Goal: Information Seeking & Learning: Learn about a topic

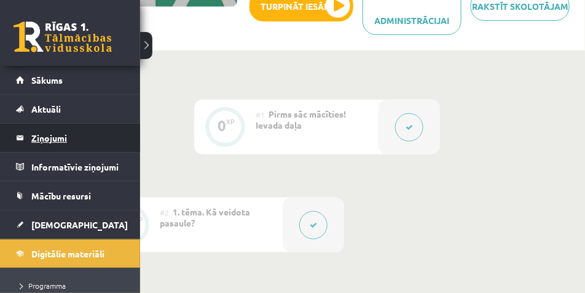
scroll to position [31, 0]
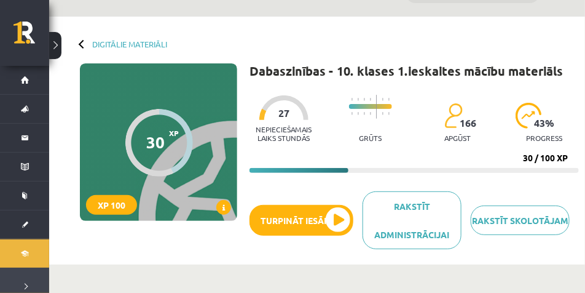
click at [79, 45] on div at bounding box center [83, 43] width 9 height 9
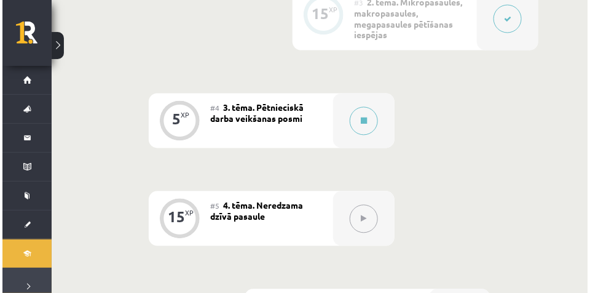
scroll to position [553, 0]
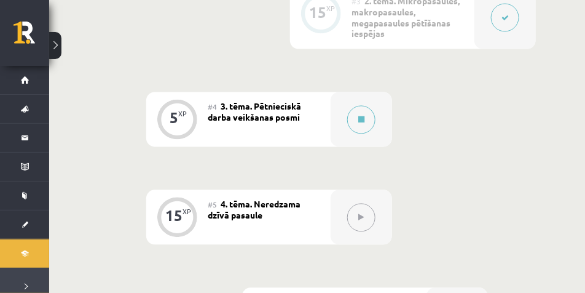
click at [251, 123] on div "#4 3. tēma. Pētnieciskā darba veikšanas posmi" at bounding box center [269, 119] width 123 height 55
click at [348, 130] on div at bounding box center [361, 119] width 61 height 55
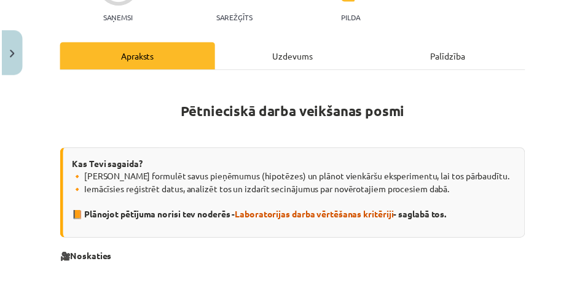
scroll to position [0, 0]
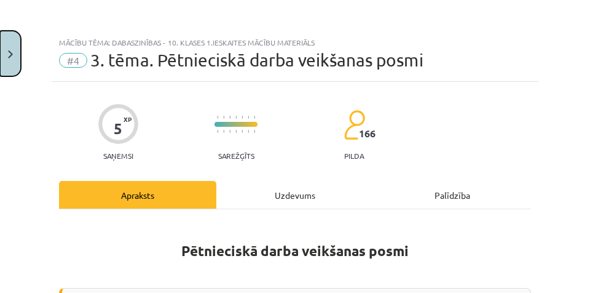
click at [7, 52] on button "Close" at bounding box center [10, 53] width 21 height 45
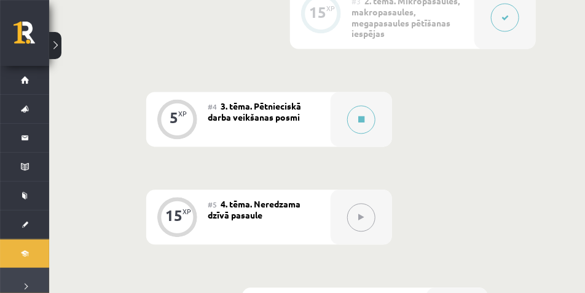
click at [53, 52] on button at bounding box center [55, 45] width 12 height 27
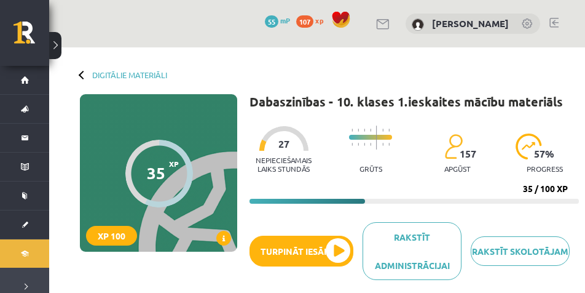
scroll to position [488, 0]
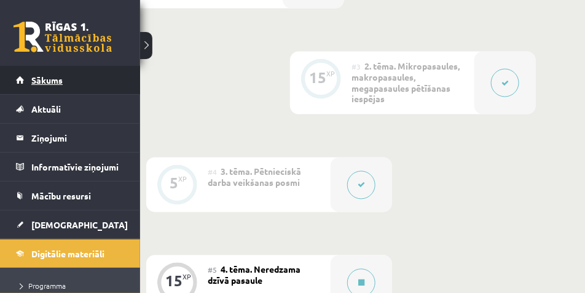
click at [43, 75] on span "Sākums" at bounding box center [46, 79] width 31 height 11
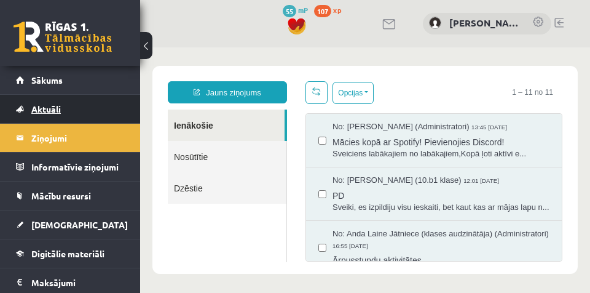
click at [23, 103] on link "Aktuāli" at bounding box center [70, 109] width 109 height 28
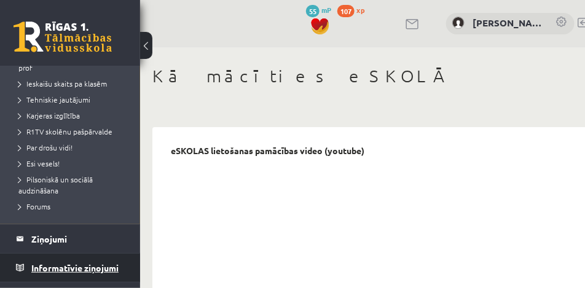
scroll to position [206, 0]
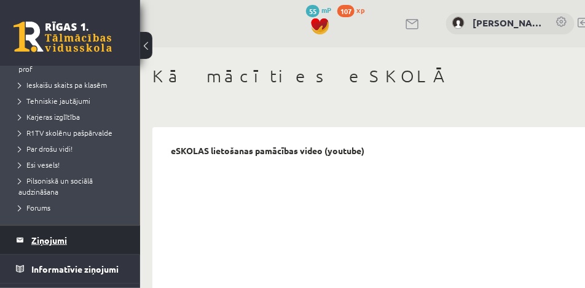
click at [55, 234] on legend "Ziņojumi 0" at bounding box center [77, 240] width 93 height 28
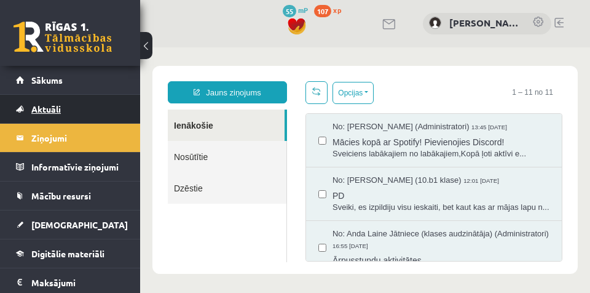
click at [52, 106] on span "Aktuāli" at bounding box center [46, 108] width 30 height 11
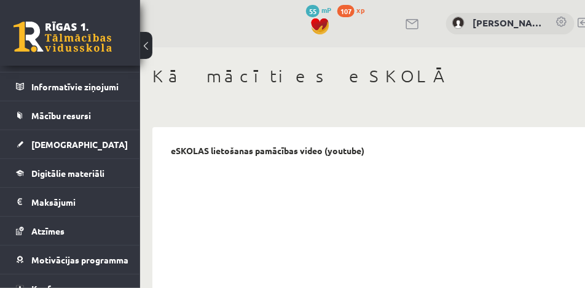
scroll to position [421, 0]
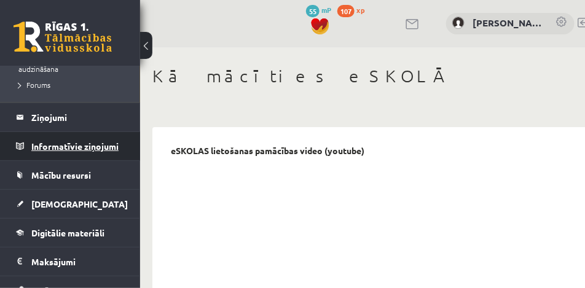
click at [68, 133] on legend "Informatīvie ziņojumi 0" at bounding box center [77, 146] width 93 height 28
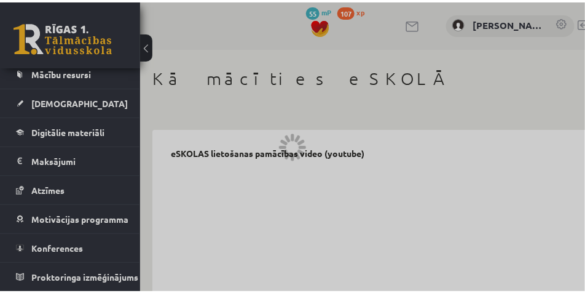
scroll to position [124, 0]
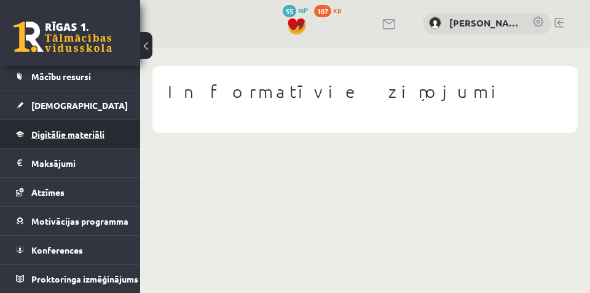
click at [86, 134] on span "Digitālie materiāli" at bounding box center [67, 133] width 73 height 11
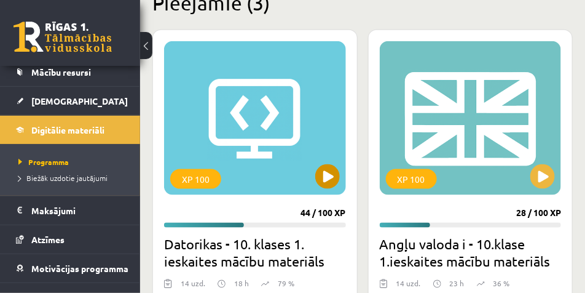
scroll to position [430, 0]
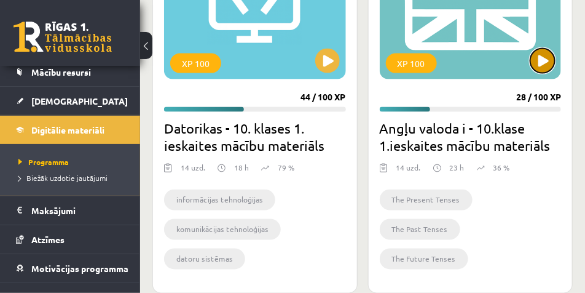
click at [551, 62] on button at bounding box center [542, 61] width 25 height 25
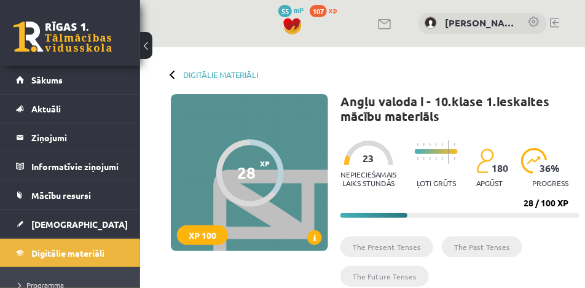
click at [171, 72] on div "Digitālie materiāli" at bounding box center [214, 74] width 87 height 9
click at [210, 74] on link "Digitālie materiāli" at bounding box center [220, 74] width 75 height 9
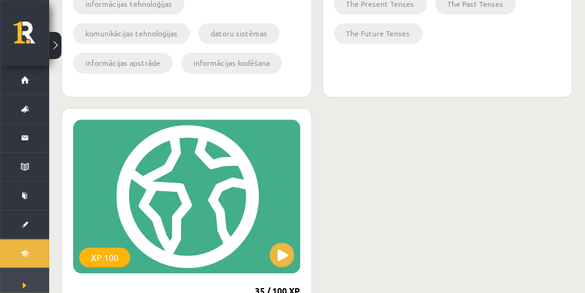
scroll to position [768, 0]
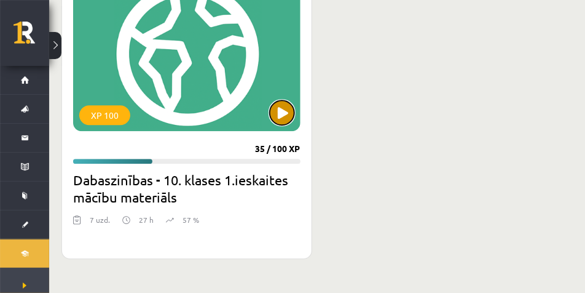
click at [275, 112] on button at bounding box center [282, 112] width 25 height 25
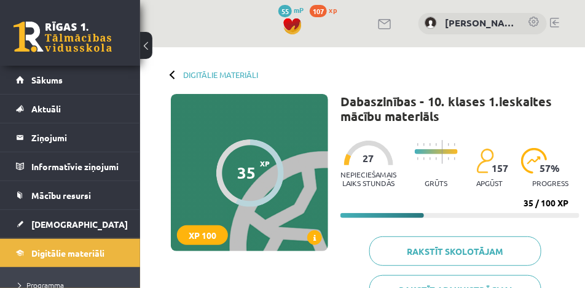
click at [144, 43] on button at bounding box center [146, 45] width 12 height 27
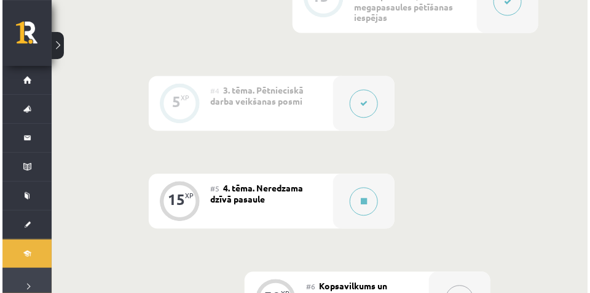
scroll to position [676, 0]
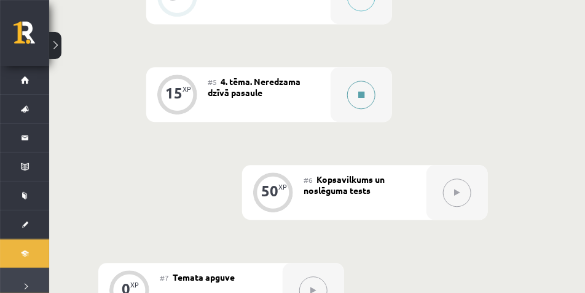
click at [369, 98] on button at bounding box center [361, 95] width 28 height 28
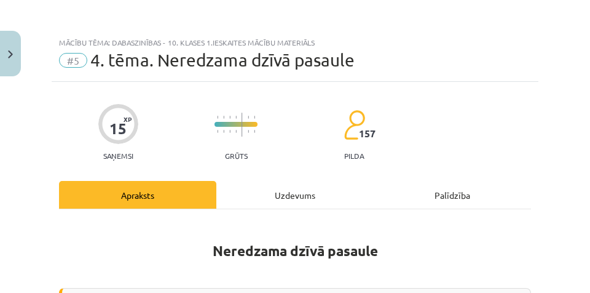
click at [302, 187] on div "Uzdevums" at bounding box center [294, 195] width 157 height 28
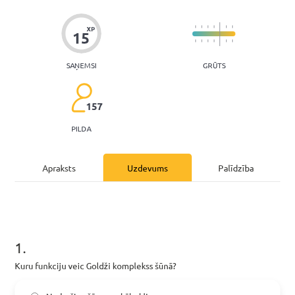
scroll to position [215, 0]
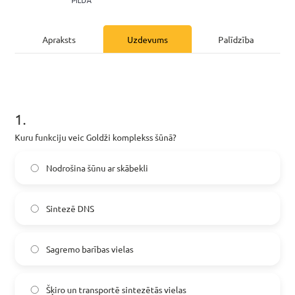
click at [60, 35] on div "Apraksts" at bounding box center [59, 39] width 89 height 28
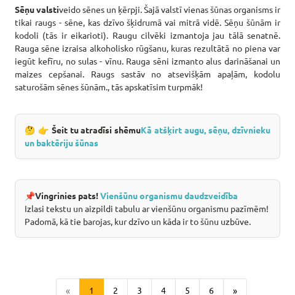
scroll to position [1759, 0]
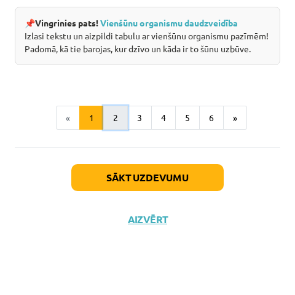
click at [117, 116] on button "2" at bounding box center [115, 118] width 25 height 25
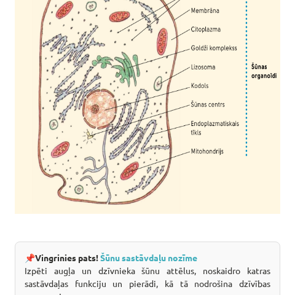
scroll to position [2046, 0]
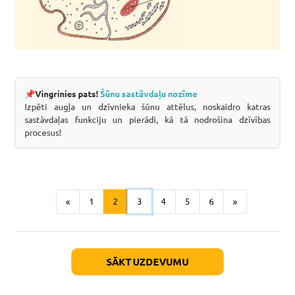
click at [145, 214] on button "3" at bounding box center [139, 201] width 25 height 25
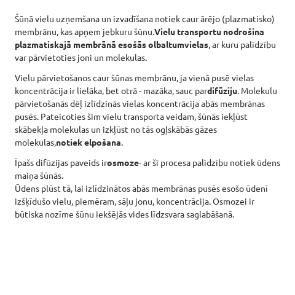
scroll to position [771, 0]
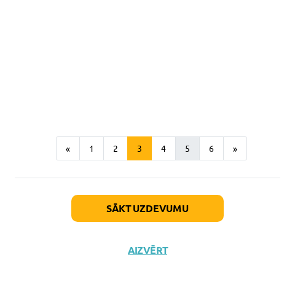
scroll to position [1847, 0]
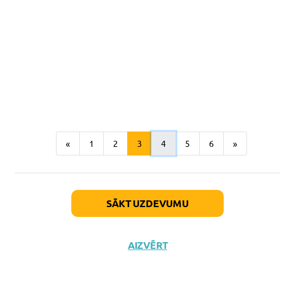
click at [162, 142] on button "4" at bounding box center [163, 144] width 25 height 25
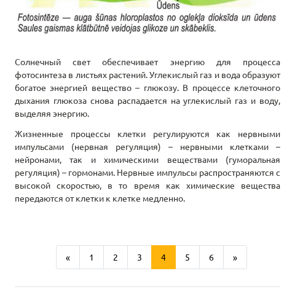
scroll to position [1545, 0]
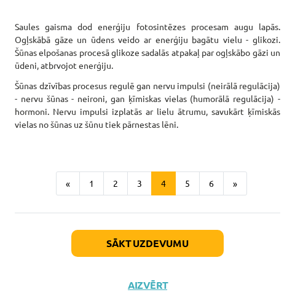
scroll to position [1688, 0]
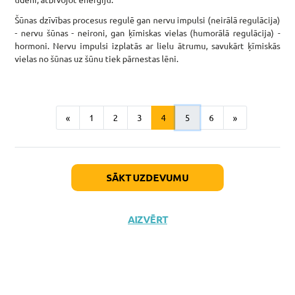
click at [183, 113] on button "5" at bounding box center [187, 118] width 25 height 25
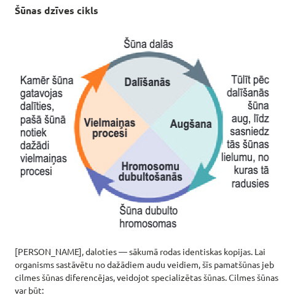
scroll to position [280, 0]
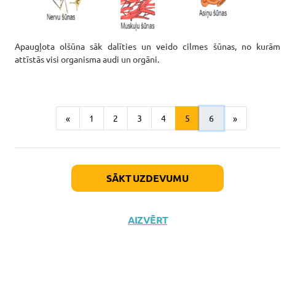
click at [209, 118] on button "6" at bounding box center [211, 118] width 25 height 25
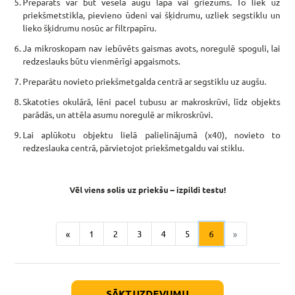
scroll to position [1140, 0]
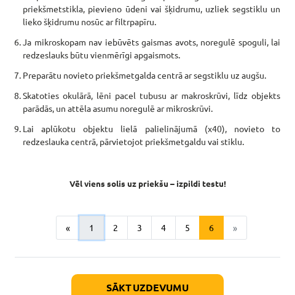
click at [90, 223] on button "1" at bounding box center [91, 228] width 25 height 25
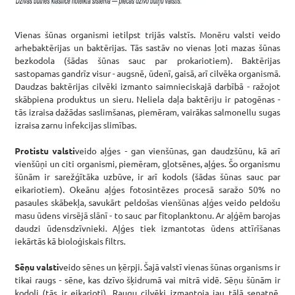
scroll to position [1291, 0]
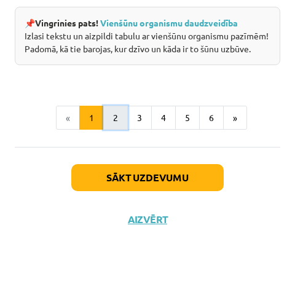
click at [111, 130] on button "2" at bounding box center [115, 118] width 25 height 25
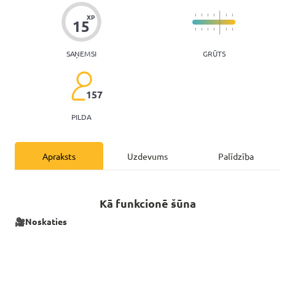
scroll to position [90, 0]
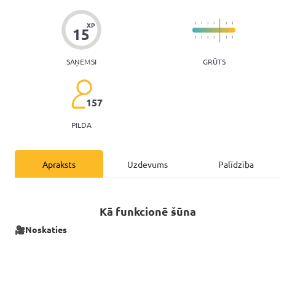
click at [148, 169] on div "Uzdevums" at bounding box center [147, 164] width 89 height 28
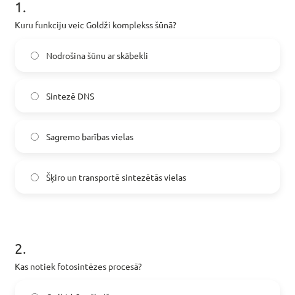
scroll to position [345, 0]
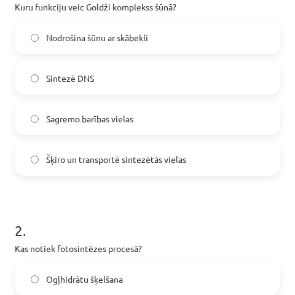
click at [121, 161] on span "Šķiro un transportē sintezētās vielas" at bounding box center [116, 159] width 140 height 13
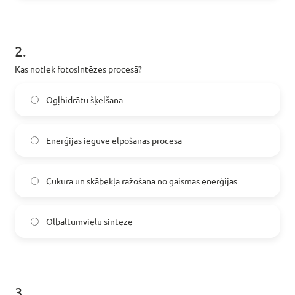
scroll to position [561, 0]
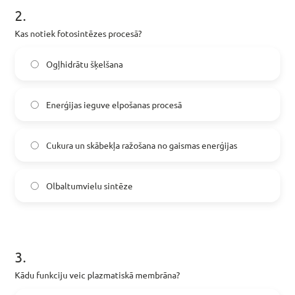
click at [181, 146] on span "Cukura un skābekļa ražošana no gaismas enerģijas" at bounding box center [141, 145] width 191 height 13
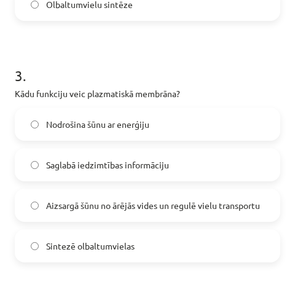
scroll to position [745, 0]
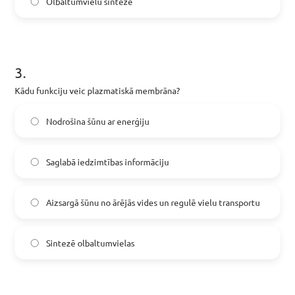
click at [147, 196] on span "Aizsargā šūnu no ārējās vides un regulē vielu transportu" at bounding box center [153, 202] width 214 height 13
click at [124, 245] on span "Sintezē olbaltumvielas" at bounding box center [90, 243] width 89 height 13
click at [170, 258] on div "Sintezē olbaltumvielas" at bounding box center [148, 242] width 266 height 33
click at [173, 241] on label "Sintezē olbaltumvielas" at bounding box center [147, 242] width 263 height 31
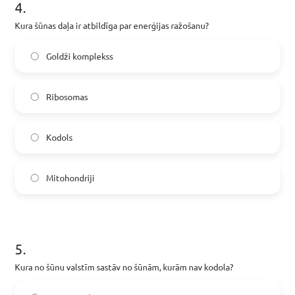
scroll to position [1052, 0]
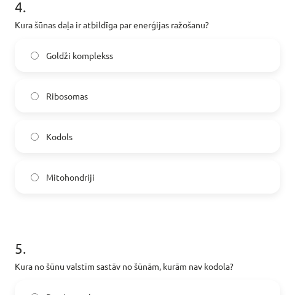
click at [182, 183] on label "Mitohondriji" at bounding box center [147, 177] width 263 height 31
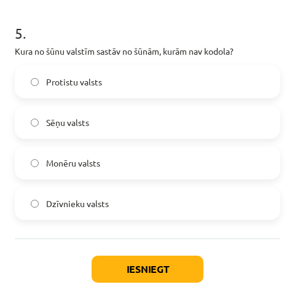
click at [178, 163] on label "Monēru valsts" at bounding box center [147, 163] width 263 height 31
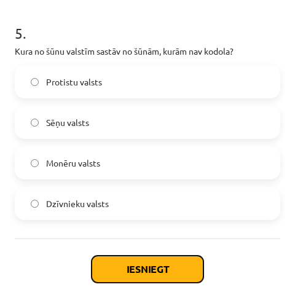
click at [127, 267] on button "Iesniegt" at bounding box center [148, 269] width 112 height 27
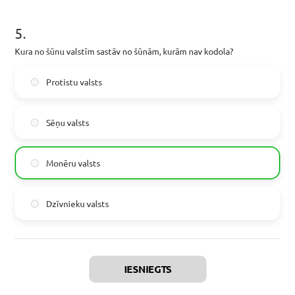
scroll to position [1398, 0]
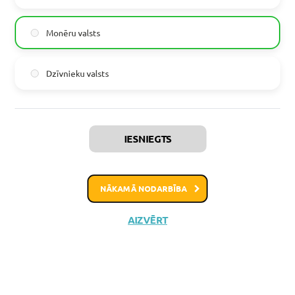
click at [196, 183] on button "Nākamā nodarbība" at bounding box center [147, 189] width 120 height 28
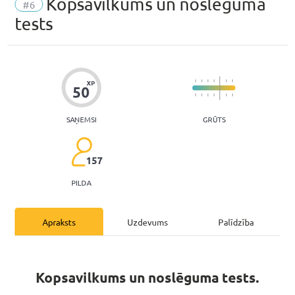
scroll to position [100, 0]
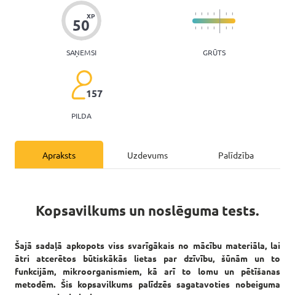
click at [145, 155] on div "Uzdevums" at bounding box center [147, 155] width 89 height 28
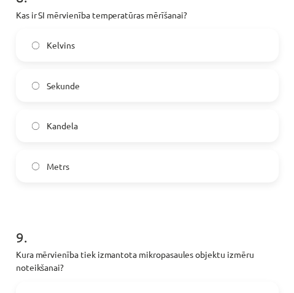
scroll to position [2065, 0]
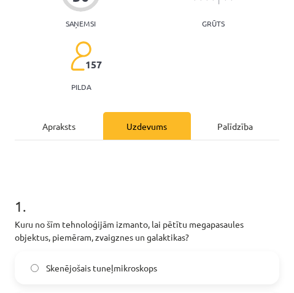
click at [92, 124] on div "Apraksts" at bounding box center [59, 126] width 89 height 28
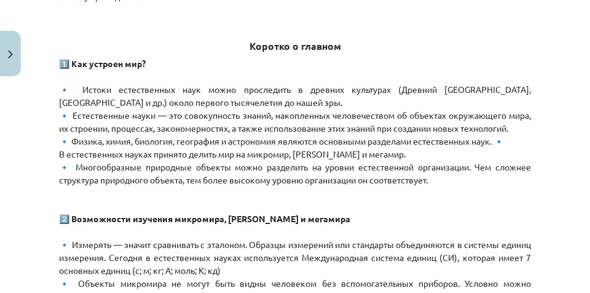
scroll to position [676, 0]
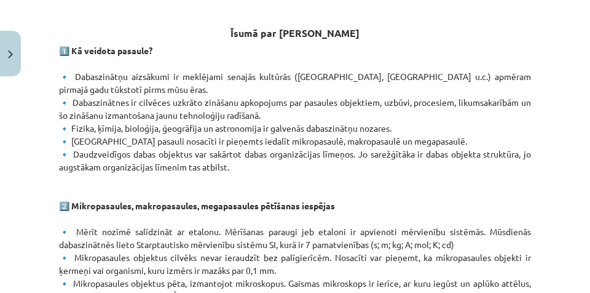
click at [543, 167] on div "Mācību tēma: Dabaszinības - 10. klases 1.ieskaites mācību materiāls #6 Kopsavil…" at bounding box center [295, 146] width 590 height 293
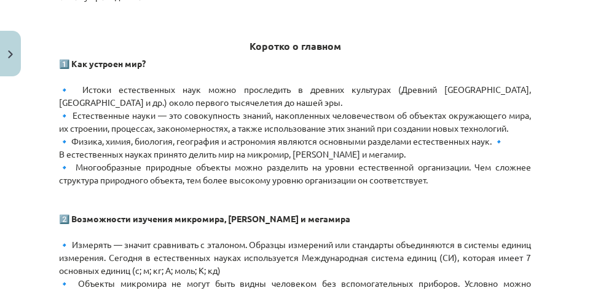
scroll to position [379, 0]
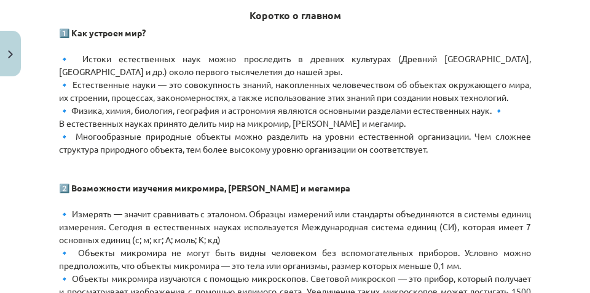
click at [490, 198] on p "1️⃣ Как устроен мир? 🔹 Истоки естественных наук можно проследить в древних куль…" at bounding box center [295, 219] width 472 height 387
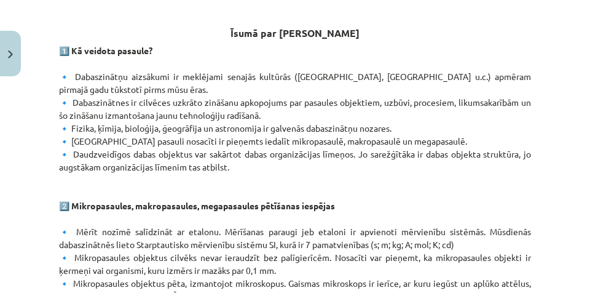
scroll to position [676, 0]
click at [200, 45] on p "1️⃣ Kā veidota pasaule? 🔹 Dabaszinātņu aizsākumi ir meklējami senajās kultūrās …" at bounding box center [295, 218] width 472 height 349
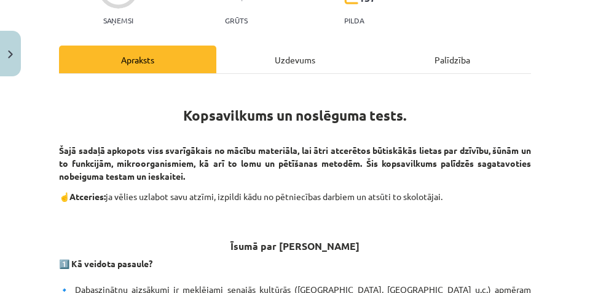
scroll to position [133, 0]
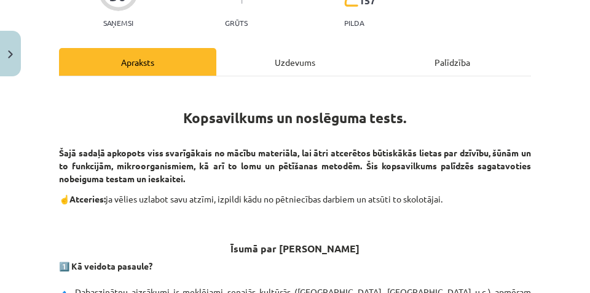
click at [278, 58] on div "Uzdevums" at bounding box center [294, 62] width 157 height 28
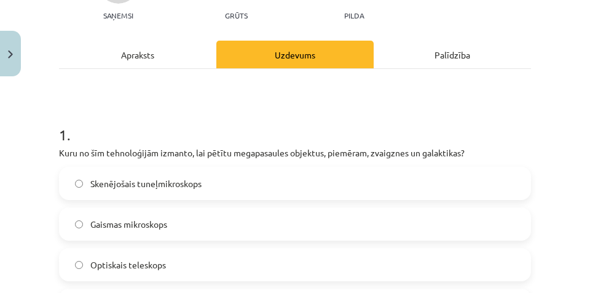
scroll to position [184, 0]
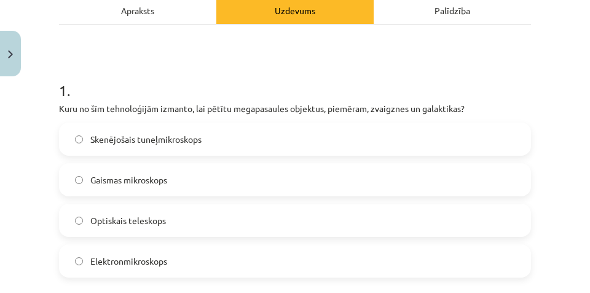
click at [143, 13] on div "Apraksts" at bounding box center [137, 10] width 157 height 28
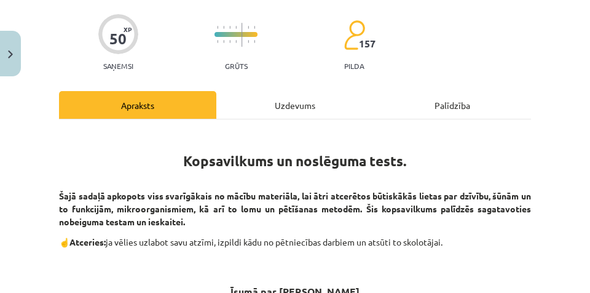
scroll to position [92, 0]
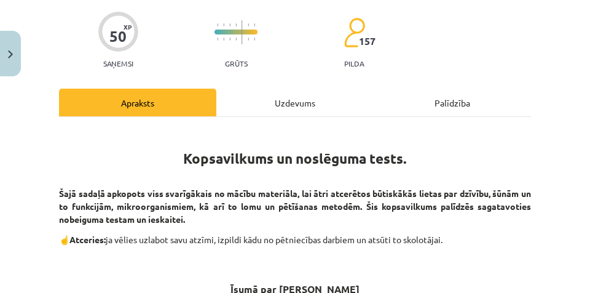
click at [287, 96] on div "Uzdevums" at bounding box center [294, 103] width 157 height 28
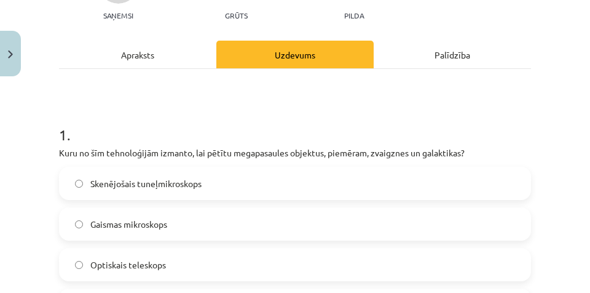
scroll to position [0, 0]
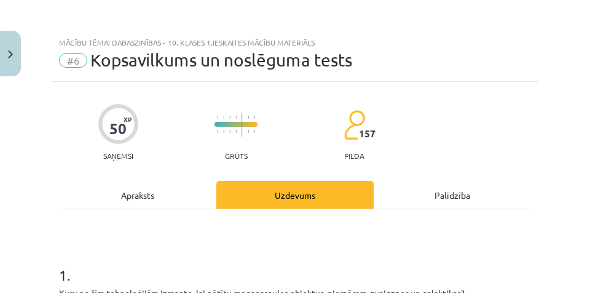
click at [143, 187] on div "Apraksts" at bounding box center [137, 195] width 157 height 28
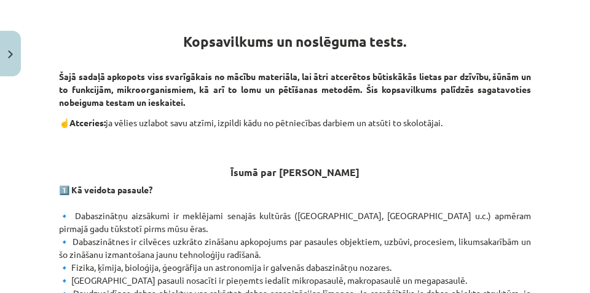
scroll to position [91, 0]
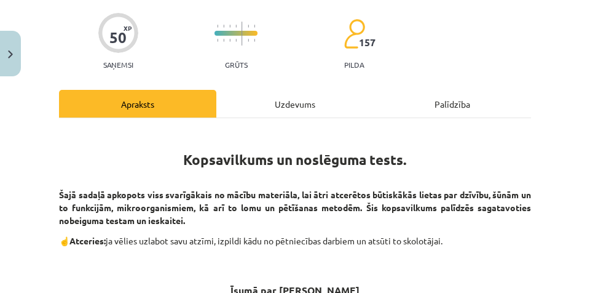
click at [301, 106] on div "Uzdevums" at bounding box center [294, 104] width 157 height 28
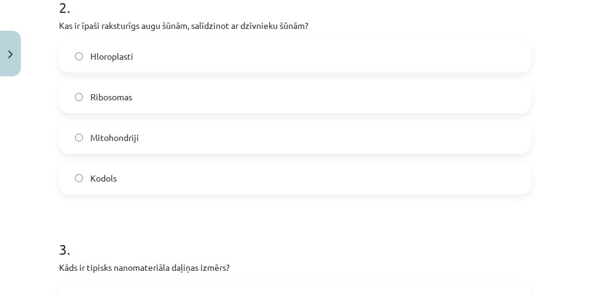
scroll to position [492, 0]
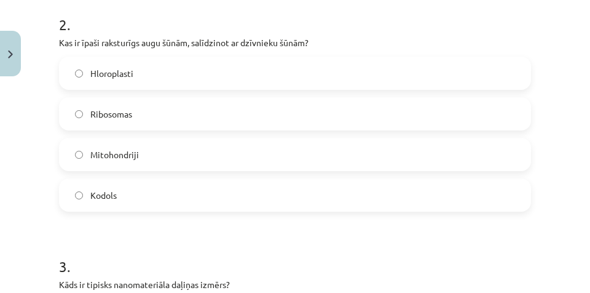
drag, startPoint x: 2, startPoint y: 0, endPoint x: 278, endPoint y: 26, distance: 277.8
click at [278, 26] on h1 "2 ." at bounding box center [295, 13] width 472 height 38
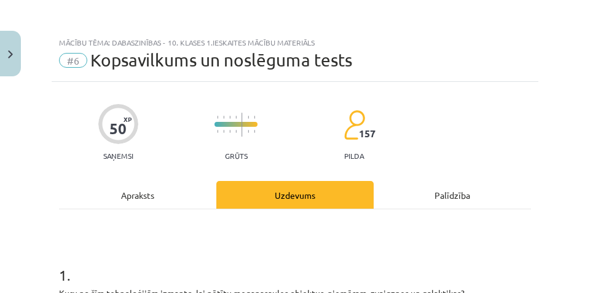
scroll to position [0, 0]
click at [117, 193] on div "Apraksts" at bounding box center [137, 195] width 157 height 28
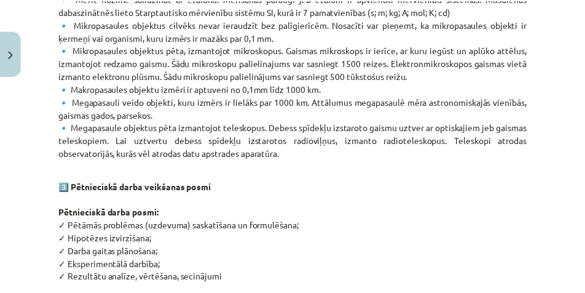
scroll to position [439, 0]
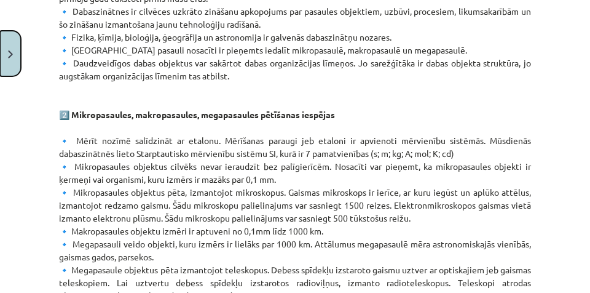
click at [6, 53] on button "Close" at bounding box center [10, 53] width 21 height 45
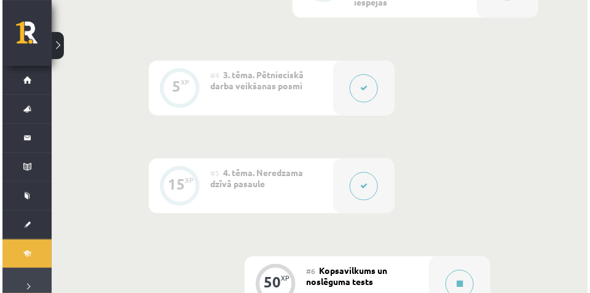
scroll to position [584, 0]
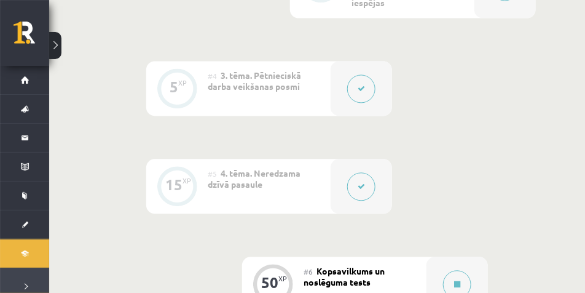
click at [366, 192] on button at bounding box center [361, 187] width 28 height 28
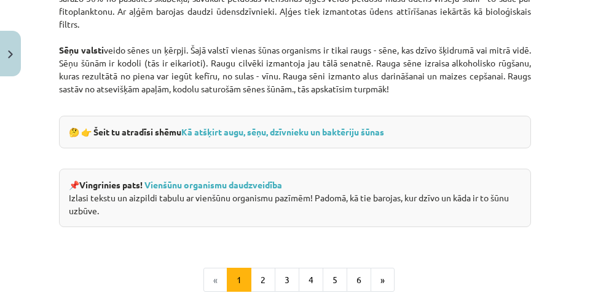
scroll to position [1260, 0]
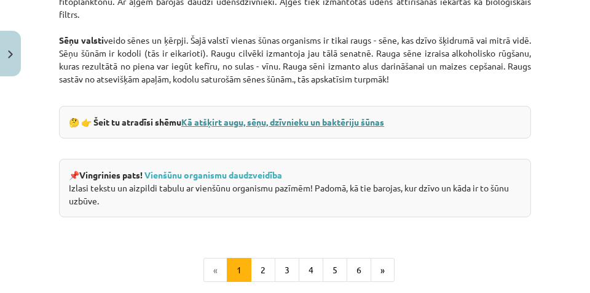
click at [216, 127] on link "Kā atšķirt augu, sēņu, dzīvnieku un baktēriju šūnas" at bounding box center [282, 121] width 203 height 11
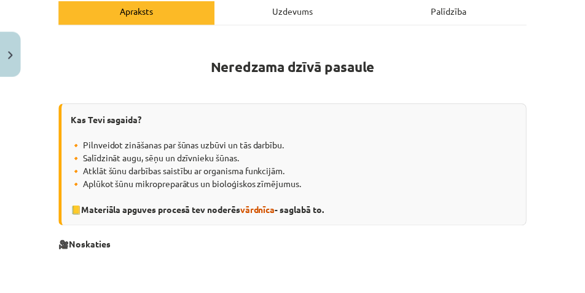
scroll to position [184, 0]
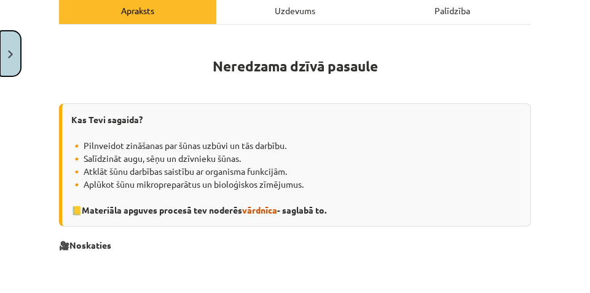
click at [15, 58] on button "Close" at bounding box center [10, 53] width 21 height 45
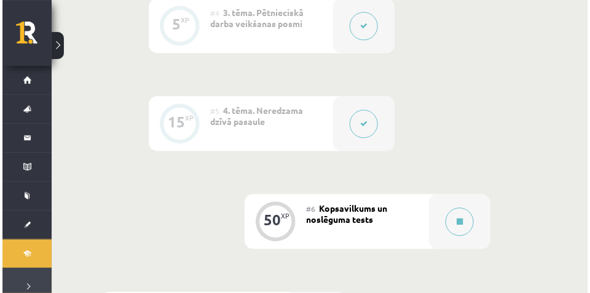
scroll to position [645, 0]
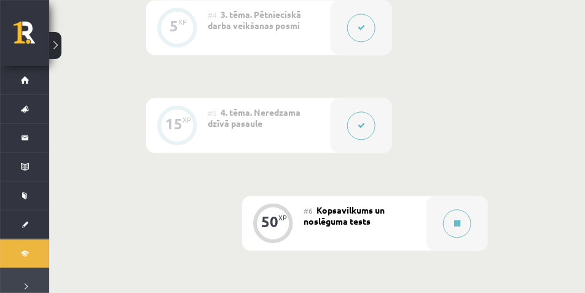
click at [372, 124] on button at bounding box center [361, 125] width 28 height 28
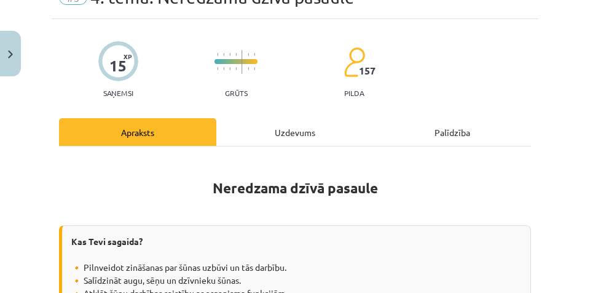
scroll to position [0, 0]
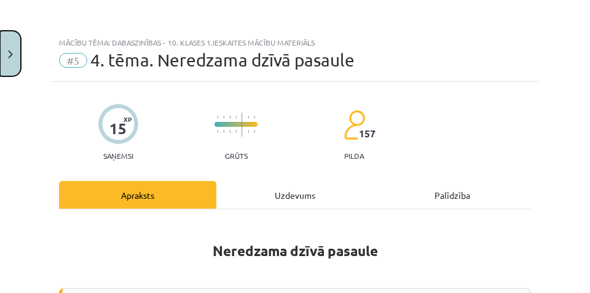
click at [14, 57] on button "Close" at bounding box center [10, 53] width 21 height 45
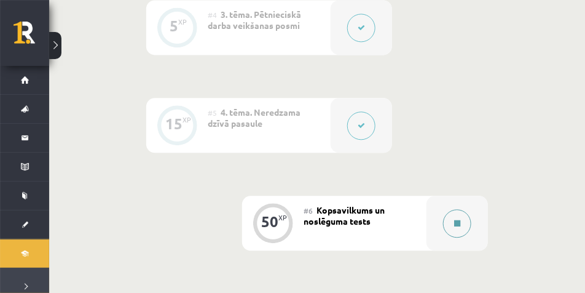
click at [441, 213] on div at bounding box center [457, 222] width 61 height 55
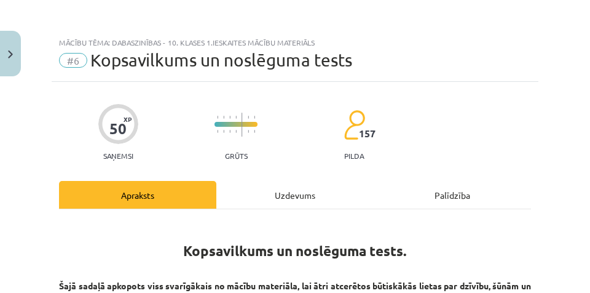
click at [315, 194] on div "Uzdevums" at bounding box center [294, 195] width 157 height 28
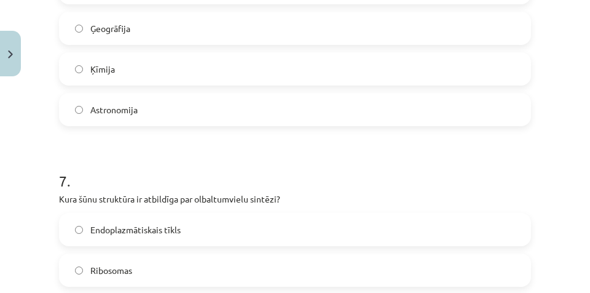
scroll to position [1598, 0]
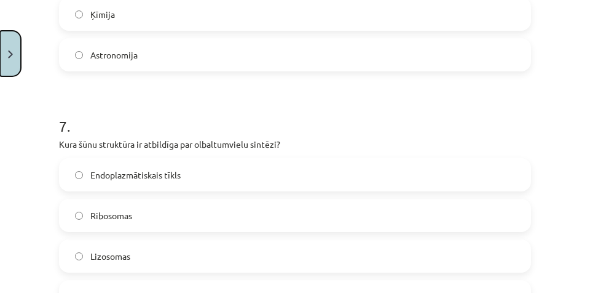
click at [10, 57] on img "Close" at bounding box center [10, 54] width 5 height 8
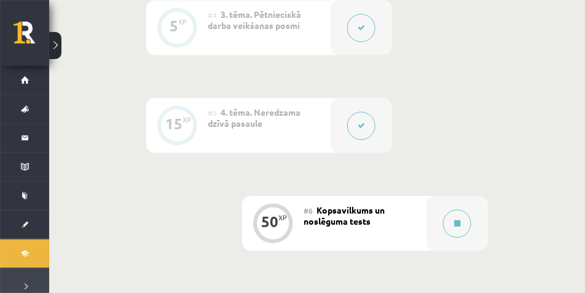
click at [367, 117] on button at bounding box center [361, 125] width 28 height 28
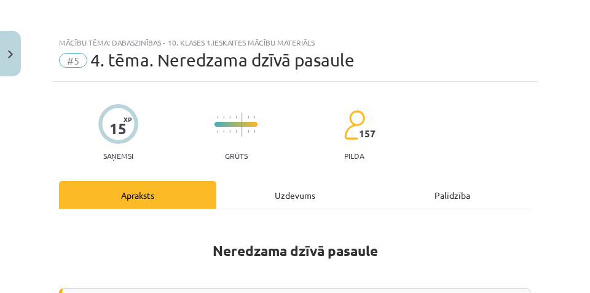
click at [270, 186] on div "Uzdevums" at bounding box center [294, 195] width 157 height 28
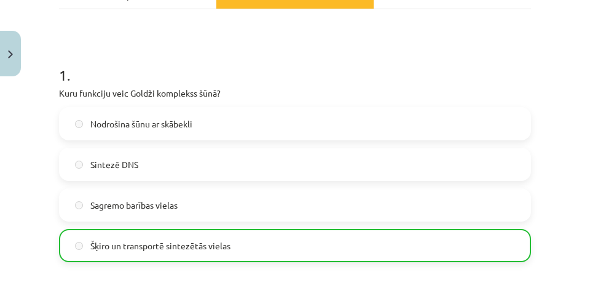
scroll to position [184, 0]
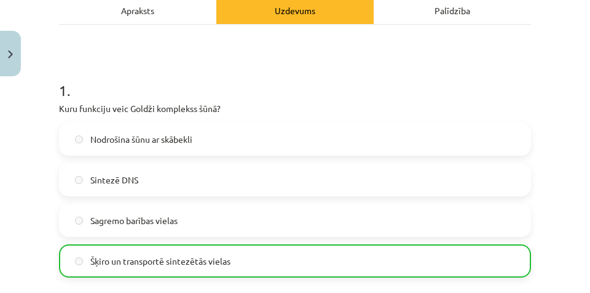
click at [161, 9] on div "Apraksts" at bounding box center [137, 10] width 157 height 28
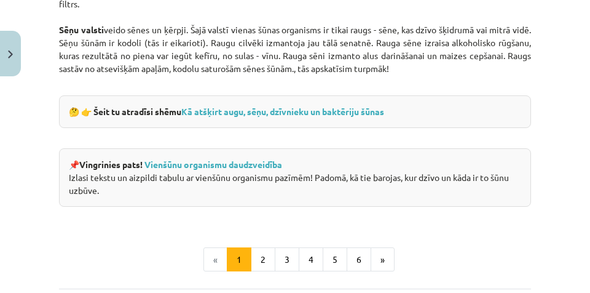
scroll to position [1414, 0]
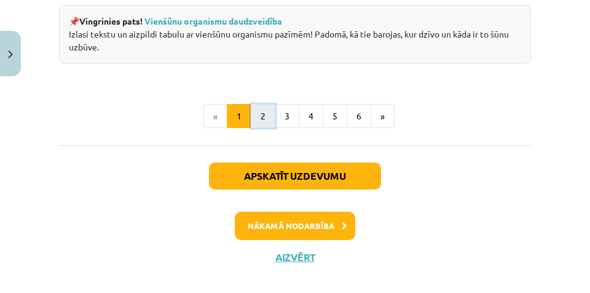
click at [269, 126] on button "2" at bounding box center [263, 116] width 25 height 25
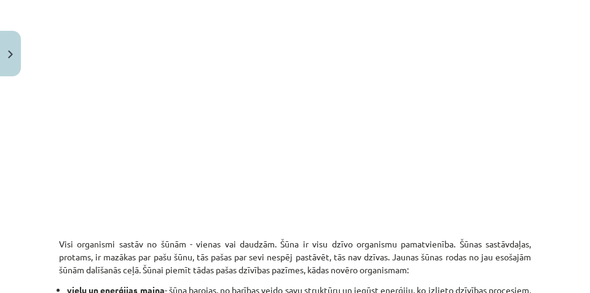
scroll to position [97, 0]
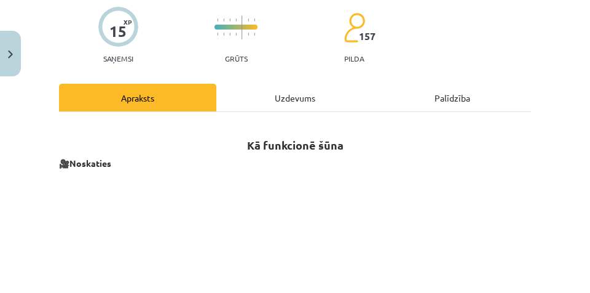
click at [269, 98] on div "Uzdevums" at bounding box center [294, 98] width 157 height 28
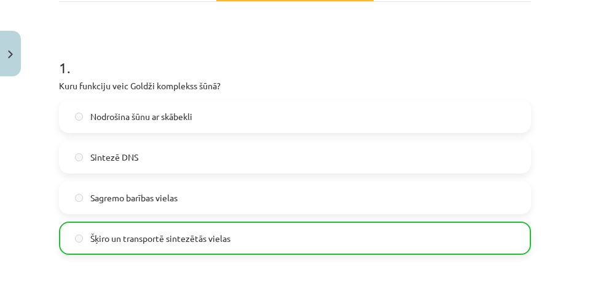
scroll to position [215, 0]
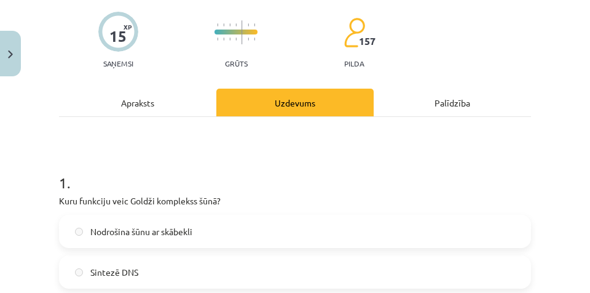
click at [163, 98] on div "Apraksts" at bounding box center [137, 103] width 157 height 28
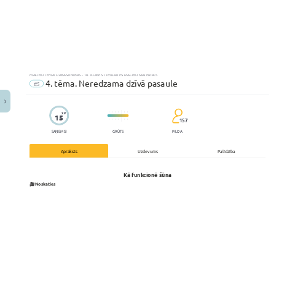
scroll to position [31, 0]
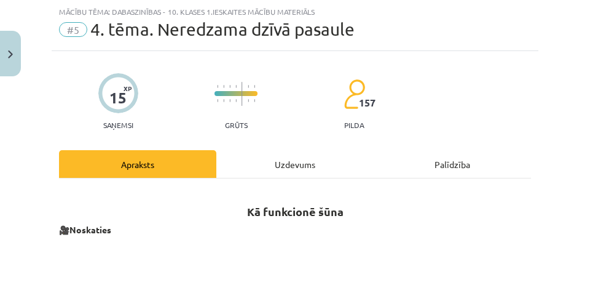
click at [164, 69] on div "15 XP Saņemsi Grūts 157 pilda" at bounding box center [295, 97] width 472 height 63
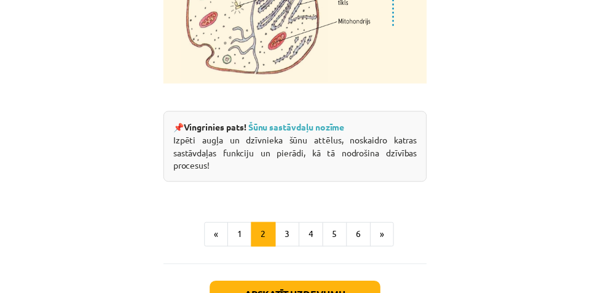
scroll to position [2020, 0]
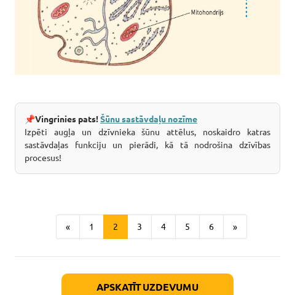
click at [135, 124] on link "Šūnu sastāvdaļu nozīme" at bounding box center [148, 118] width 97 height 11
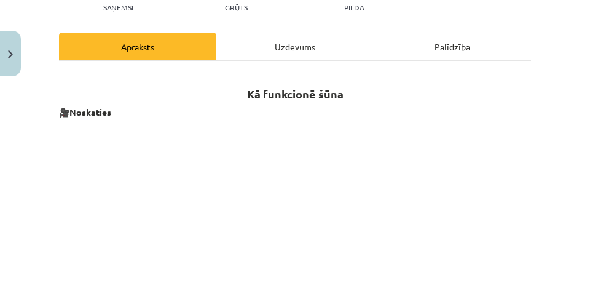
scroll to position [0, 0]
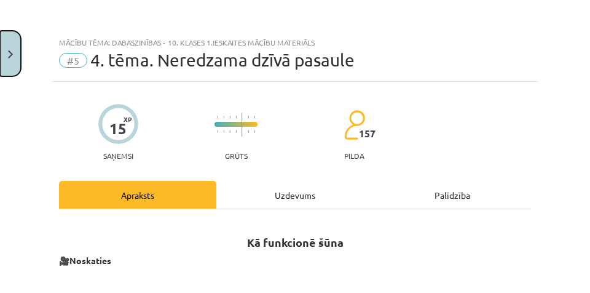
click at [12, 63] on button "Close" at bounding box center [10, 53] width 21 height 45
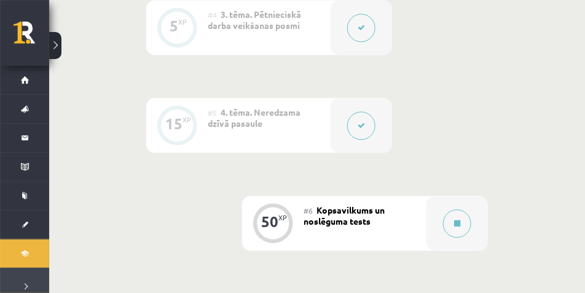
click at [332, 232] on div "#6 Kopsavilkums un noslēguma tests" at bounding box center [365, 222] width 123 height 55
click at [266, 217] on div "50" at bounding box center [269, 221] width 17 height 11
click at [465, 208] on div at bounding box center [457, 222] width 61 height 55
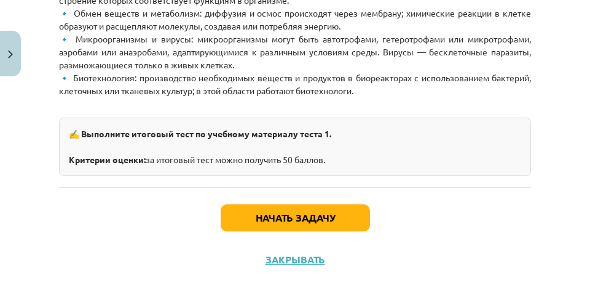
scroll to position [1045, 0]
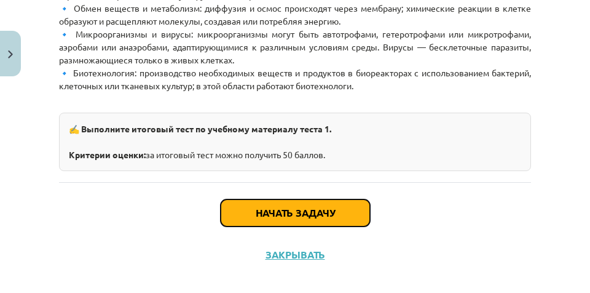
click at [312, 219] on font "Начать задачу" at bounding box center [295, 212] width 79 height 13
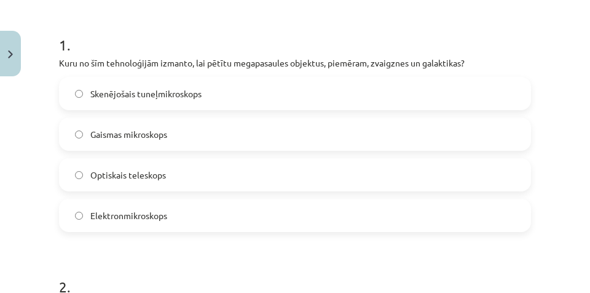
scroll to position [246, 0]
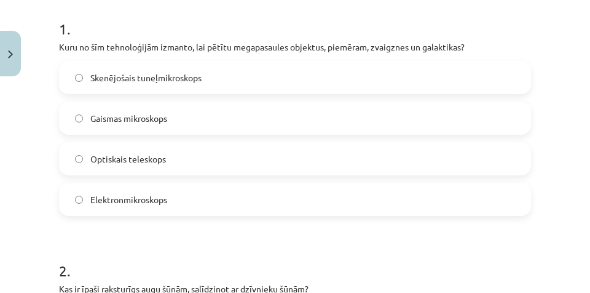
click at [244, 156] on label "Optiskais teleskops" at bounding box center [295, 158] width 470 height 31
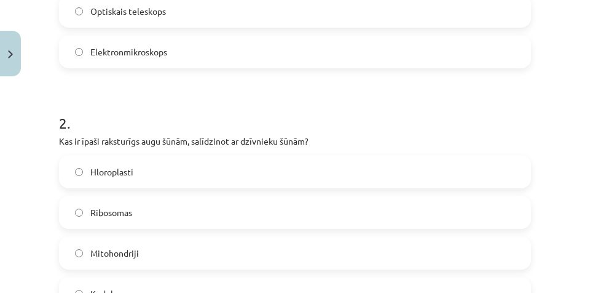
scroll to position [461, 0]
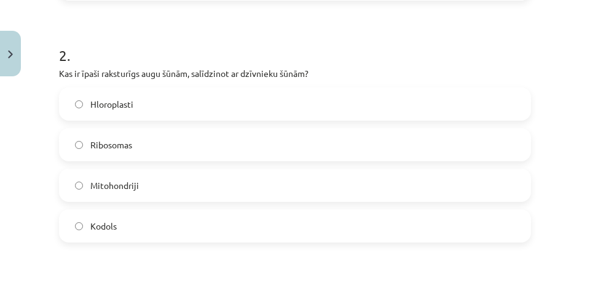
click at [165, 109] on label "Hloroplasti" at bounding box center [295, 104] width 470 height 31
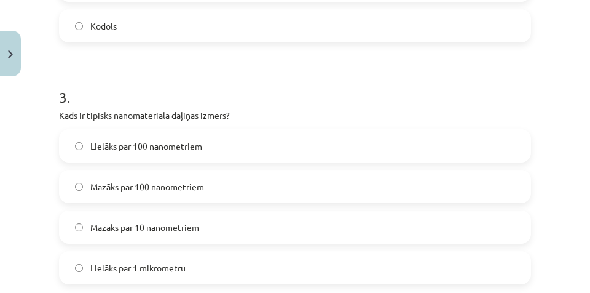
scroll to position [676, 0]
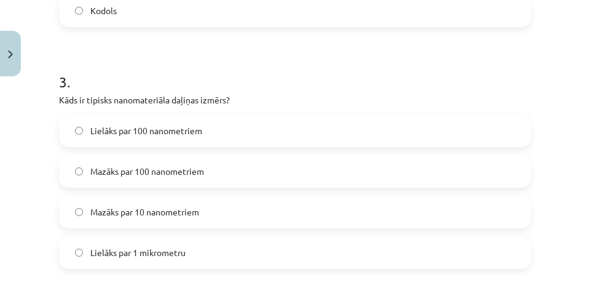
click at [250, 171] on label "Mazāks par 100 nanometriem" at bounding box center [295, 171] width 470 height 31
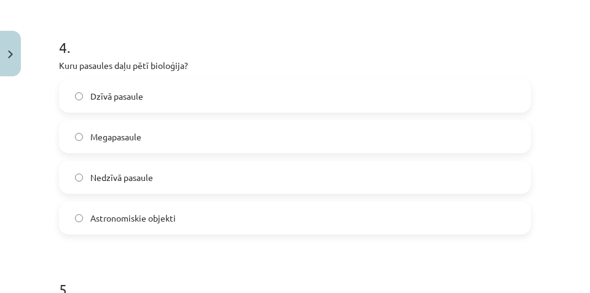
scroll to position [953, 0]
click at [194, 102] on label "Dzīvā pasaule" at bounding box center [295, 95] width 470 height 31
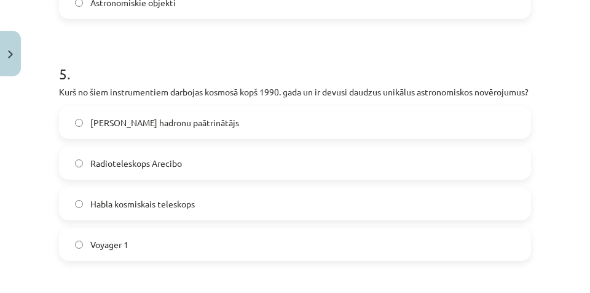
scroll to position [1168, 0]
click at [170, 210] on span "Habla kosmiskais teleskops" at bounding box center [142, 203] width 104 height 13
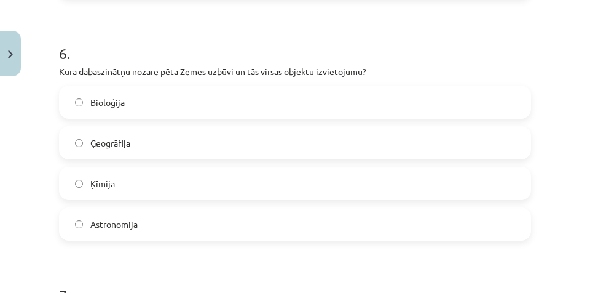
scroll to position [1444, 0]
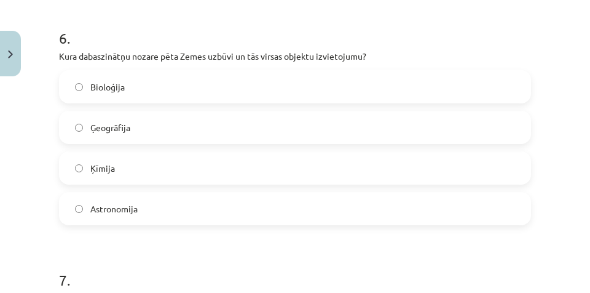
click at [208, 139] on label "Ģeogrāfija" at bounding box center [295, 127] width 470 height 31
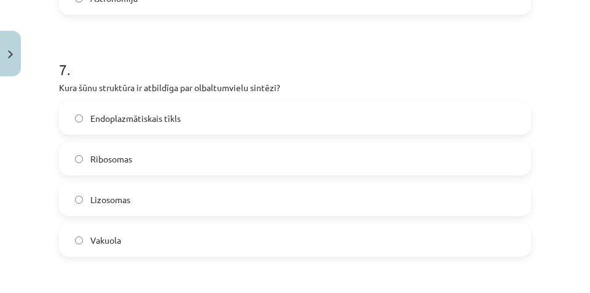
scroll to position [1660, 0]
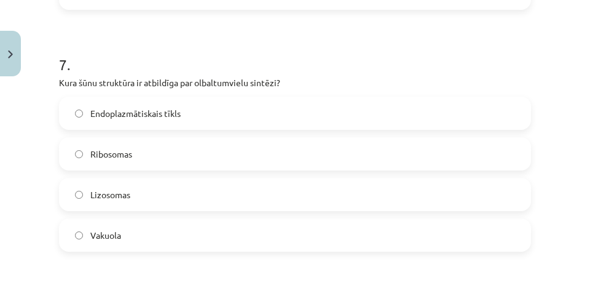
click at [85, 167] on label "Ribosomas" at bounding box center [295, 153] width 470 height 31
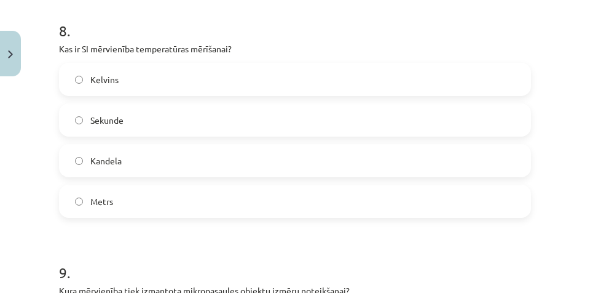
scroll to position [1936, 0]
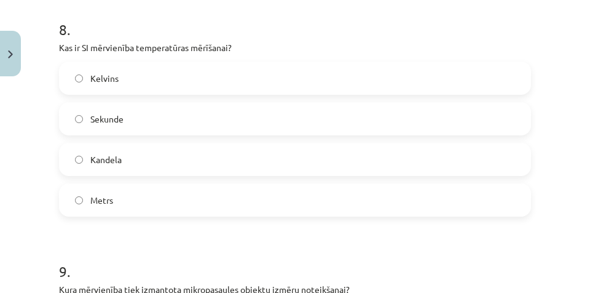
click at [176, 79] on label "Kelvins" at bounding box center [295, 78] width 470 height 31
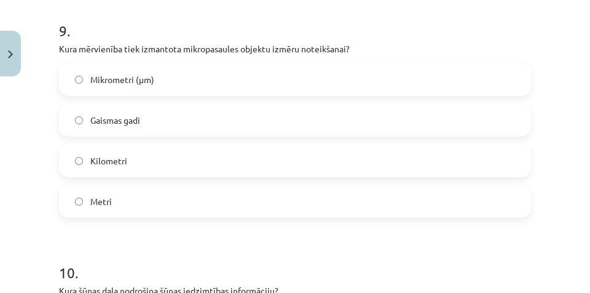
scroll to position [2182, 0]
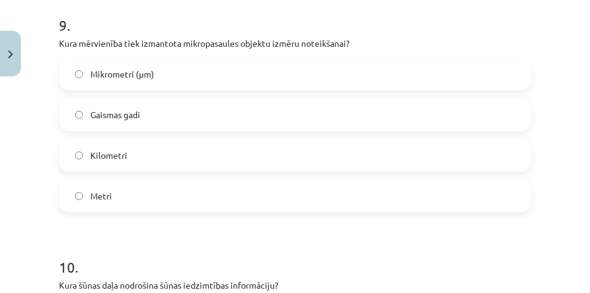
click at [176, 84] on label "Mikrometri (μm)" at bounding box center [295, 73] width 470 height 31
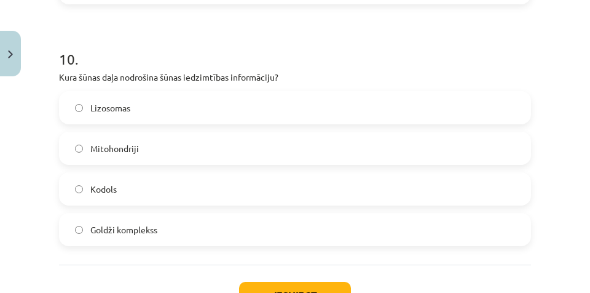
scroll to position [2397, 0]
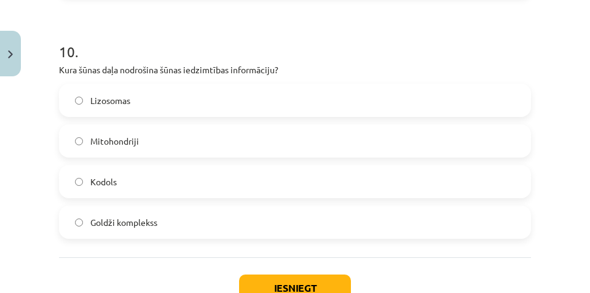
click at [116, 188] on span "Kodols" at bounding box center [103, 181] width 26 height 13
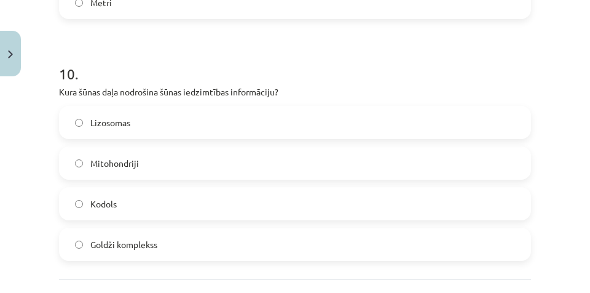
scroll to position [2498, 0]
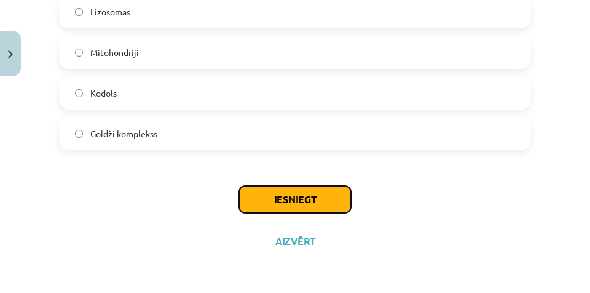
click at [277, 199] on button "Iesniegt" at bounding box center [295, 199] width 112 height 27
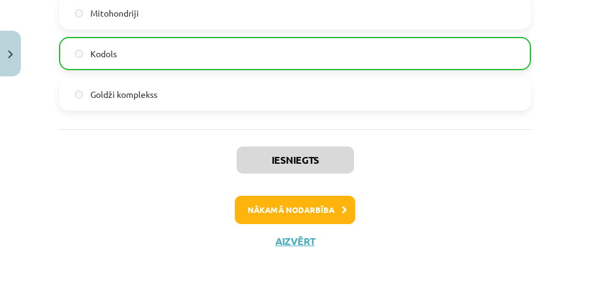
scroll to position [2537, 0]
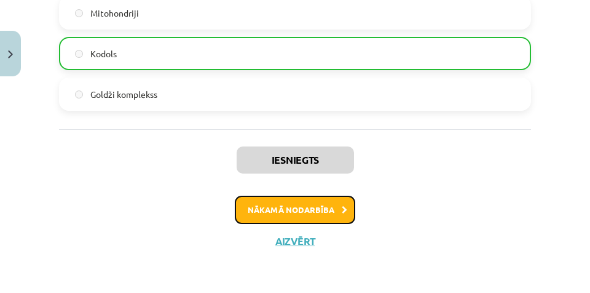
click at [345, 208] on button "Nākamā nodarbība" at bounding box center [295, 209] width 120 height 28
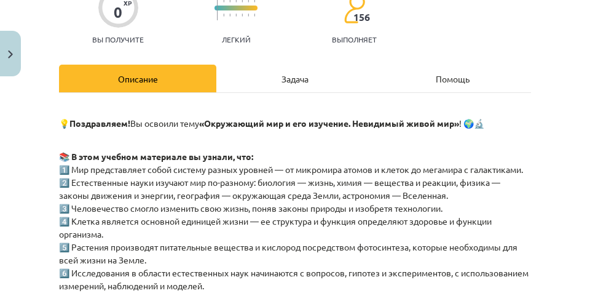
scroll to position [0, 0]
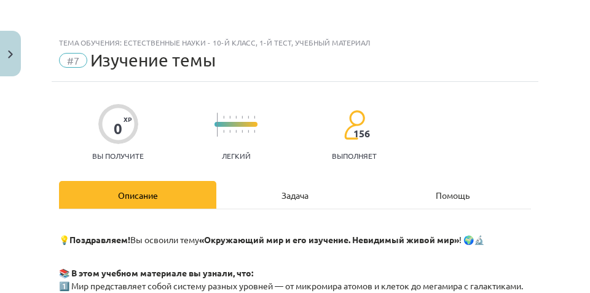
drag, startPoint x: 272, startPoint y: 199, endPoint x: 278, endPoint y: 136, distance: 63.0
click at [271, 199] on div "Задача" at bounding box center [294, 195] width 157 height 28
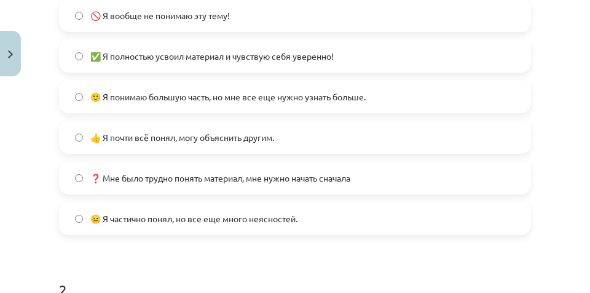
scroll to position [338, 0]
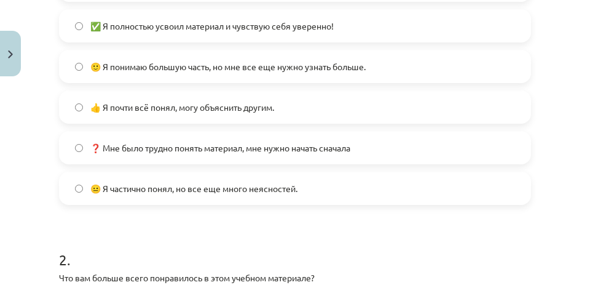
click at [176, 66] on font "🙂 Я понимаю большую часть, но мне все еще нужно узнать больше." at bounding box center [227, 66] width 275 height 11
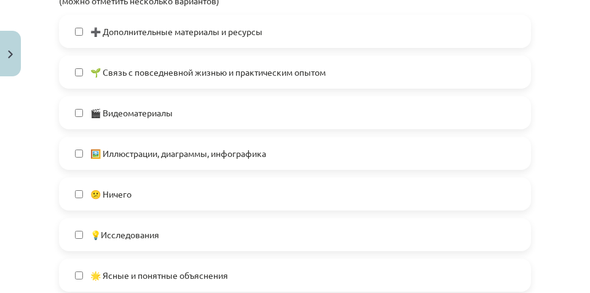
scroll to position [645, 0]
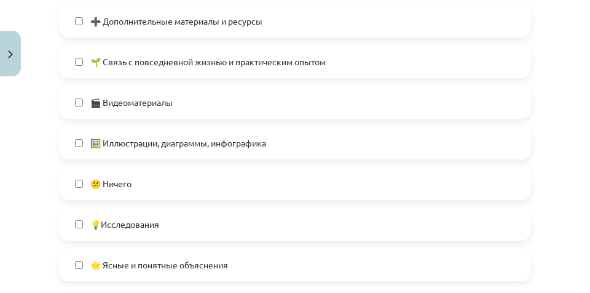
click at [142, 56] on span "🌱 Связь с повседневной жизнью и практическим опытом" at bounding box center [207, 61] width 235 height 13
click at [102, 98] on font "🎬 Видеоматериалы" at bounding box center [131, 102] width 82 height 11
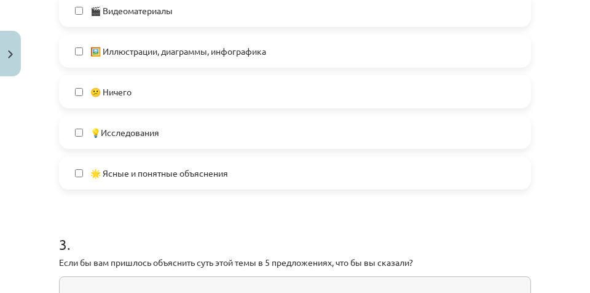
scroll to position [738, 0]
click at [141, 175] on font "🌟 Ясные и понятные объяснения" at bounding box center [159, 172] width 138 height 11
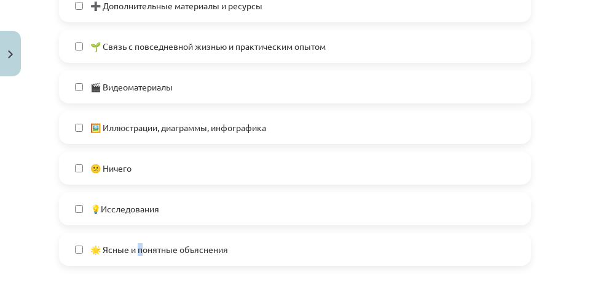
scroll to position [645, 0]
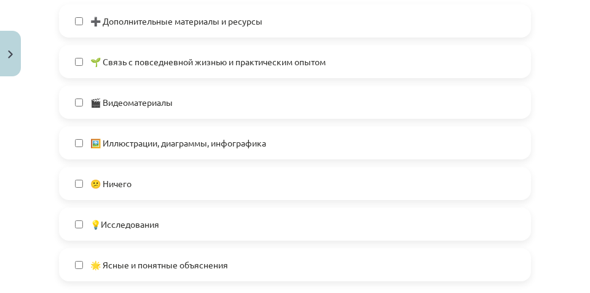
click at [79, 25] on label "➕ Дополнительные материалы и ресурсы" at bounding box center [295, 21] width 470 height 31
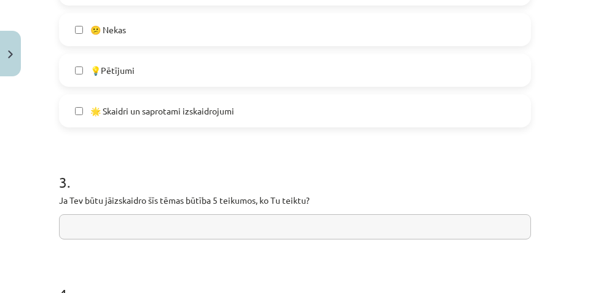
click at [251, 173] on h1 "3 ." at bounding box center [295, 171] width 472 height 38
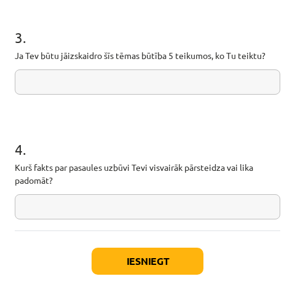
scroll to position [1066, 0]
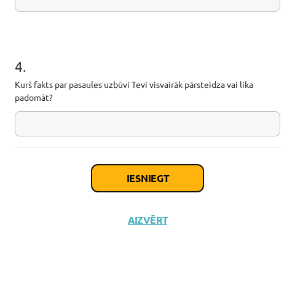
click at [156, 183] on button "Iesniegt" at bounding box center [148, 178] width 112 height 27
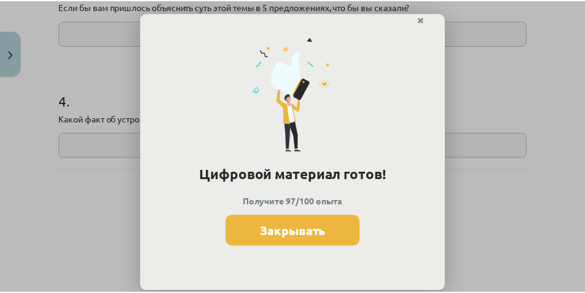
scroll to position [597, 0]
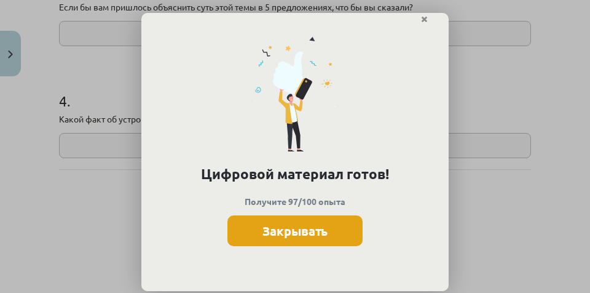
click at [344, 229] on button "Закрывать" at bounding box center [294, 230] width 135 height 31
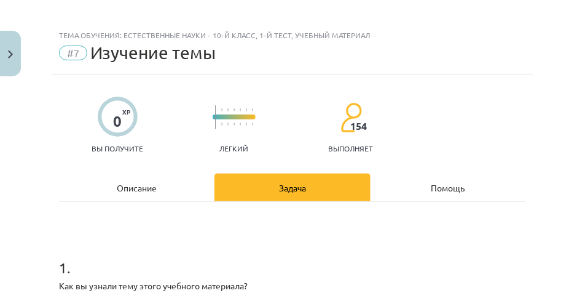
scroll to position [0, 0]
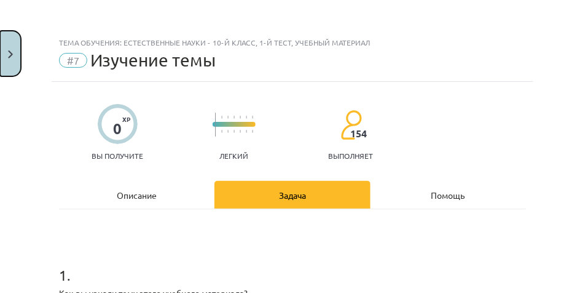
click at [14, 48] on button "Закрывать" at bounding box center [10, 53] width 21 height 45
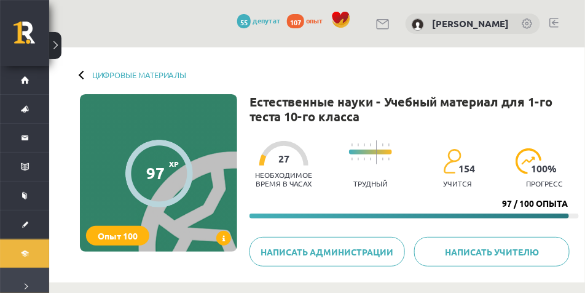
click at [79, 74] on div at bounding box center [83, 74] width 9 height 9
click at [148, 74] on font "Цифровые материалы" at bounding box center [139, 74] width 94 height 10
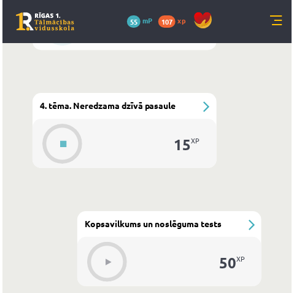
scroll to position [983, 0]
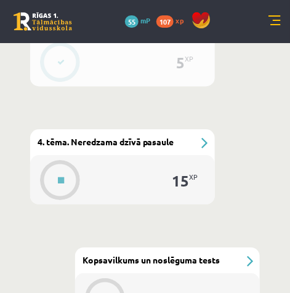
click at [203, 145] on div "#5 4. tēma. Neredzama dzīvā pasaule" at bounding box center [122, 142] width 184 height 26
click at [54, 170] on button at bounding box center [61, 180] width 28 height 28
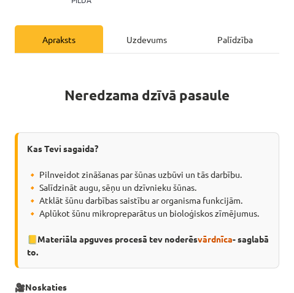
scroll to position [215, 0]
click at [170, 43] on div "Uzdevums" at bounding box center [147, 39] width 89 height 28
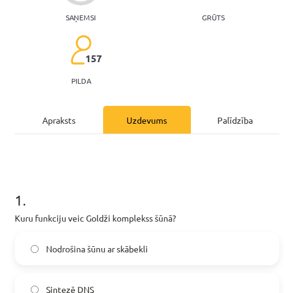
scroll to position [132, 0]
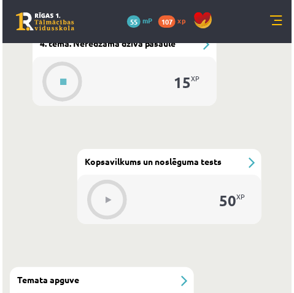
scroll to position [1086, 0]
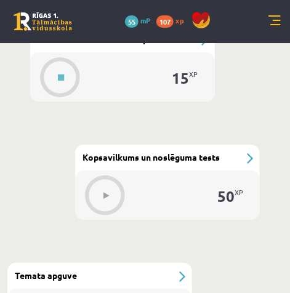
click at [128, 155] on span "Kopsavilkums un noslēguma tests" at bounding box center [150, 156] width 137 height 11
click at [51, 73] on button at bounding box center [61, 77] width 28 height 28
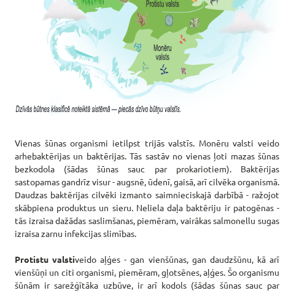
scroll to position [871, 0]
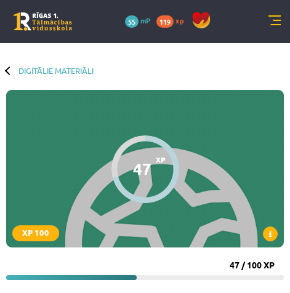
scroll to position [1086, 0]
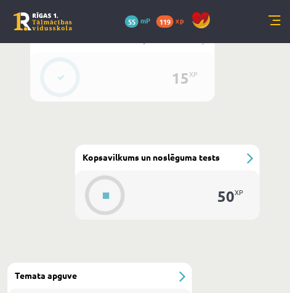
click at [128, 151] on div "#6 Kopsavilkums un noslēguma tests" at bounding box center [167, 157] width 184 height 26
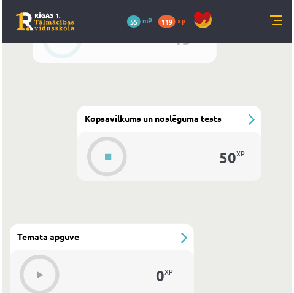
scroll to position [1117, 0]
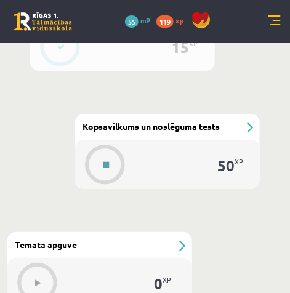
click at [112, 153] on button at bounding box center [106, 165] width 28 height 28
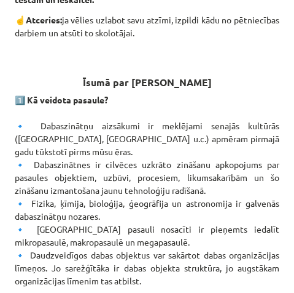
scroll to position [400, 0]
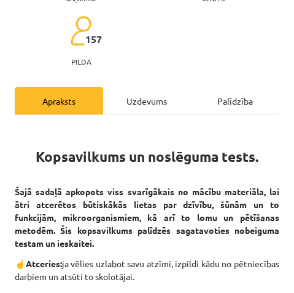
click at [141, 109] on div "Uzdevums" at bounding box center [147, 101] width 89 height 28
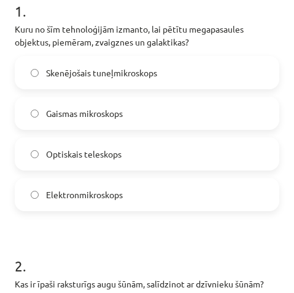
scroll to position [315, 0]
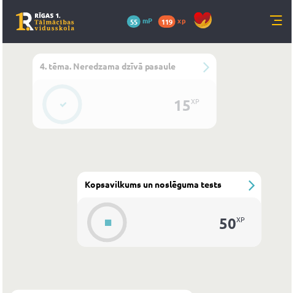
scroll to position [1058, 0]
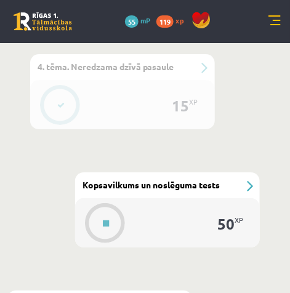
click at [249, 184] on div "#6 Kopsavilkums un noslēguma tests" at bounding box center [167, 185] width 184 height 26
click at [101, 213] on button at bounding box center [106, 223] width 28 height 28
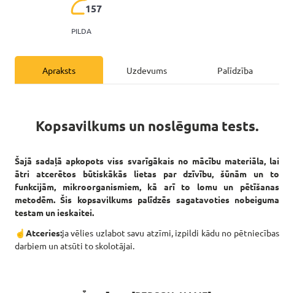
click at [152, 63] on div "Uzdevums" at bounding box center [147, 70] width 89 height 28
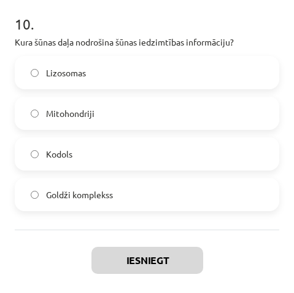
scroll to position [2489, 0]
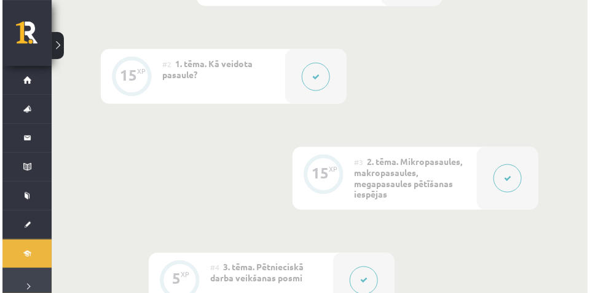
scroll to position [277, 0]
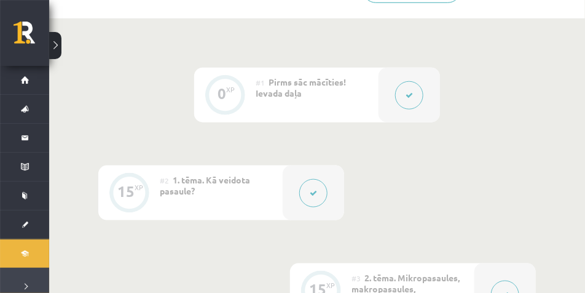
click at [323, 198] on button at bounding box center [313, 193] width 28 height 28
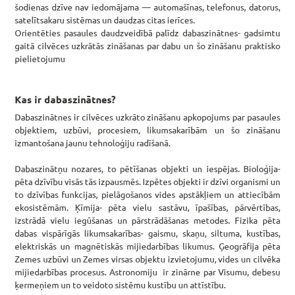
scroll to position [803, 0]
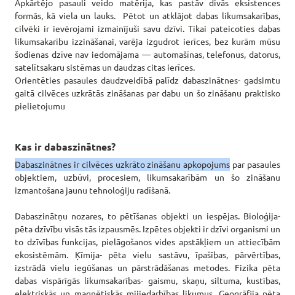
drag, startPoint x: 258, startPoint y: 178, endPoint x: 17, endPoint y: 179, distance: 241.0
click at [17, 179] on p "Dabaszinātnes ir cilvēces uzkrāto zināšanu apkopojums par pasaules objektiem, u…" at bounding box center [148, 248] width 266 height 181
copy p "Dabaszinātnes ir cilvēces uzkrāto zināšanu apkopojums"
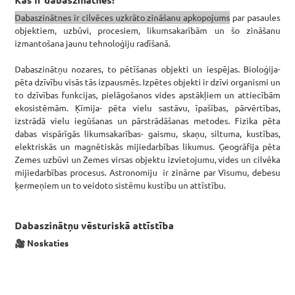
scroll to position [956, 0]
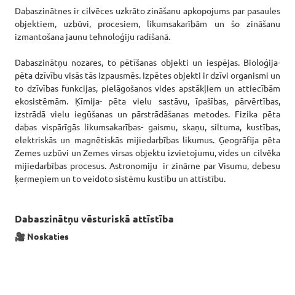
click at [211, 73] on p "Dabaszinātnes ir cilvēces uzkrāto zināšanu apkopojums par pasaules objektiem, u…" at bounding box center [148, 94] width 266 height 181
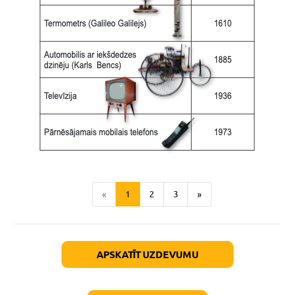
scroll to position [2176, 0]
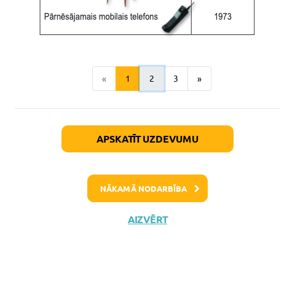
click at [152, 71] on button "2" at bounding box center [152, 78] width 25 height 25
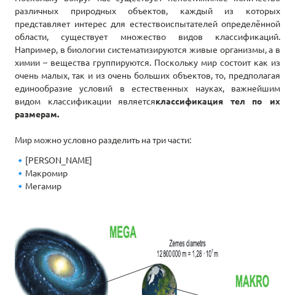
scroll to position [567, 0]
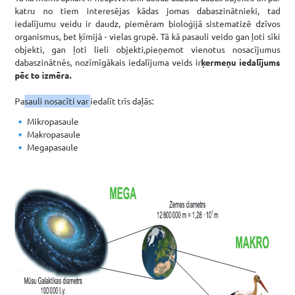
drag, startPoint x: 18, startPoint y: 101, endPoint x: 87, endPoint y: 103, distance: 68.9
click at [87, 103] on p "Tā kā mums apkārt ir neaptverami daudz dažādu dabas objektu un par katru no tie…" at bounding box center [148, 49] width 266 height 116
click at [21, 100] on p "Tā kā mums apkārt ir neaptverami daudz dažādu dabas objektu un par katru no tie…" at bounding box center [148, 49] width 266 height 116
drag, startPoint x: 15, startPoint y: 100, endPoint x: 115, endPoint y: 100, distance: 99.6
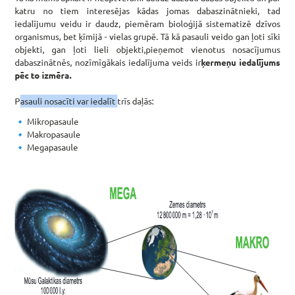
click at [115, 100] on p "Tā kā mums apkārt ir neaptverami daudz dažādu dabas objektu un par katru no tie…" at bounding box center [148, 49] width 266 height 116
copy p "Pasauli nosacīti var iedalīt"
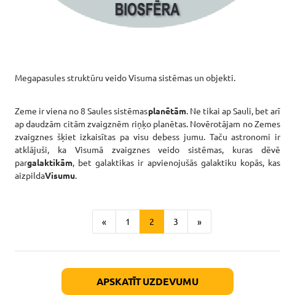
scroll to position [2258, 0]
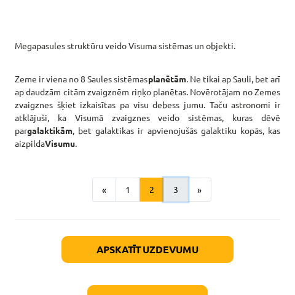
click at [177, 189] on button "3" at bounding box center [176, 190] width 25 height 25
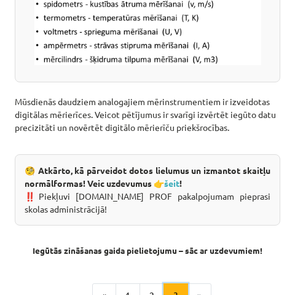
scroll to position [1920, 0]
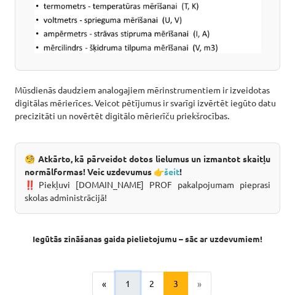
click at [127, 272] on button "1" at bounding box center [128, 284] width 25 height 25
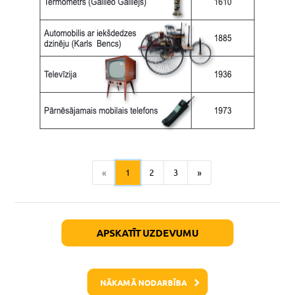
scroll to position [2104, 0]
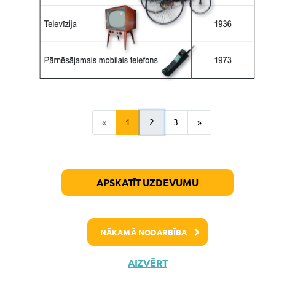
click at [157, 135] on button "2" at bounding box center [152, 122] width 25 height 25
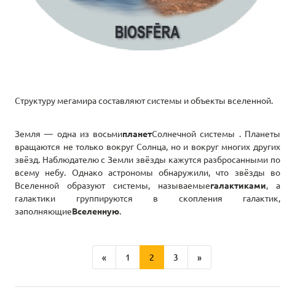
scroll to position [2366, 0]
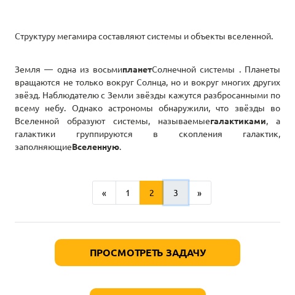
click at [176, 205] on button "3" at bounding box center [176, 193] width 25 height 25
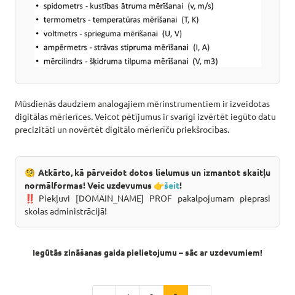
scroll to position [2103, 0]
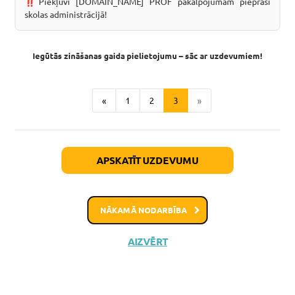
click at [195, 207] on icon at bounding box center [197, 211] width 6 height 8
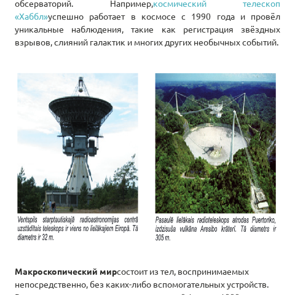
scroll to position [1737, 0]
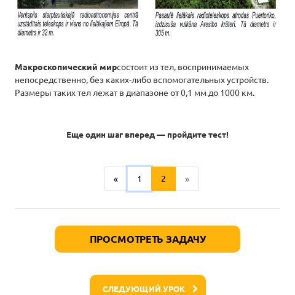
click at [140, 171] on button "1" at bounding box center [139, 179] width 25 height 25
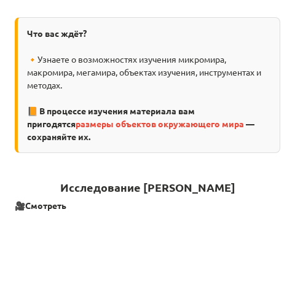
scroll to position [411, 0]
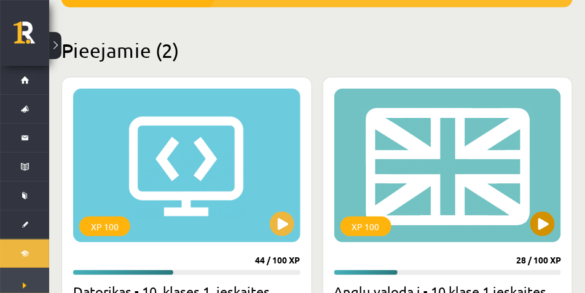
scroll to position [369, 0]
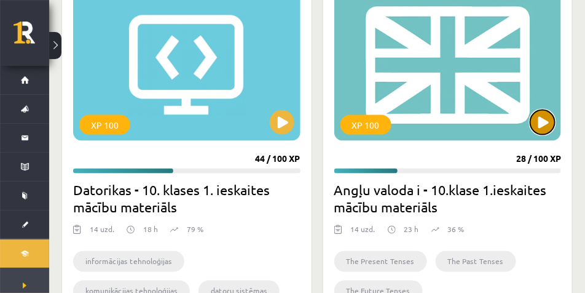
click at [532, 117] on button at bounding box center [542, 122] width 25 height 25
click at [466, 90] on div "XP 100" at bounding box center [447, 64] width 227 height 154
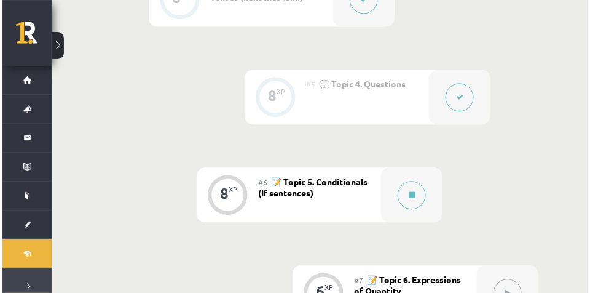
scroll to position [791, 0]
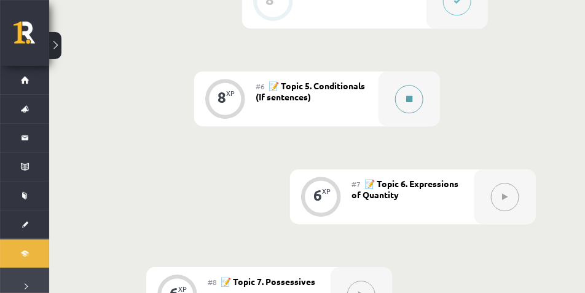
click at [402, 104] on button at bounding box center [409, 99] width 28 height 28
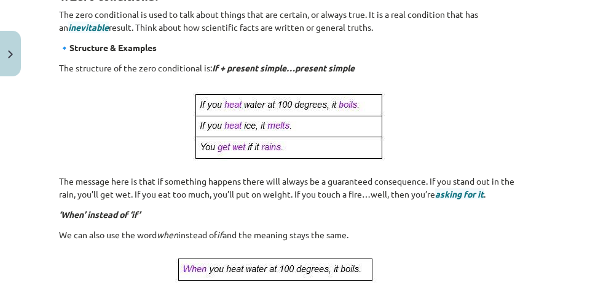
scroll to position [154, 0]
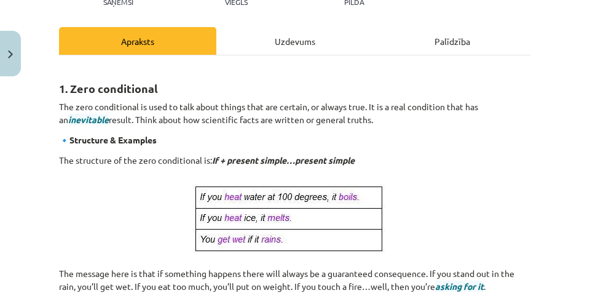
click at [304, 43] on div "Uzdevums" at bounding box center [294, 41] width 157 height 28
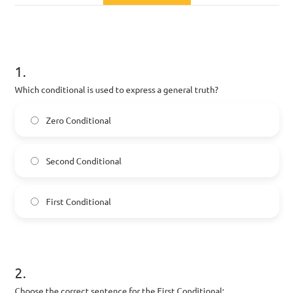
scroll to position [243, 0]
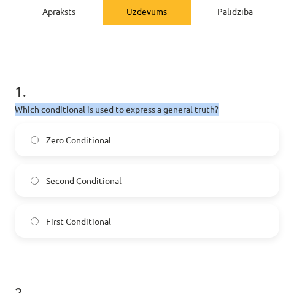
drag, startPoint x: 229, startPoint y: 108, endPoint x: 14, endPoint y: 113, distance: 214.6
copy p "Which conditional is used to express a general truth?"
click at [73, 25] on hr at bounding box center [147, 25] width 265 height 1
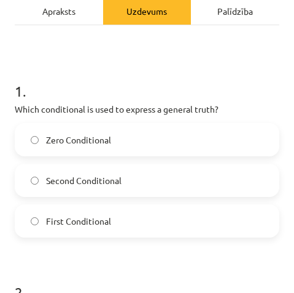
click at [73, 15] on div "Apraksts" at bounding box center [59, 11] width 89 height 28
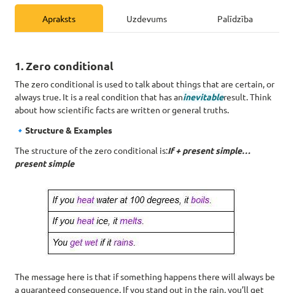
scroll to position [223, 0]
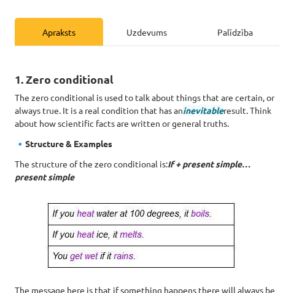
click at [143, 30] on div "Uzdevums" at bounding box center [147, 32] width 89 height 28
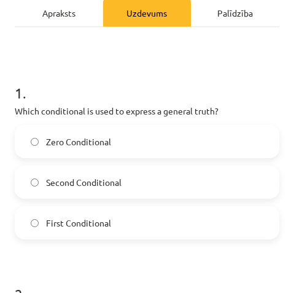
scroll to position [253, 0]
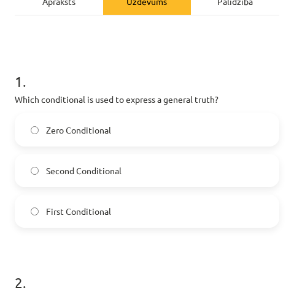
click at [74, 10] on div "Apraksts" at bounding box center [59, 1] width 89 height 28
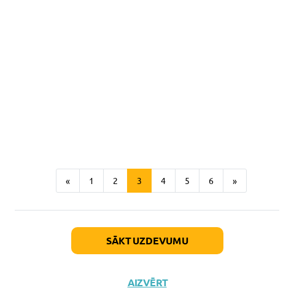
scroll to position [807, 0]
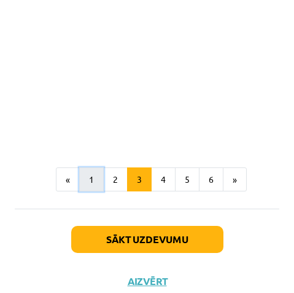
click at [90, 179] on button "1" at bounding box center [91, 179] width 25 height 25
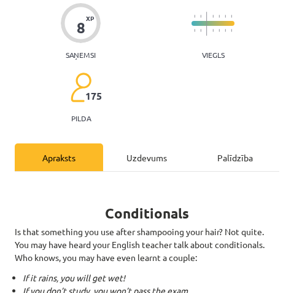
scroll to position [95, 0]
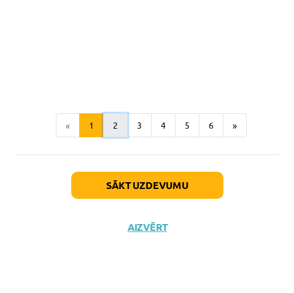
click at [115, 117] on button "2" at bounding box center [115, 125] width 25 height 25
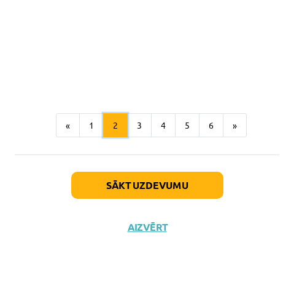
scroll to position [854, 0]
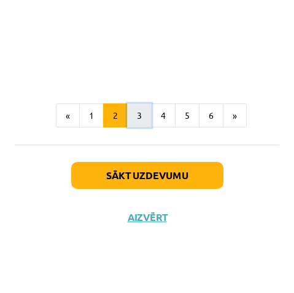
click at [140, 110] on button "3" at bounding box center [139, 115] width 25 height 25
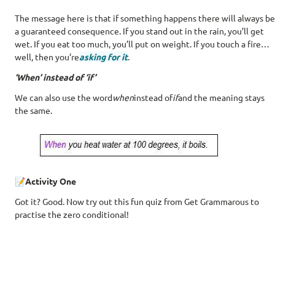
scroll to position [495, 0]
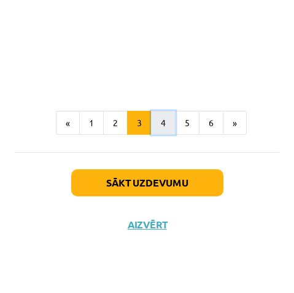
click at [160, 122] on button "4" at bounding box center [163, 123] width 25 height 25
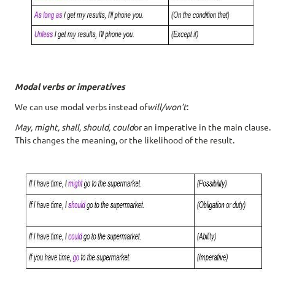
scroll to position [618, 0]
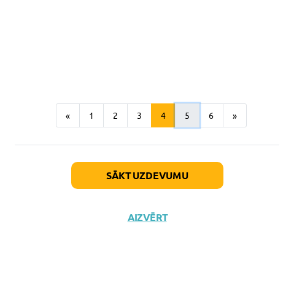
click at [178, 111] on button "5" at bounding box center [187, 115] width 25 height 25
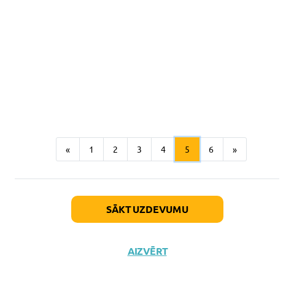
scroll to position [1048, 0]
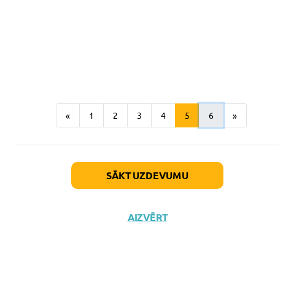
click at [207, 114] on button "6" at bounding box center [211, 115] width 25 height 25
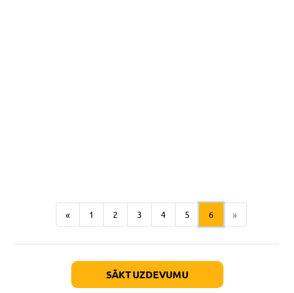
scroll to position [771, 0]
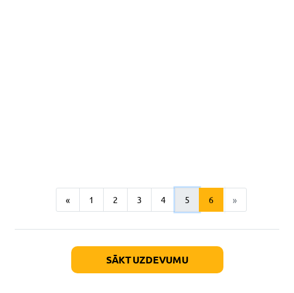
click at [179, 187] on button "5" at bounding box center [187, 199] width 25 height 25
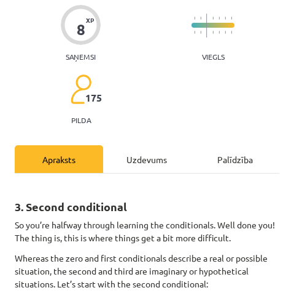
scroll to position [95, 0]
click at [153, 157] on div "Uzdevums" at bounding box center [147, 159] width 89 height 28
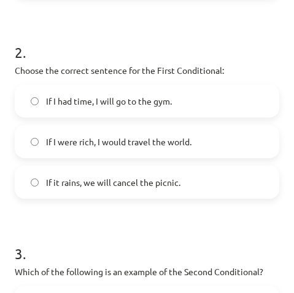
scroll to position [468, 0]
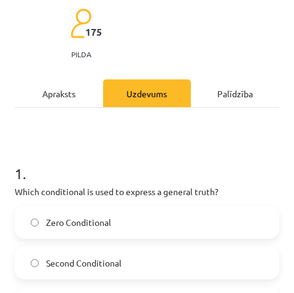
click at [61, 98] on div "Apraksts" at bounding box center [59, 93] width 89 height 28
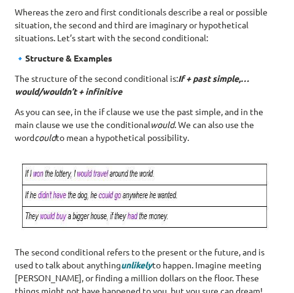
scroll to position [253, 0]
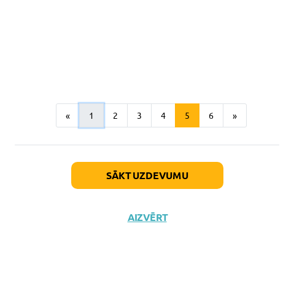
click at [89, 111] on button "1" at bounding box center [91, 115] width 25 height 25
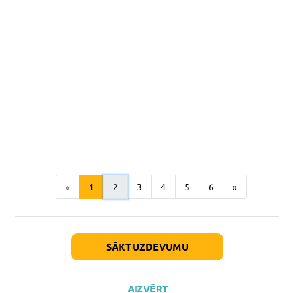
click at [119, 182] on button "2" at bounding box center [115, 187] width 25 height 25
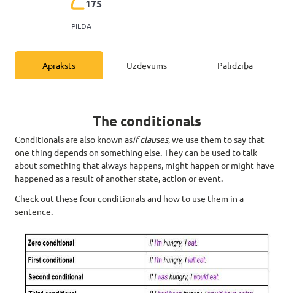
scroll to position [157, 0]
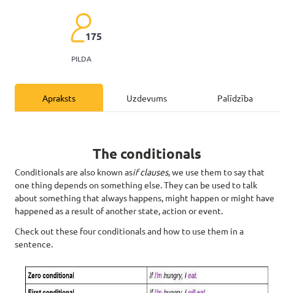
click at [158, 100] on div "Uzdevums" at bounding box center [147, 98] width 89 height 28
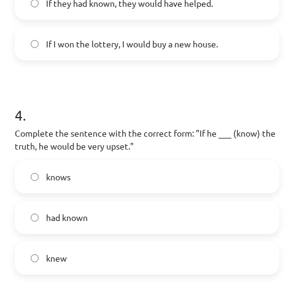
scroll to position [817, 0]
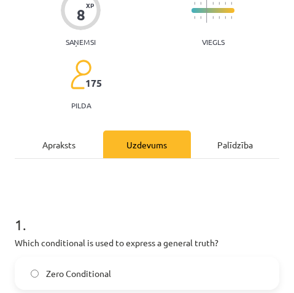
click at [71, 143] on div "Apraksts" at bounding box center [59, 144] width 89 height 28
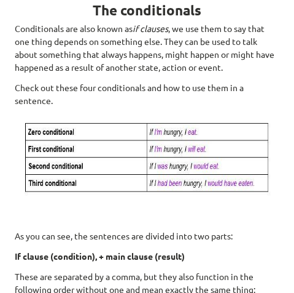
scroll to position [315, 0]
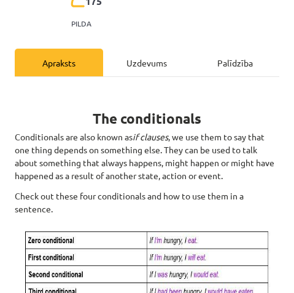
click at [128, 60] on div "Uzdevums" at bounding box center [147, 63] width 89 height 28
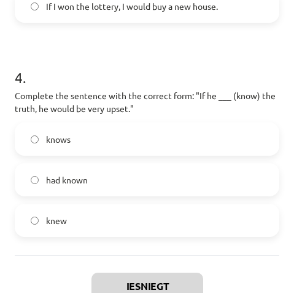
scroll to position [849, 0]
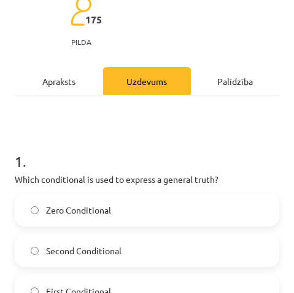
click at [66, 84] on div "Apraksts" at bounding box center [59, 81] width 89 height 28
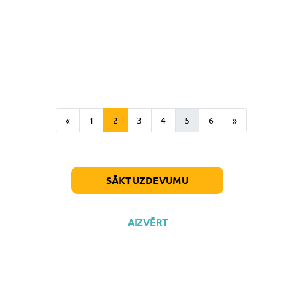
scroll to position [848, 0]
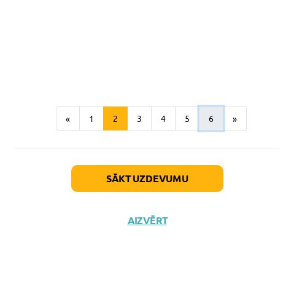
click at [206, 125] on button "6" at bounding box center [211, 118] width 25 height 25
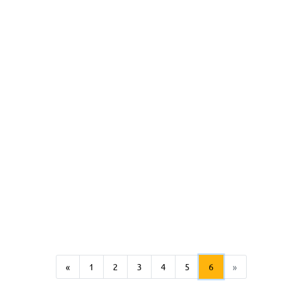
scroll to position [802, 0]
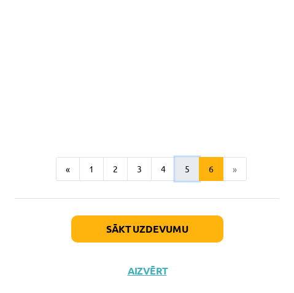
click at [189, 157] on button "5" at bounding box center [187, 169] width 25 height 25
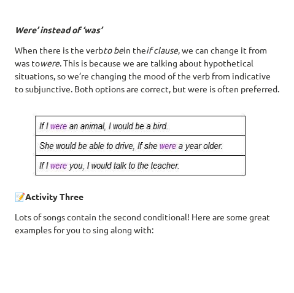
scroll to position [648, 0]
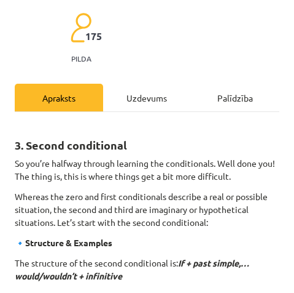
click at [167, 98] on div "Uzdevums" at bounding box center [147, 98] width 89 height 28
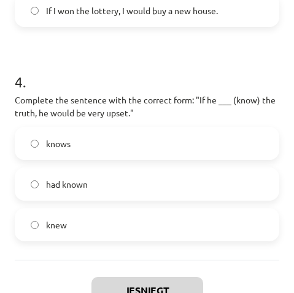
scroll to position [899, 0]
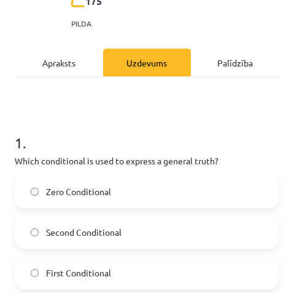
click at [67, 64] on div "Apraksts" at bounding box center [59, 63] width 89 height 28
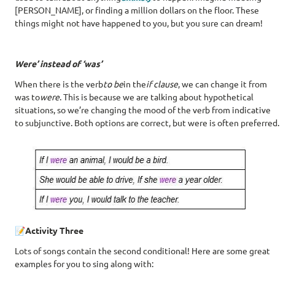
scroll to position [660, 0]
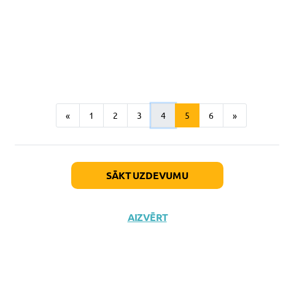
click at [159, 108] on button "4" at bounding box center [163, 115] width 25 height 25
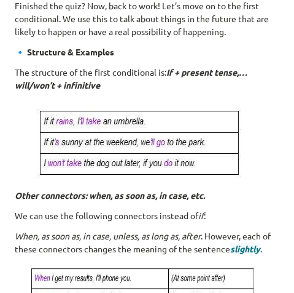
scroll to position [187, 0]
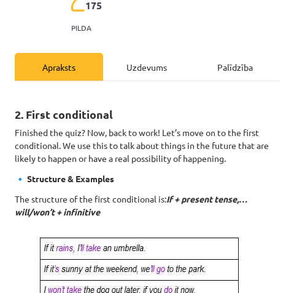
click at [160, 68] on div "Uzdevums" at bounding box center [147, 67] width 89 height 28
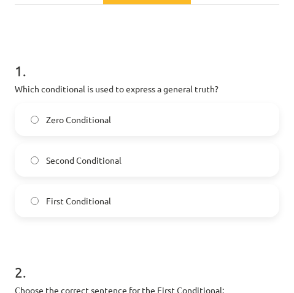
scroll to position [256, 0]
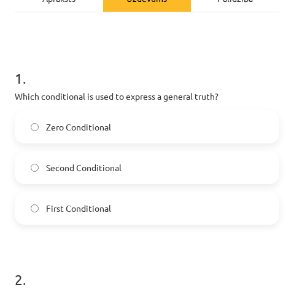
click at [126, 127] on label "Zero Conditional" at bounding box center [147, 126] width 262 height 31
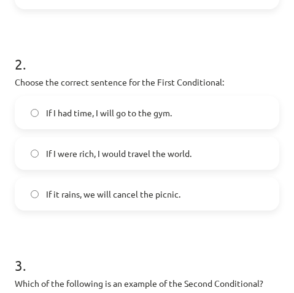
scroll to position [502, 0]
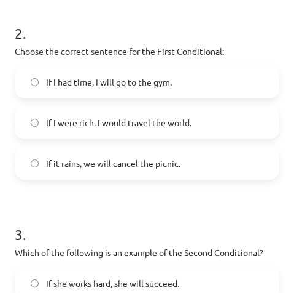
click at [90, 164] on span "If it rains, we will cancel the picnic." at bounding box center [113, 163] width 135 height 13
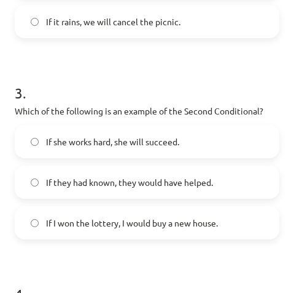
scroll to position [656, 0]
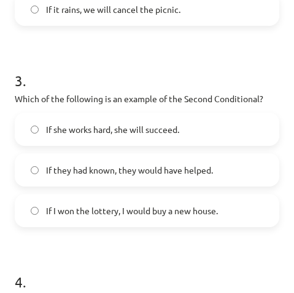
click at [63, 205] on span "If I won the lottery, I would buy a new house." at bounding box center [132, 210] width 172 height 13
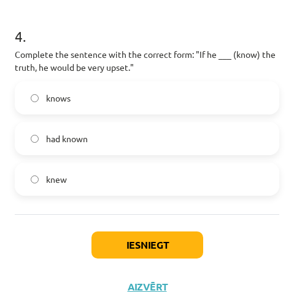
scroll to position [902, 0]
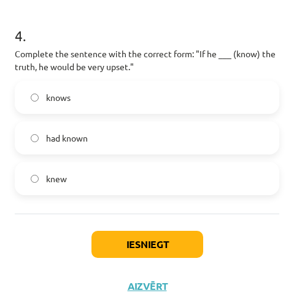
click at [68, 174] on label "knew" at bounding box center [147, 178] width 262 height 31
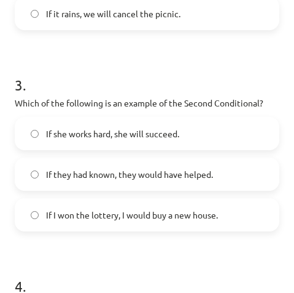
scroll to position [656, 0]
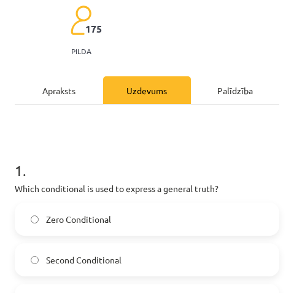
click at [65, 86] on div "Apraksts" at bounding box center [59, 90] width 89 height 28
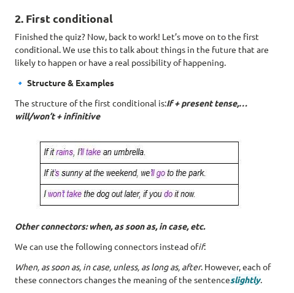
scroll to position [284, 0]
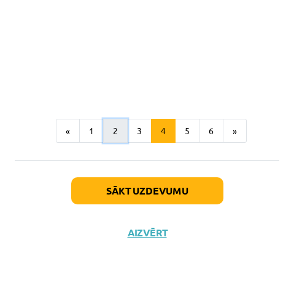
click at [105, 132] on button "2" at bounding box center [115, 131] width 25 height 25
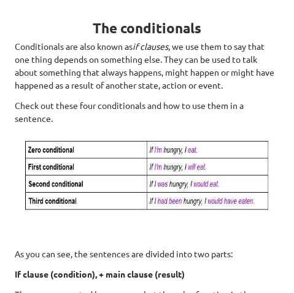
scroll to position [280, 0]
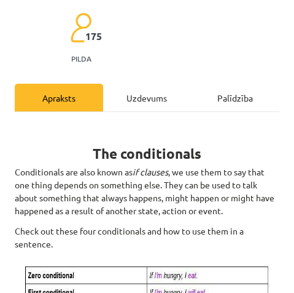
click at [139, 101] on div "Uzdevums" at bounding box center [147, 98] width 89 height 28
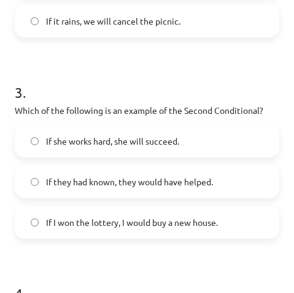
scroll to position [686, 0]
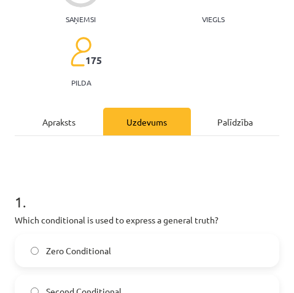
click at [89, 125] on div "Apraksts" at bounding box center [59, 122] width 89 height 28
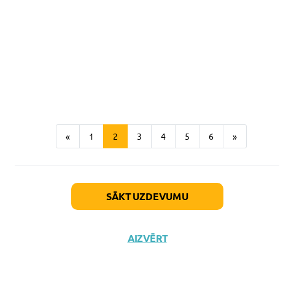
scroll to position [831, 0]
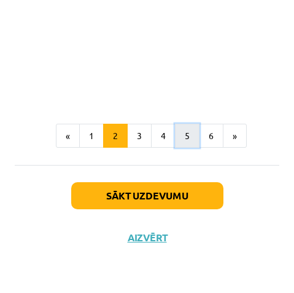
click at [183, 136] on button "5" at bounding box center [187, 136] width 25 height 25
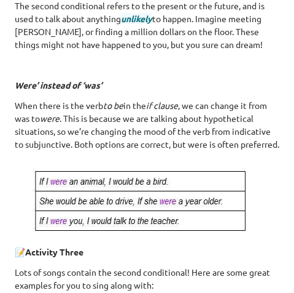
scroll to position [618, 0]
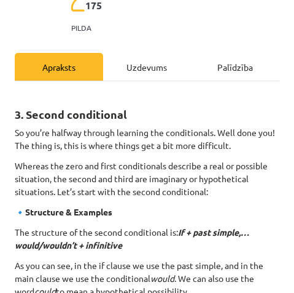
click at [159, 65] on div "Uzdevums" at bounding box center [147, 67] width 89 height 28
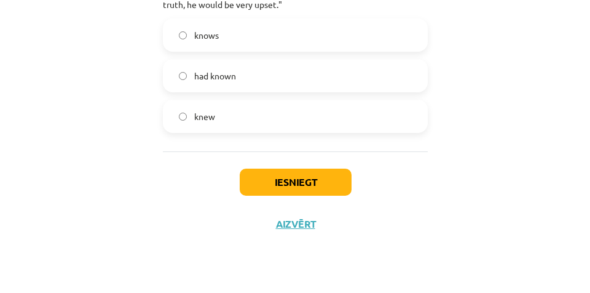
scroll to position [971, 0]
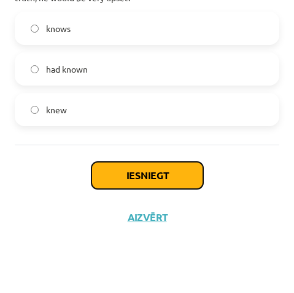
click at [146, 171] on button "Iesniegt" at bounding box center [148, 175] width 112 height 27
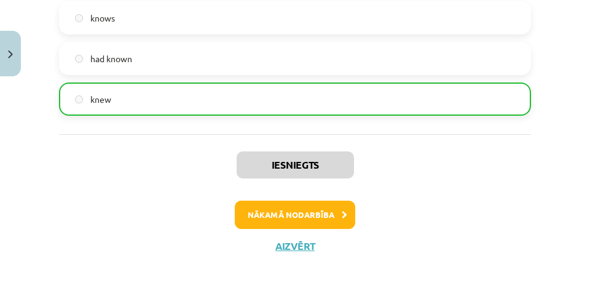
scroll to position [913, 0]
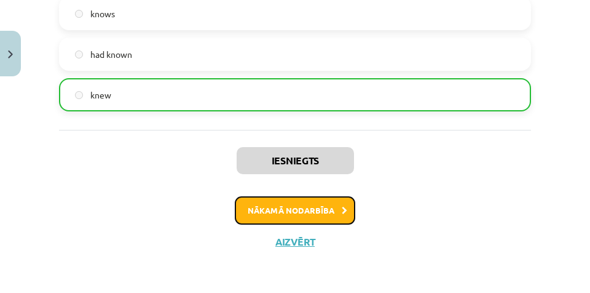
click at [290, 213] on button "Nākamā nodarbība" at bounding box center [295, 210] width 120 height 28
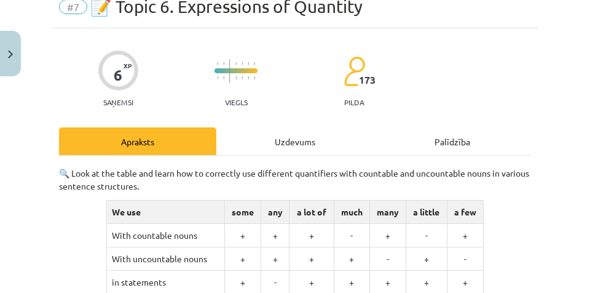
scroll to position [31, 0]
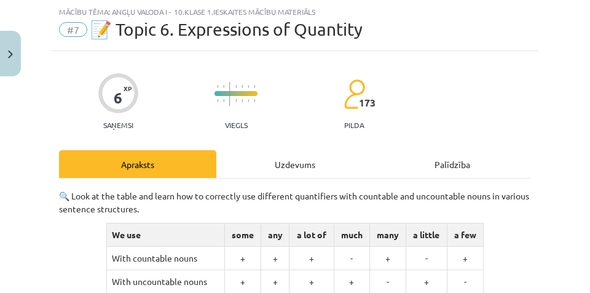
click at [290, 163] on div "Uzdevums" at bounding box center [294, 164] width 157 height 28
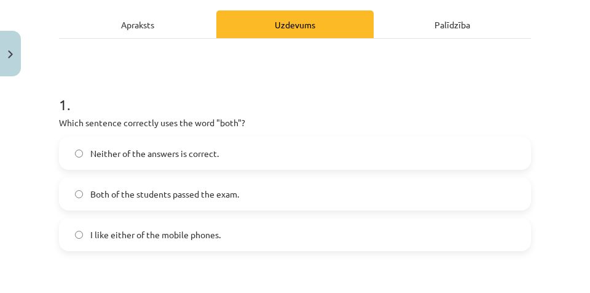
scroll to position [184, 0]
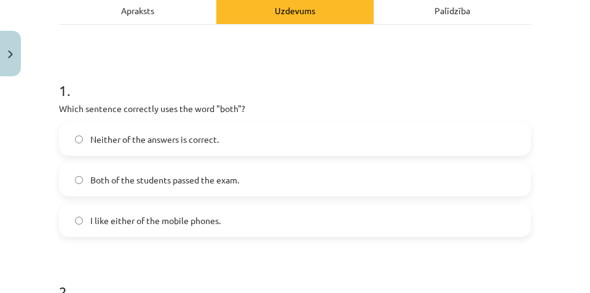
click at [181, 8] on div "Apraksts" at bounding box center [137, 10] width 157 height 28
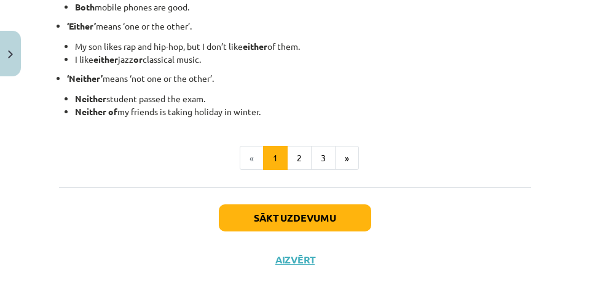
scroll to position [461, 0]
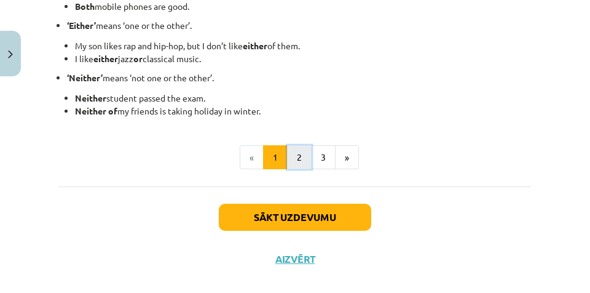
click at [299, 158] on button "2" at bounding box center [299, 157] width 25 height 25
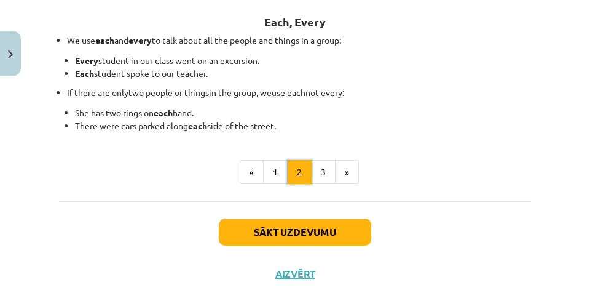
scroll to position [159, 0]
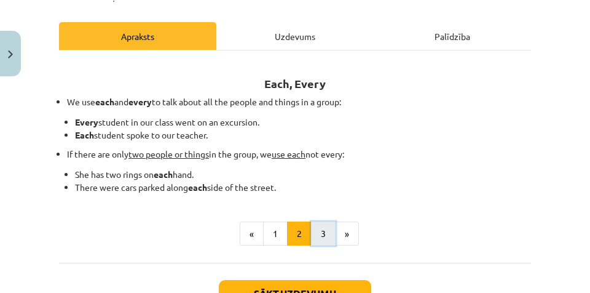
click at [318, 229] on button "3" at bounding box center [323, 233] width 25 height 25
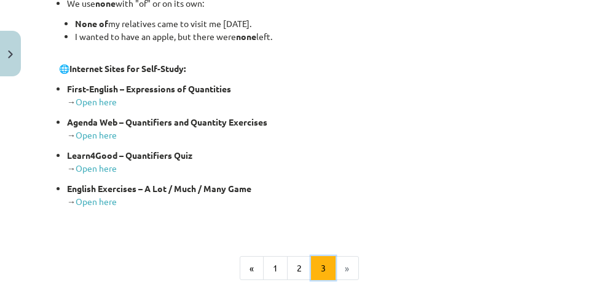
scroll to position [312, 0]
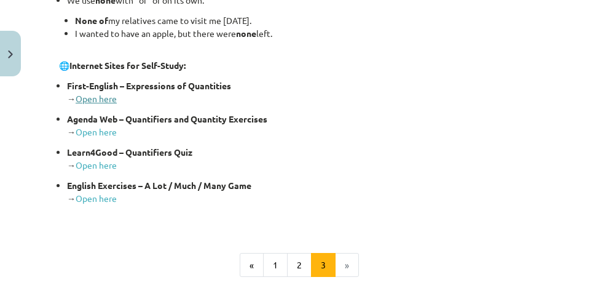
click at [91, 100] on link "Open here" at bounding box center [96, 98] width 41 height 11
click at [102, 129] on link "Open here" at bounding box center [96, 131] width 41 height 11
click at [107, 163] on link "Open here" at bounding box center [96, 164] width 41 height 11
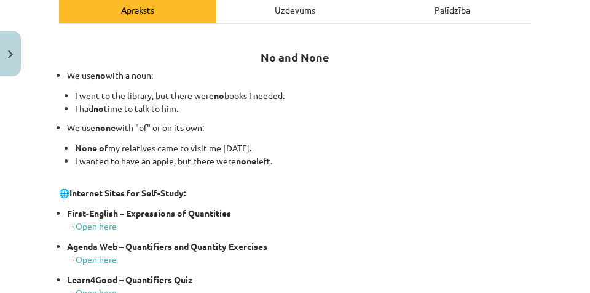
scroll to position [36, 0]
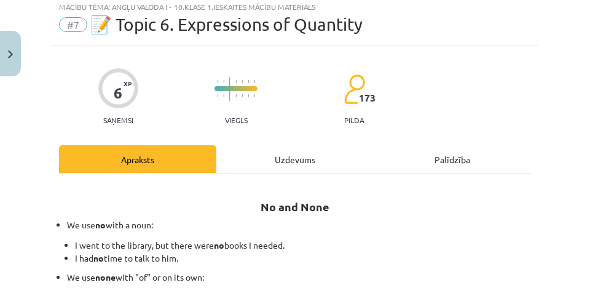
click at [288, 160] on div "Uzdevums" at bounding box center [294, 159] width 157 height 28
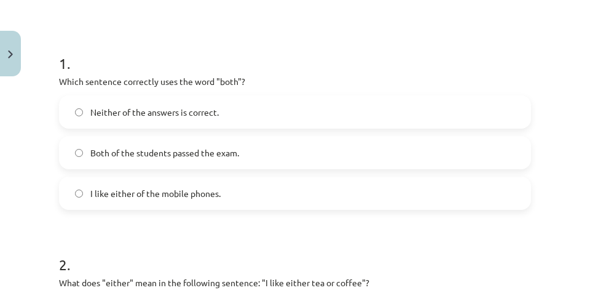
scroll to position [215, 0]
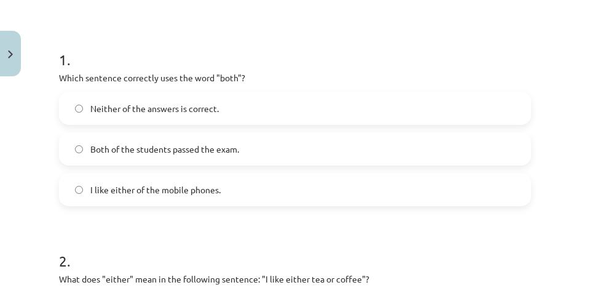
click at [152, 112] on span "Neither of the answers is correct." at bounding box center [154, 108] width 128 height 13
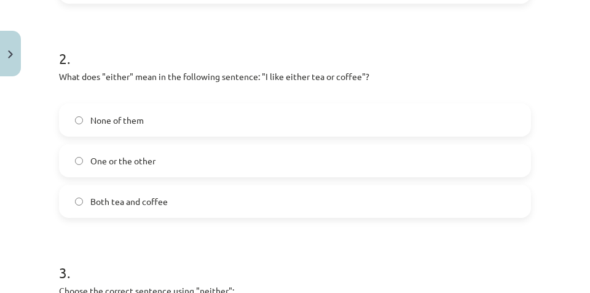
scroll to position [430, 0]
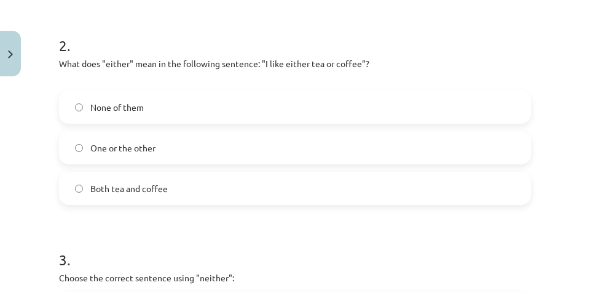
click at [304, 55] on div "2 . What does "either" mean in the following sentence: "I like either tea or co…" at bounding box center [295, 109] width 472 height 189
click at [147, 152] on span "One or the other" at bounding box center [122, 147] width 65 height 13
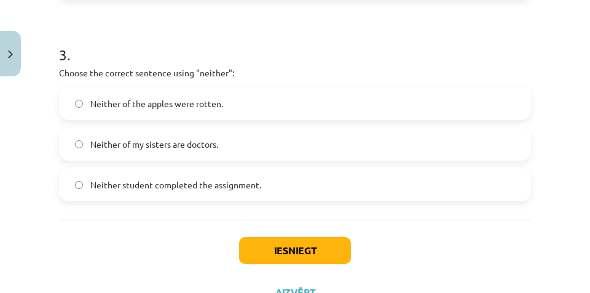
scroll to position [645, 0]
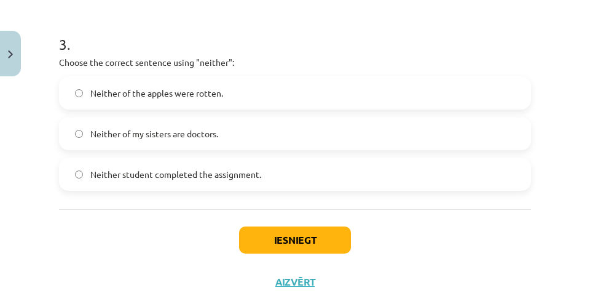
click at [111, 175] on span "Neither student completed the assignment." at bounding box center [175, 174] width 171 height 13
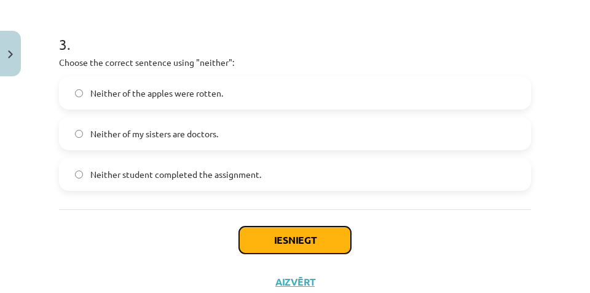
click at [256, 238] on button "Iesniegt" at bounding box center [295, 239] width 112 height 27
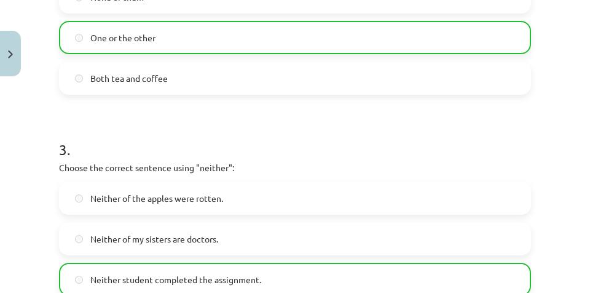
scroll to position [725, 0]
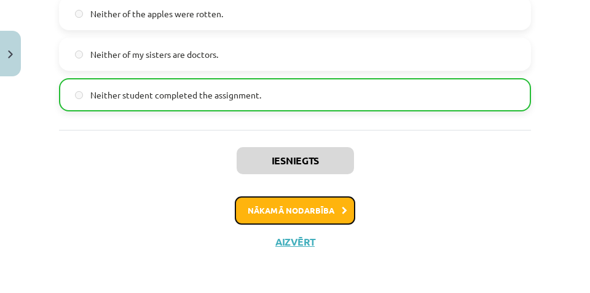
click at [347, 211] on button "Nākamā nodarbība" at bounding box center [295, 210] width 120 height 28
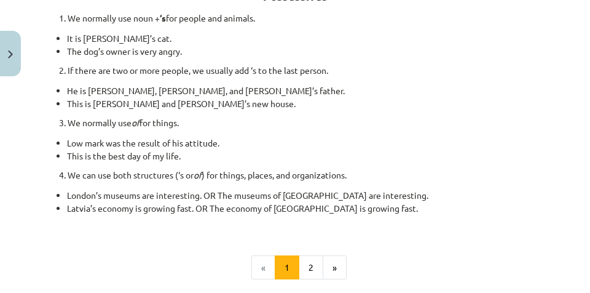
scroll to position [215, 0]
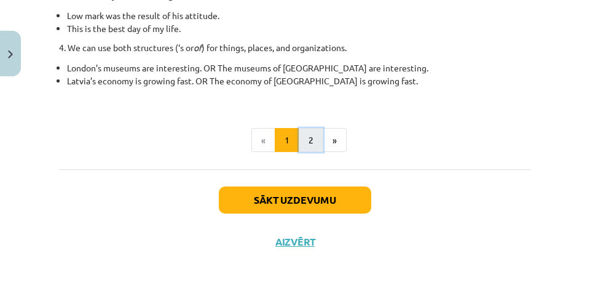
click at [312, 134] on button "2" at bounding box center [311, 140] width 25 height 25
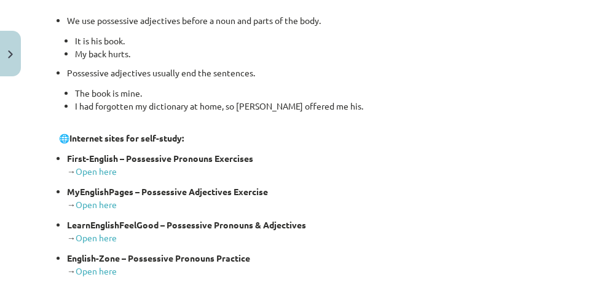
scroll to position [435, 0]
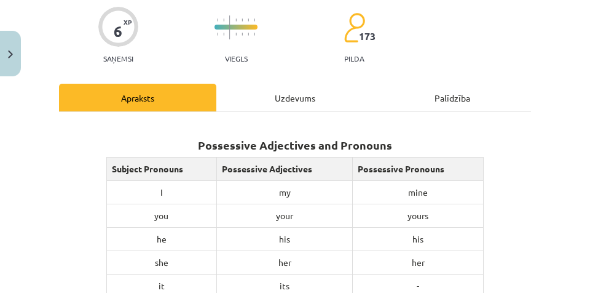
click at [294, 101] on div "Uzdevums" at bounding box center [294, 98] width 157 height 28
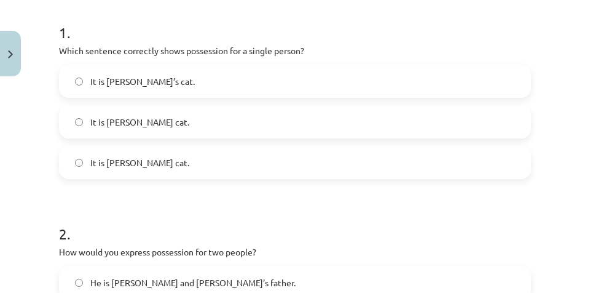
scroll to position [211, 0]
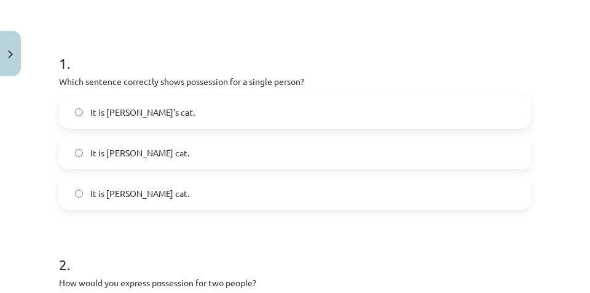
click at [164, 113] on label "It is Jane’s cat." at bounding box center [295, 112] width 470 height 31
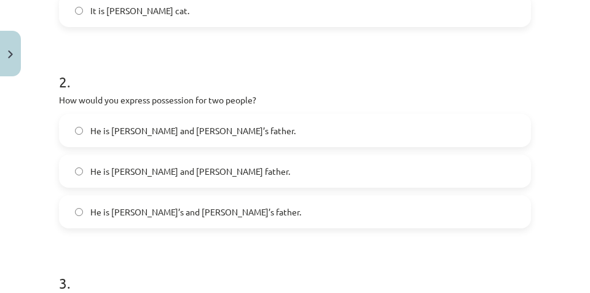
scroll to position [396, 0]
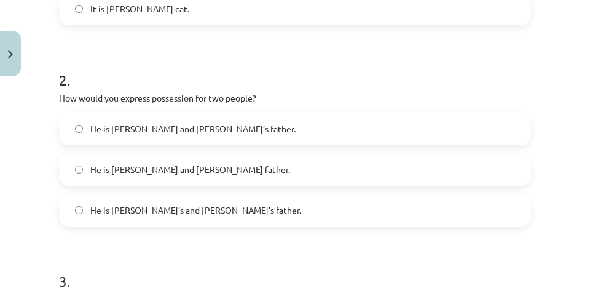
click at [106, 129] on span "He is Alice and James’s father." at bounding box center [192, 128] width 205 height 13
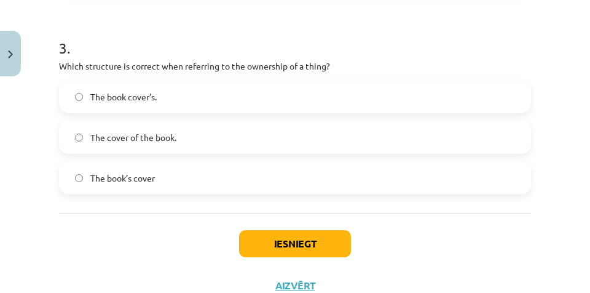
scroll to position [642, 0]
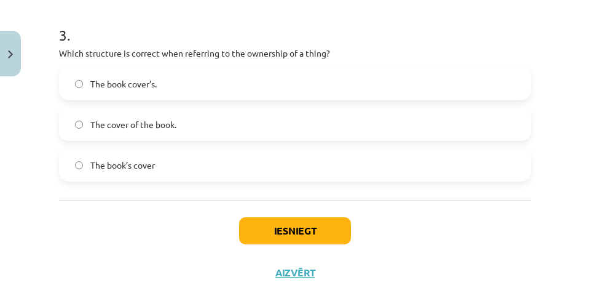
click at [119, 116] on label "The cover of the book." at bounding box center [295, 124] width 470 height 31
click at [148, 168] on span "The book’s cover" at bounding box center [122, 165] width 65 height 13
click at [375, 43] on div "3 . Which structure is correct when referring to the ownership of a thing? The …" at bounding box center [295, 93] width 472 height 176
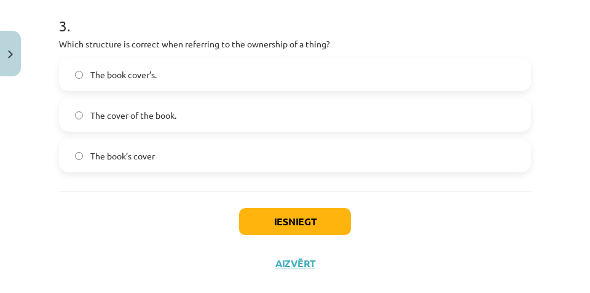
scroll to position [672, 0]
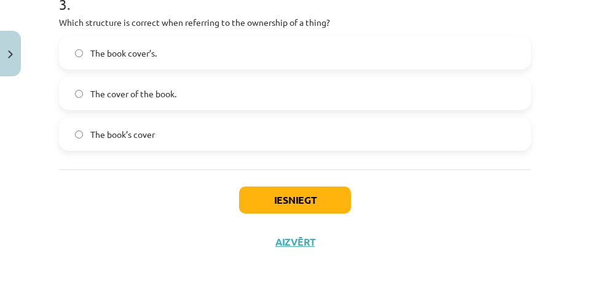
click at [186, 89] on label "The cover of the book." at bounding box center [295, 93] width 470 height 31
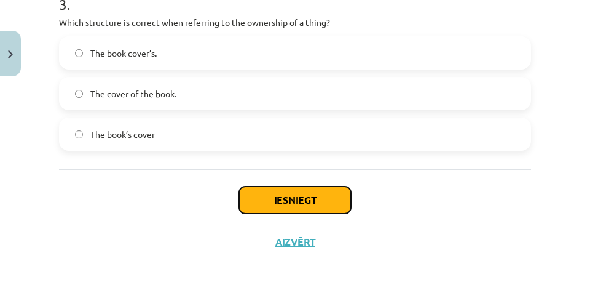
click at [267, 198] on button "Iesniegt" at bounding box center [295, 199] width 112 height 27
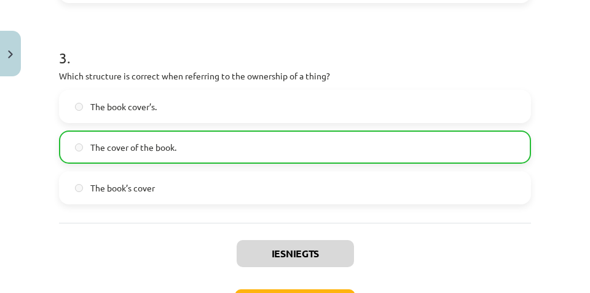
scroll to position [712, 0]
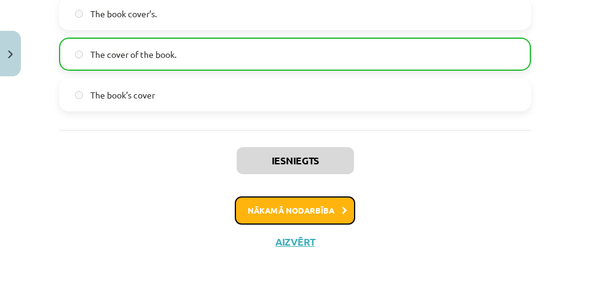
click at [336, 205] on button "Nākamā nodarbība" at bounding box center [295, 210] width 120 height 28
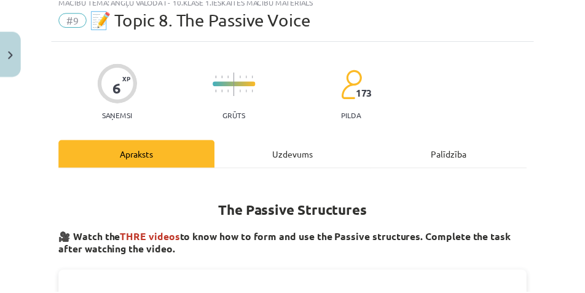
scroll to position [31, 0]
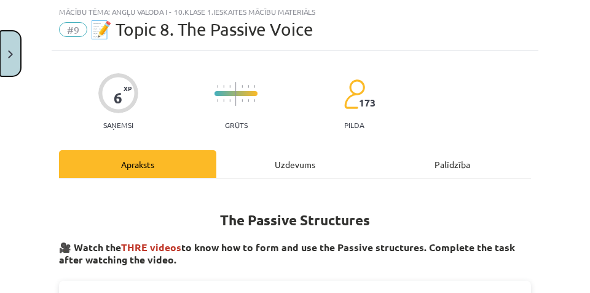
click at [4, 56] on button "Close" at bounding box center [10, 53] width 21 height 45
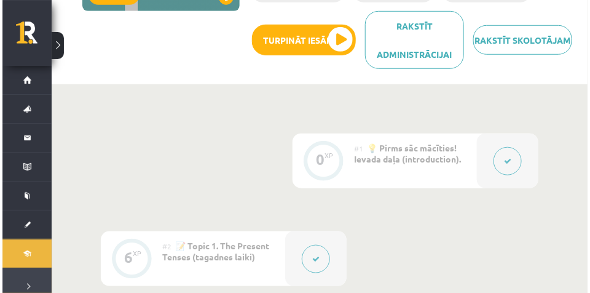
scroll to position [84, 0]
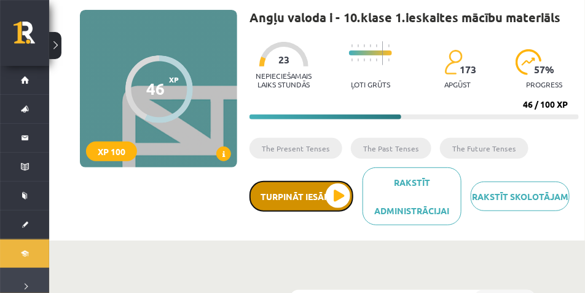
click at [285, 203] on button "Turpināt iesākto" at bounding box center [302, 196] width 104 height 31
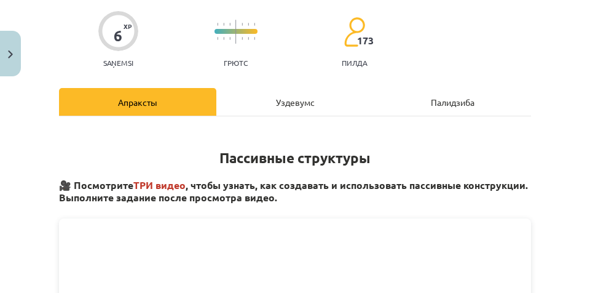
scroll to position [92, 0]
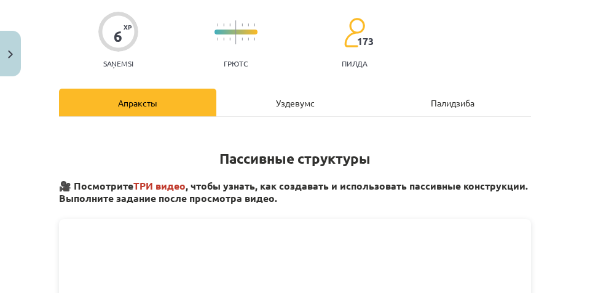
click at [290, 109] on div "Уздевумс" at bounding box center [294, 103] width 157 height 28
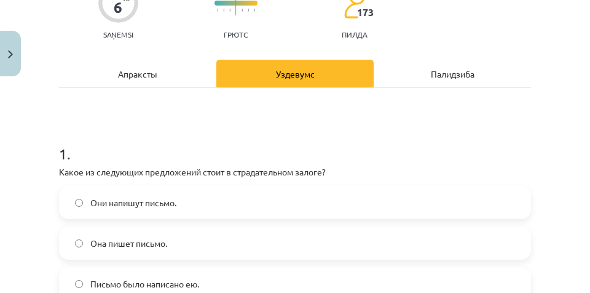
scroll to position [119, 0]
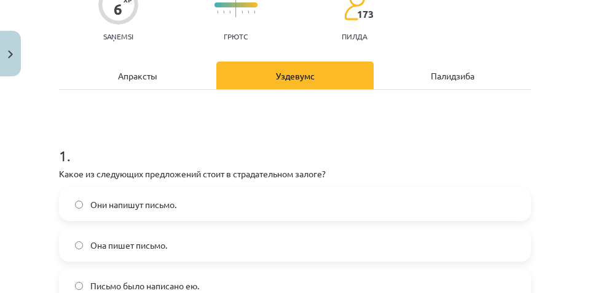
click at [174, 79] on div "Апраксты" at bounding box center [137, 75] width 157 height 28
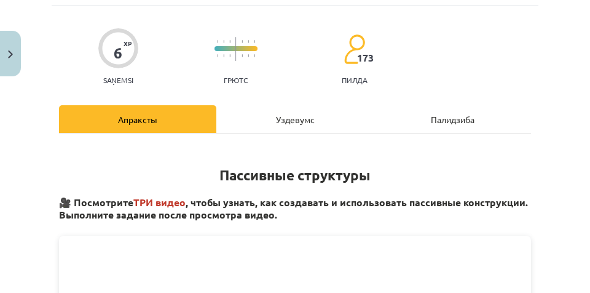
scroll to position [31, 0]
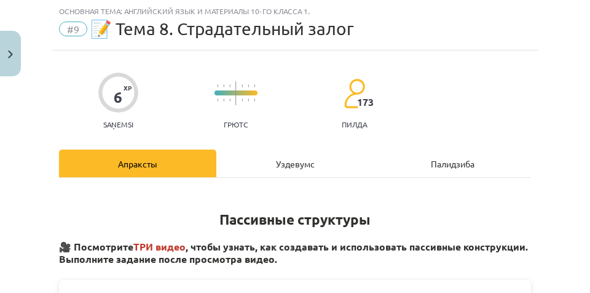
click at [276, 167] on font "Уздевумс" at bounding box center [295, 163] width 39 height 11
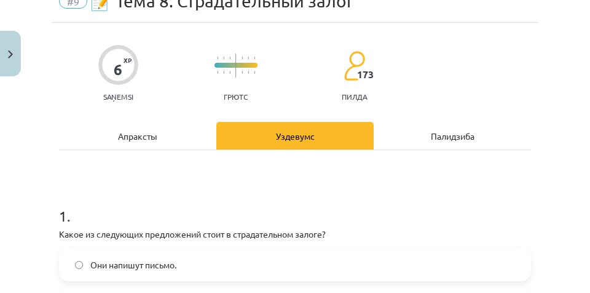
scroll to position [184, 0]
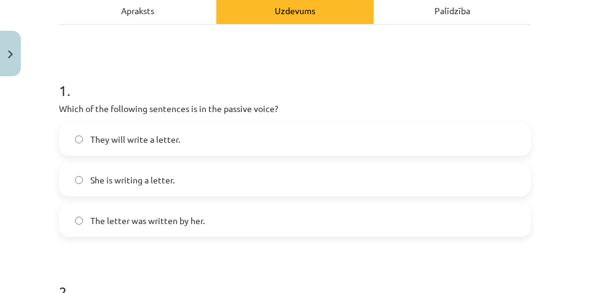
click at [363, 80] on h1 "1 ." at bounding box center [295, 79] width 472 height 38
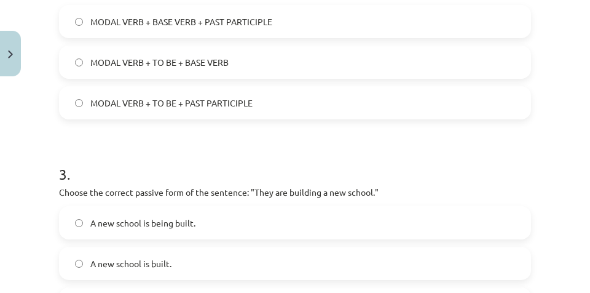
scroll to position [522, 0]
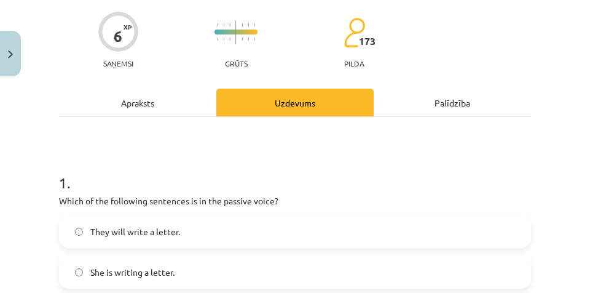
click at [170, 105] on div "Apraksts" at bounding box center [137, 103] width 157 height 28
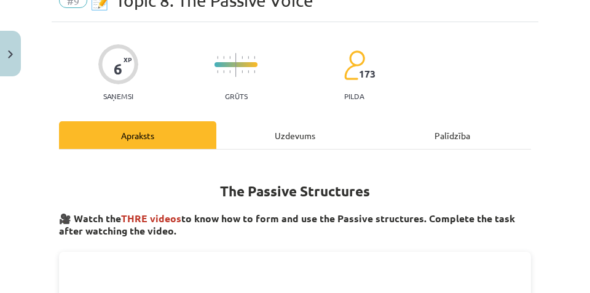
scroll to position [31, 0]
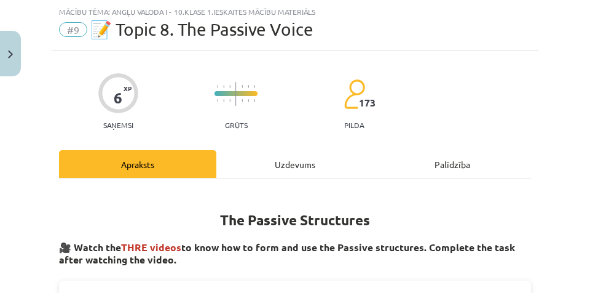
click at [324, 162] on div "Uzdevums" at bounding box center [294, 164] width 157 height 28
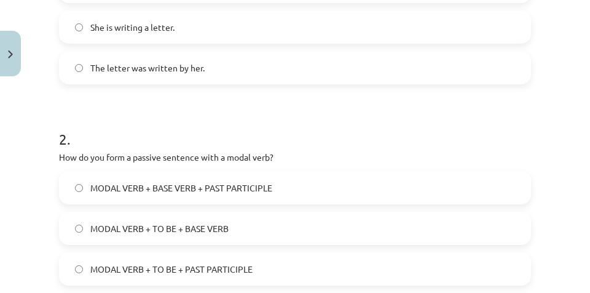
scroll to position [338, 0]
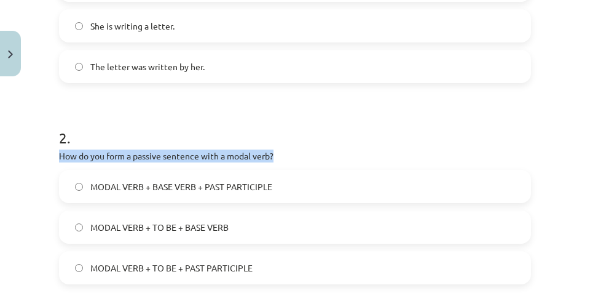
drag, startPoint x: 290, startPoint y: 154, endPoint x: 59, endPoint y: 154, distance: 231.1
click at [60, 154] on p "How do you form a passive sentence with a modal verb?" at bounding box center [295, 155] width 472 height 13
copy p "How do you form a passive sentence with a modal verb?"
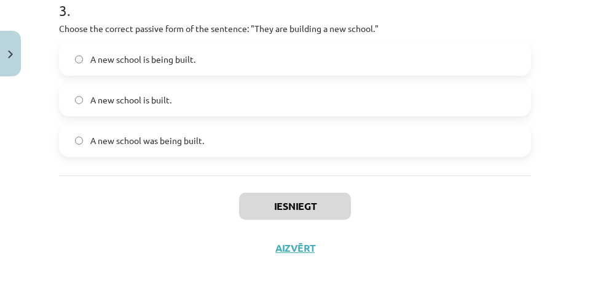
scroll to position [672, 0]
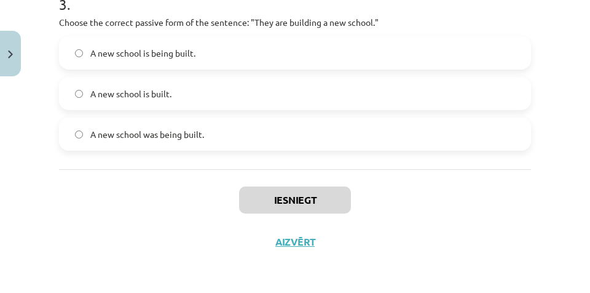
click at [130, 219] on div "Iesniegt Aizvērt" at bounding box center [295, 212] width 472 height 86
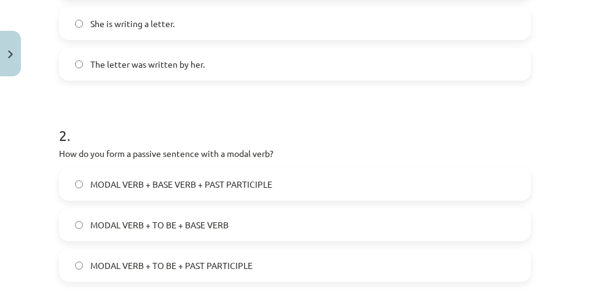
scroll to position [334, 0]
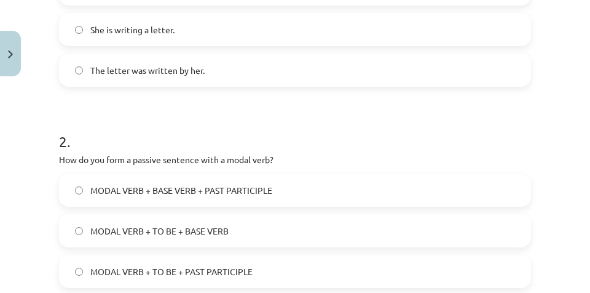
click at [189, 72] on span "The letter was written by her." at bounding box center [147, 70] width 114 height 13
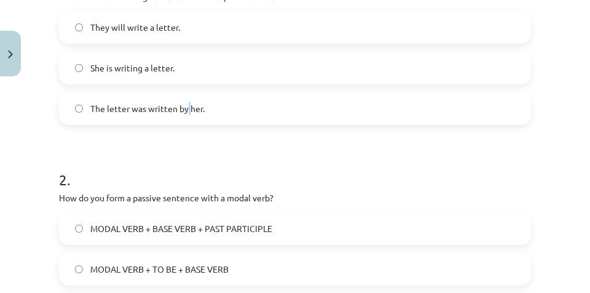
scroll to position [242, 0]
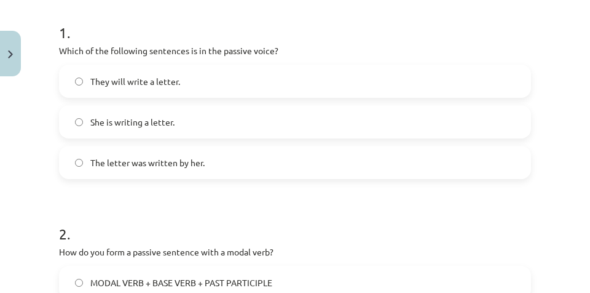
click at [262, 178] on div "The letter was written by her." at bounding box center [295, 162] width 472 height 33
click at [260, 162] on label "The letter was written by her." at bounding box center [295, 162] width 470 height 31
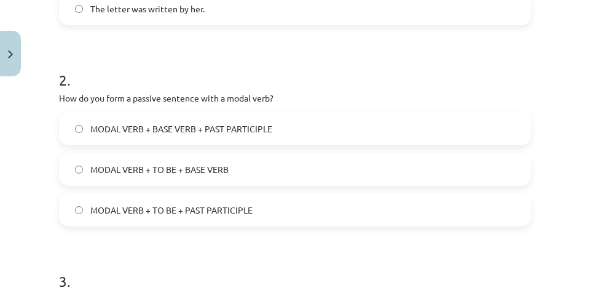
click at [173, 208] on span "MODAL VERB + TO BE + PAST PARTICIPLE" at bounding box center [171, 209] width 162 height 13
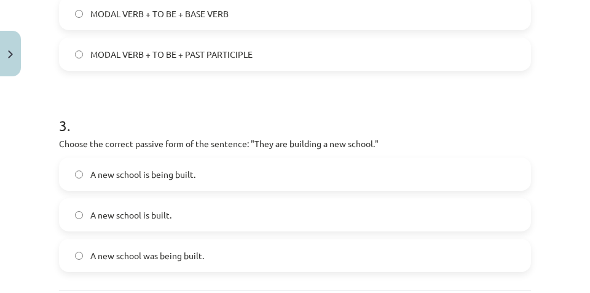
scroll to position [580, 0]
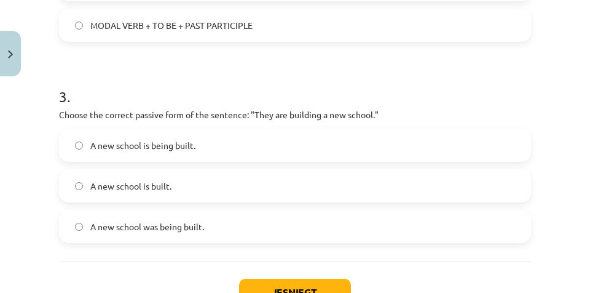
click at [266, 135] on label "A new school is being built." at bounding box center [295, 145] width 470 height 31
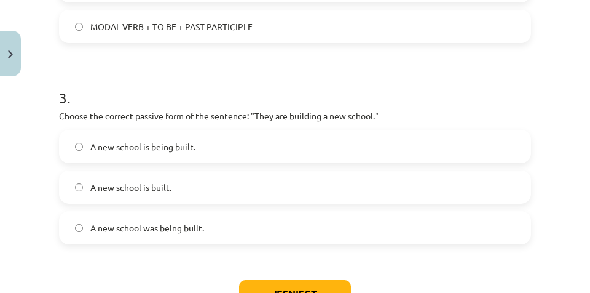
scroll to position [672, 0]
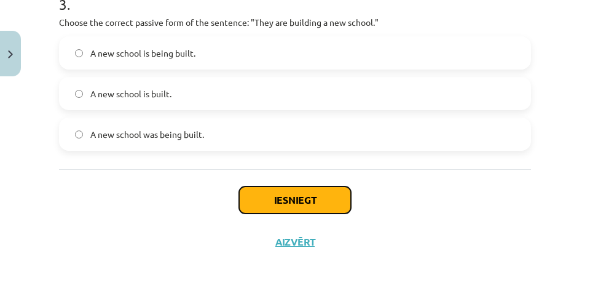
click at [285, 203] on button "Iesniegt" at bounding box center [295, 199] width 112 height 27
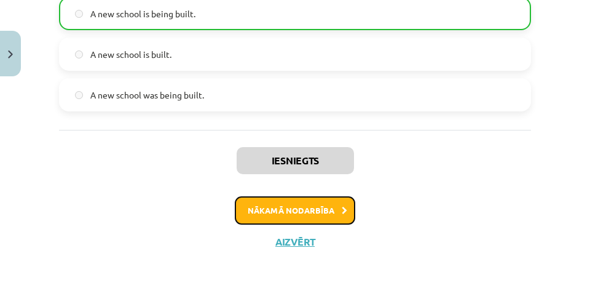
click at [302, 215] on button "Nākamā nodarbība" at bounding box center [295, 210] width 120 height 28
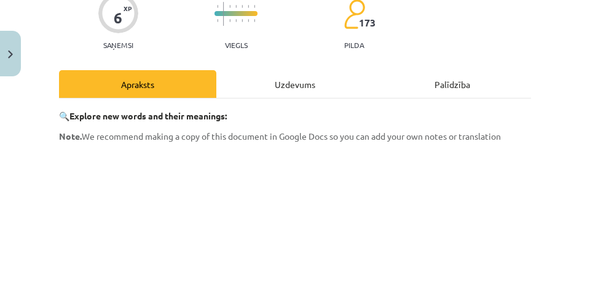
scroll to position [92, 0]
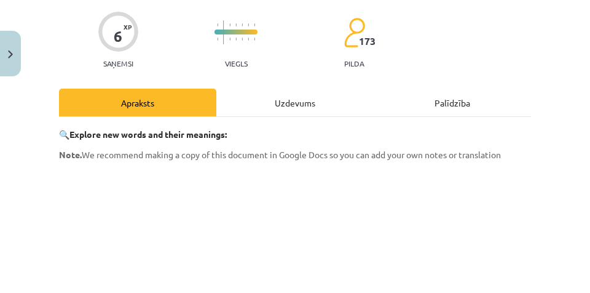
click at [305, 107] on div "Uzdevums" at bounding box center [294, 103] width 157 height 28
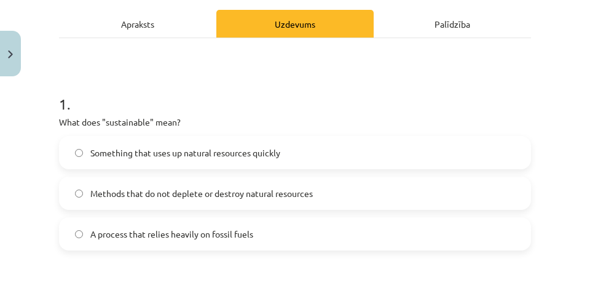
scroll to position [184, 0]
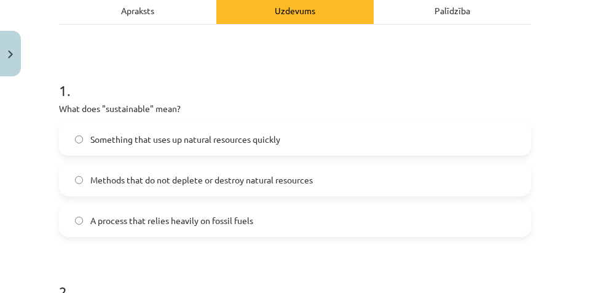
click at [161, 11] on div "Apraksts" at bounding box center [137, 10] width 157 height 28
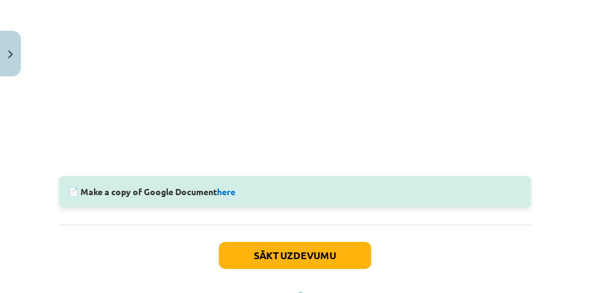
scroll to position [444, 0]
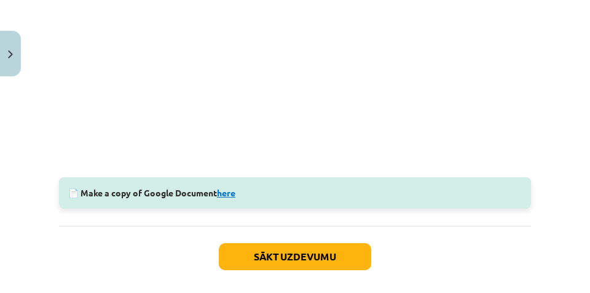
click at [234, 194] on link "here" at bounding box center [226, 192] width 18 height 11
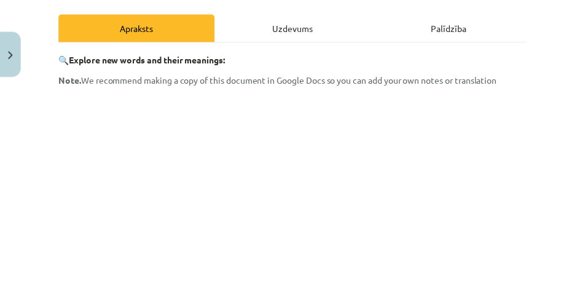
scroll to position [0, 0]
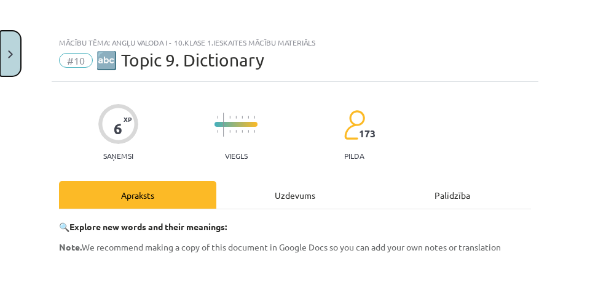
click at [15, 50] on button "Close" at bounding box center [10, 53] width 21 height 45
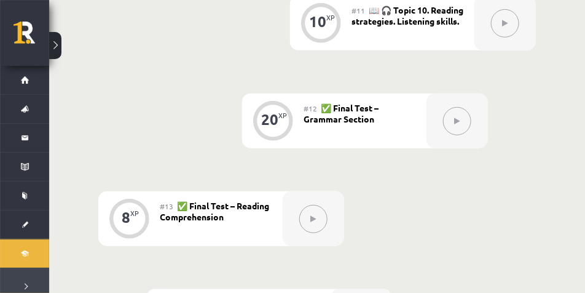
scroll to position [1283, 0]
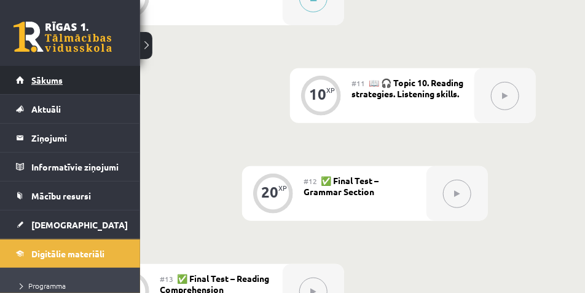
click at [63, 80] on link "Sākums" at bounding box center [70, 80] width 109 height 28
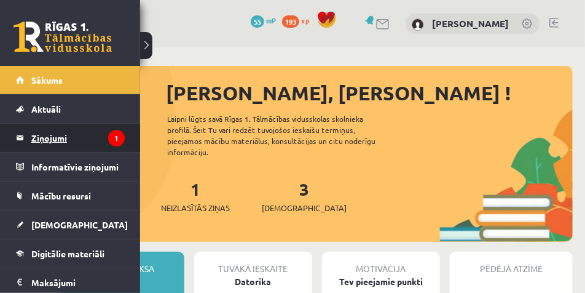
click at [45, 132] on legend "Ziņojumi 1" at bounding box center [77, 138] width 93 height 28
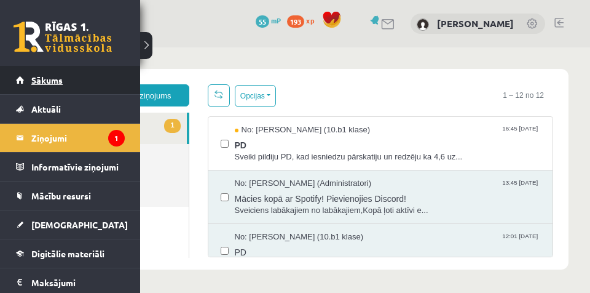
click at [45, 81] on span "Sākums" at bounding box center [46, 79] width 31 height 11
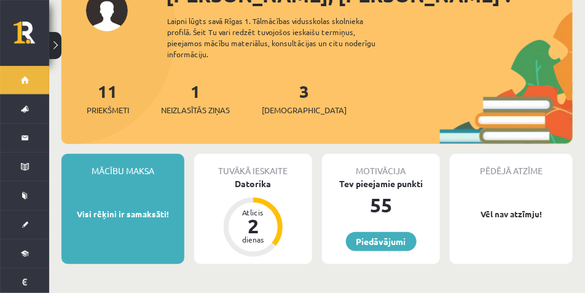
scroll to position [123, 0]
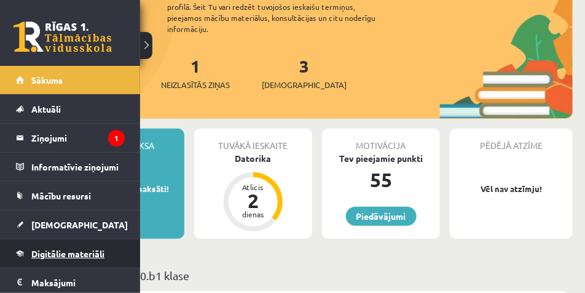
click at [82, 254] on span "Digitālie materiāli" at bounding box center [67, 253] width 73 height 11
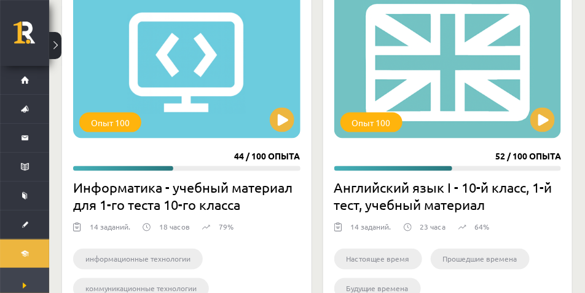
scroll to position [369, 0]
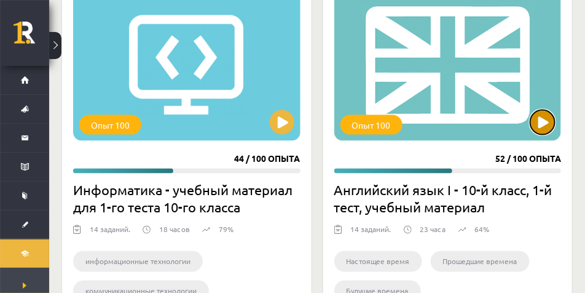
click at [541, 119] on button at bounding box center [542, 122] width 25 height 25
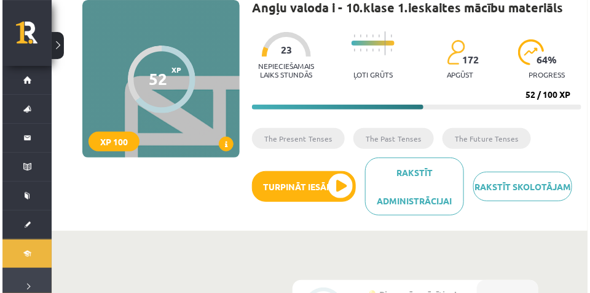
scroll to position [123, 0]
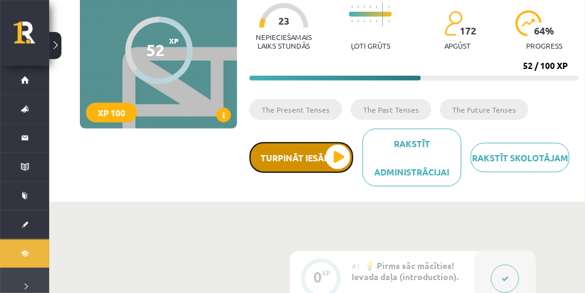
click at [296, 153] on button "Turpināt iesākto" at bounding box center [302, 157] width 104 height 31
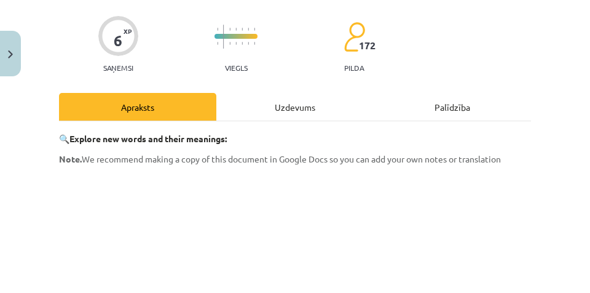
scroll to position [92, 0]
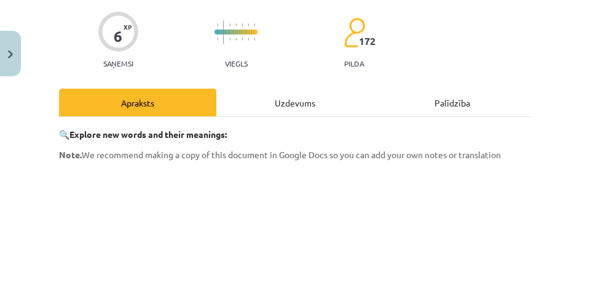
click at [263, 106] on div "Uzdevums" at bounding box center [294, 103] width 157 height 28
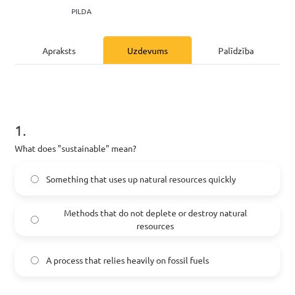
scroll to position [193, 0]
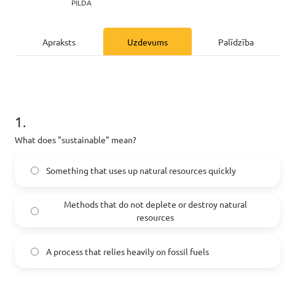
click at [130, 211] on span "Methods that do not deplete or destroy natural resources" at bounding box center [155, 211] width 218 height 26
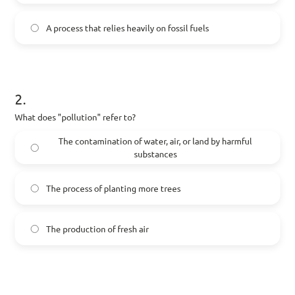
scroll to position [408, 0]
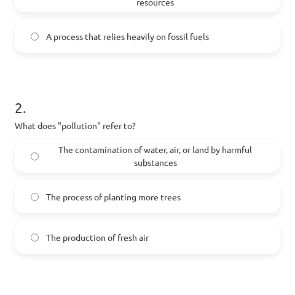
click at [226, 151] on span "The contamination of water, air, or land by harmful substances" at bounding box center [155, 156] width 218 height 26
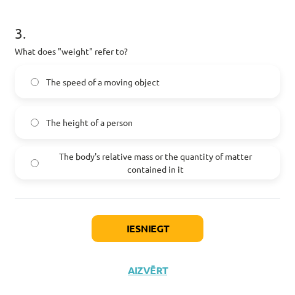
scroll to position [685, 0]
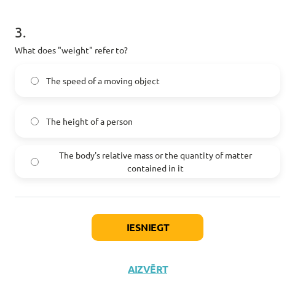
click at [118, 162] on span "The body's relative mass or the quantity of matter contained in it" at bounding box center [155, 162] width 218 height 26
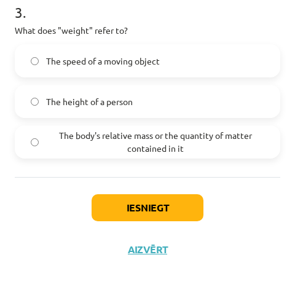
scroll to position [715, 0]
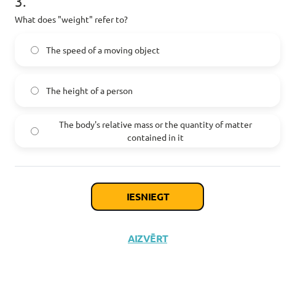
click at [122, 197] on button "Iesniegt" at bounding box center [148, 196] width 112 height 27
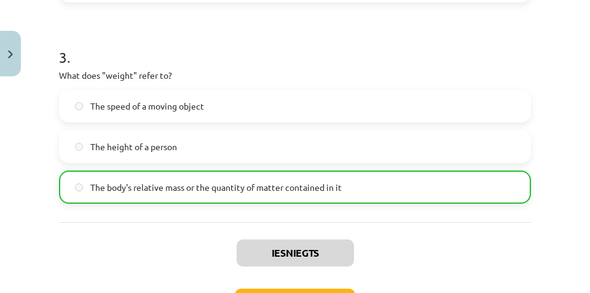
scroll to position [712, 0]
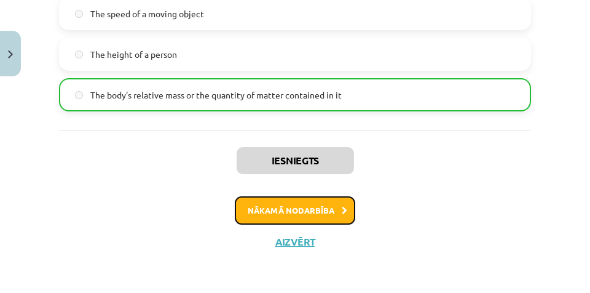
click at [344, 212] on icon at bounding box center [345, 211] width 6 height 8
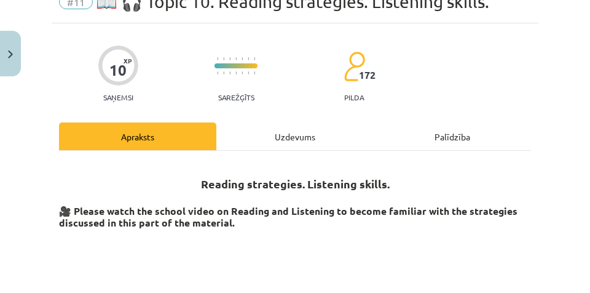
scroll to position [31, 0]
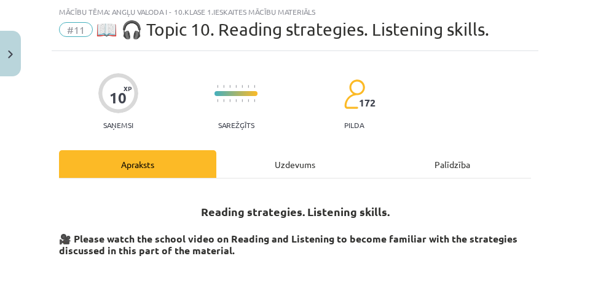
click at [274, 164] on div "Uzdevums" at bounding box center [294, 164] width 157 height 28
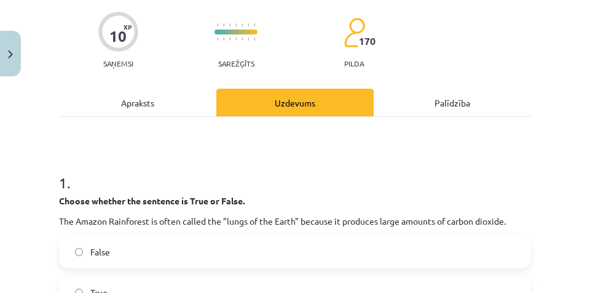
click at [176, 100] on div "Apraksts" at bounding box center [137, 103] width 157 height 28
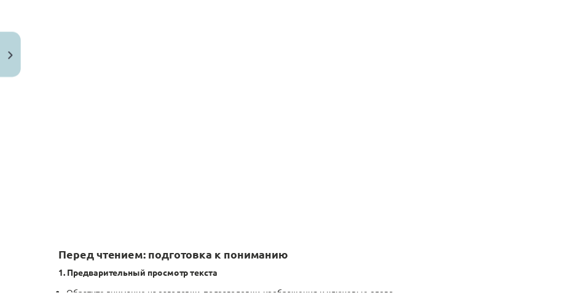
scroll to position [307, 0]
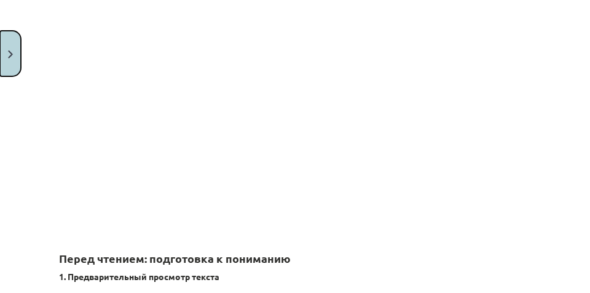
click at [4, 58] on button "Закрывать" at bounding box center [10, 53] width 21 height 45
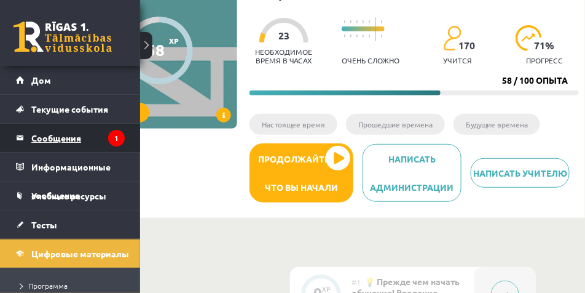
click at [70, 134] on font "Сообщения" at bounding box center [56, 137] width 50 height 11
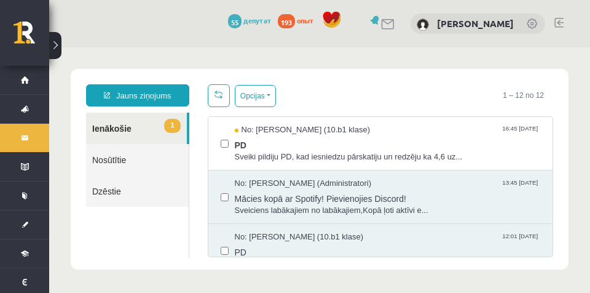
click at [55, 39] on button at bounding box center [55, 45] width 12 height 27
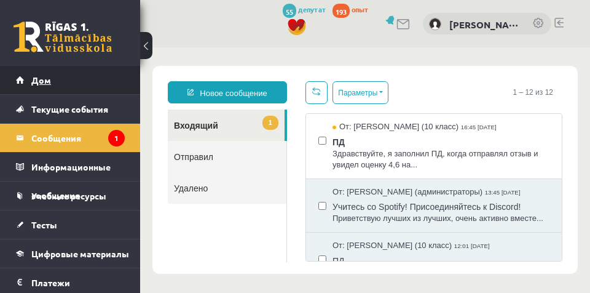
click at [46, 83] on font "Дом" at bounding box center [41, 79] width 20 height 11
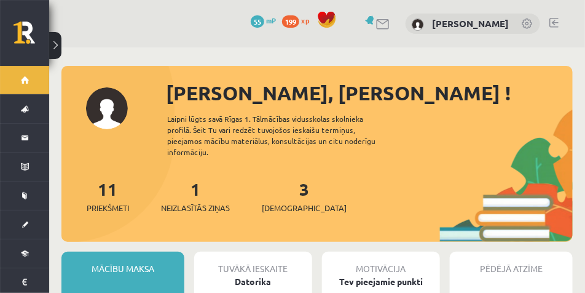
click at [524, 25] on link at bounding box center [528, 24] width 12 height 12
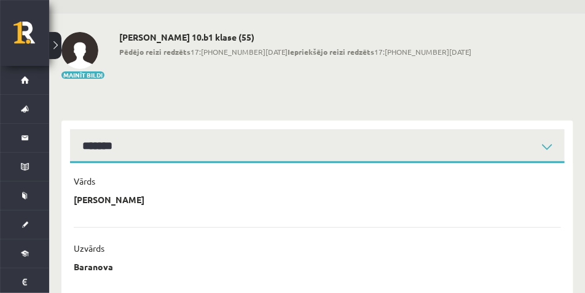
scroll to position [27, 0]
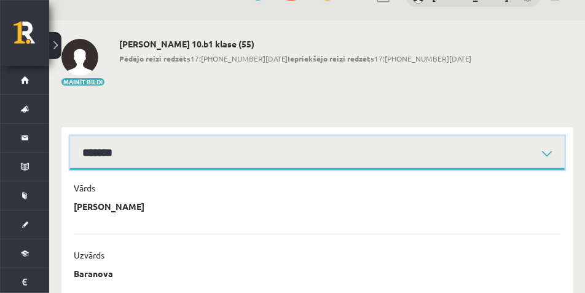
click at [546, 153] on select "**********" at bounding box center [317, 153] width 495 height 34
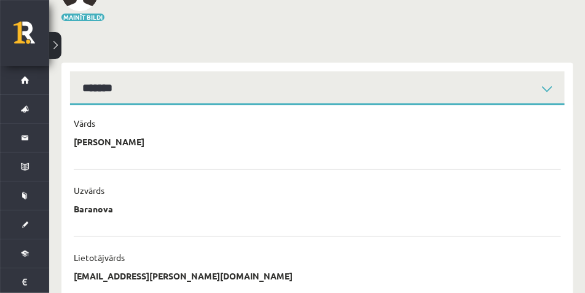
scroll to position [0, 0]
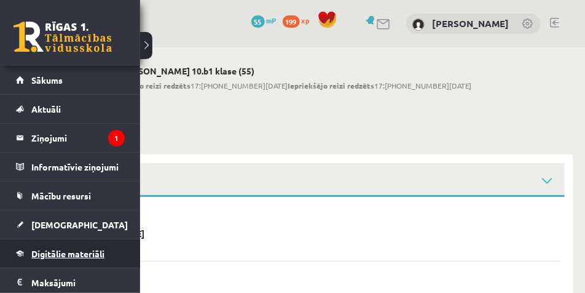
click at [90, 256] on span "Digitālie materiāli" at bounding box center [67, 253] width 73 height 11
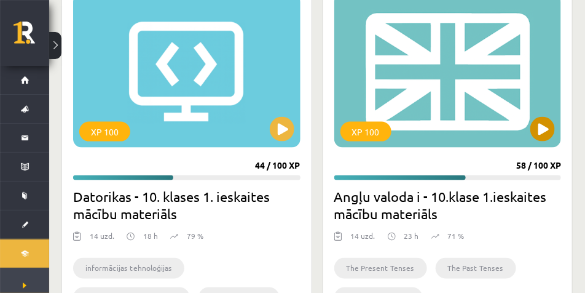
scroll to position [369, 0]
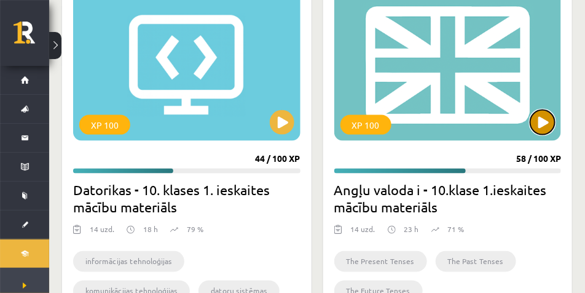
drag, startPoint x: 542, startPoint y: 120, endPoint x: 534, endPoint y: 116, distance: 8.8
click at [542, 119] on button at bounding box center [542, 122] width 25 height 25
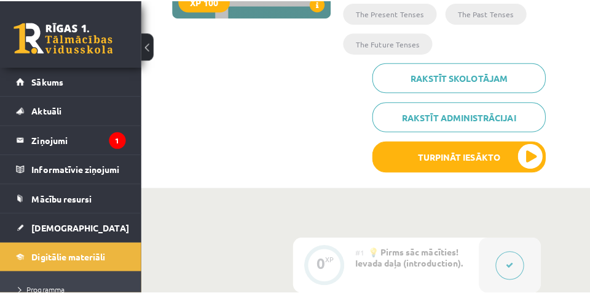
scroll to position [246, 0]
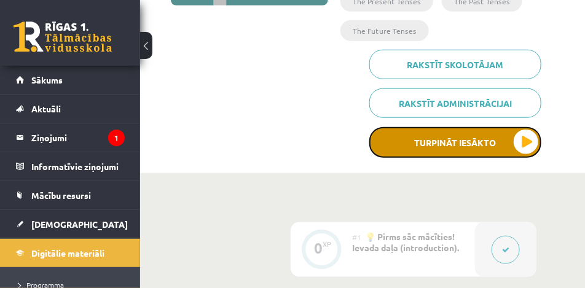
click at [404, 144] on button "Turpināt iesākto" at bounding box center [455, 142] width 172 height 31
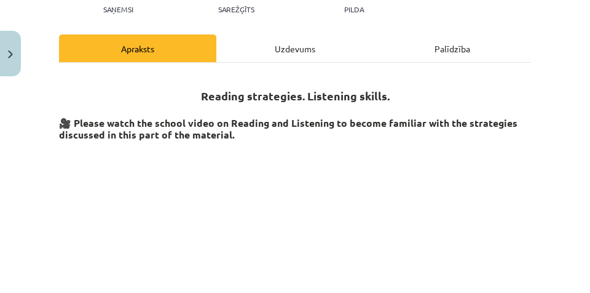
scroll to position [143, 0]
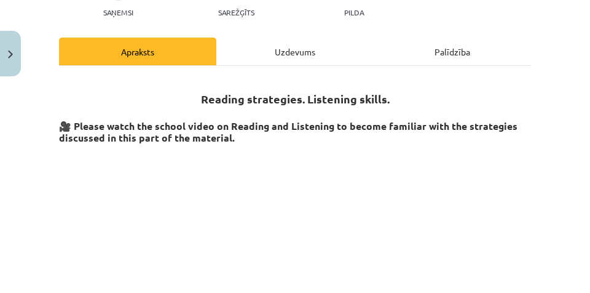
click at [246, 50] on div "Uzdevums" at bounding box center [294, 51] width 157 height 28
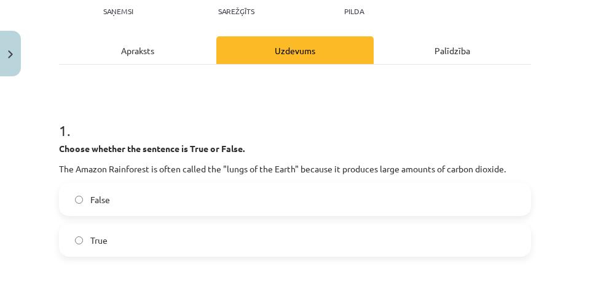
scroll to position [154, 0]
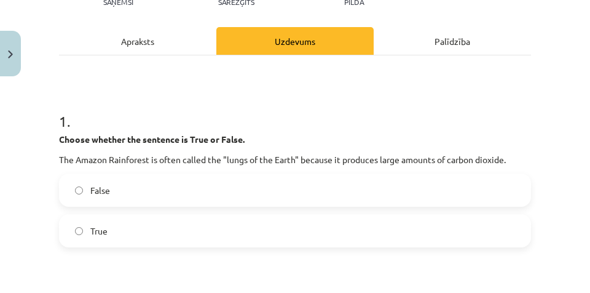
click at [140, 45] on div "Apraksts" at bounding box center [137, 41] width 157 height 28
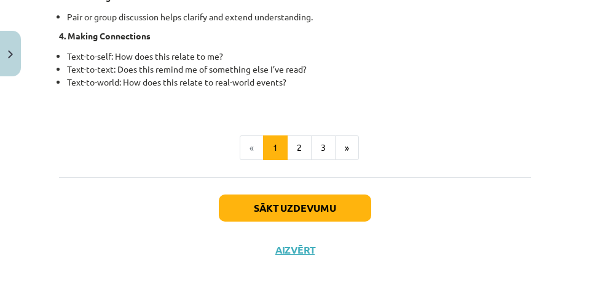
scroll to position [1127, 0]
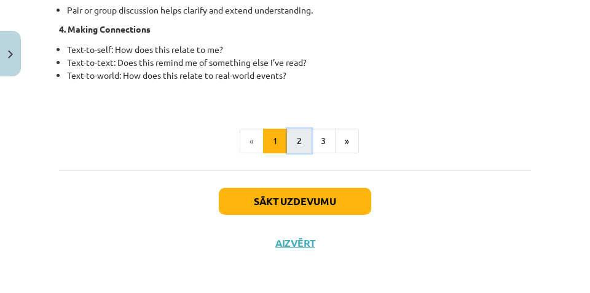
click at [303, 140] on button "2" at bounding box center [299, 140] width 25 height 25
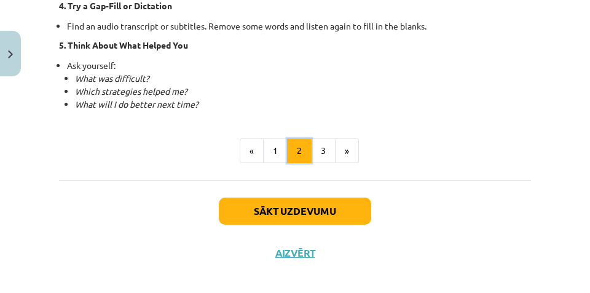
scroll to position [1043, 0]
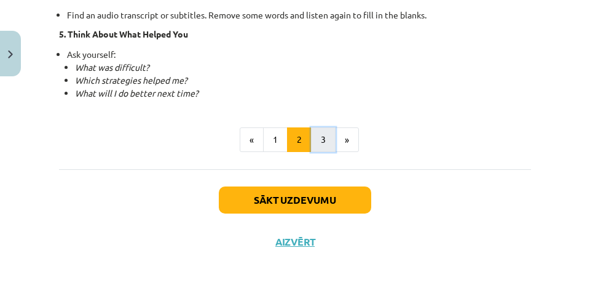
click at [313, 132] on button "3" at bounding box center [323, 139] width 25 height 25
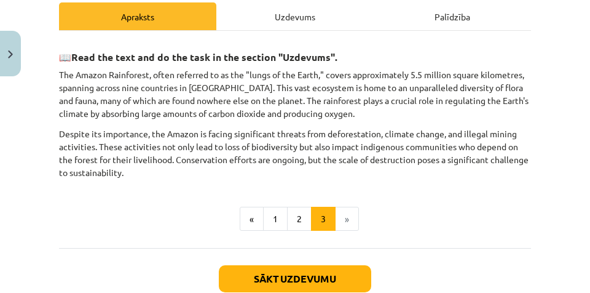
scroll to position [159, 0]
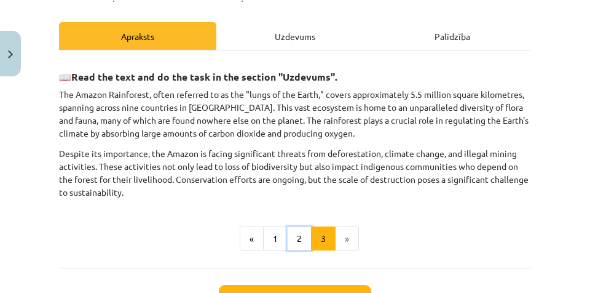
click at [296, 238] on button "2" at bounding box center [299, 238] width 25 height 25
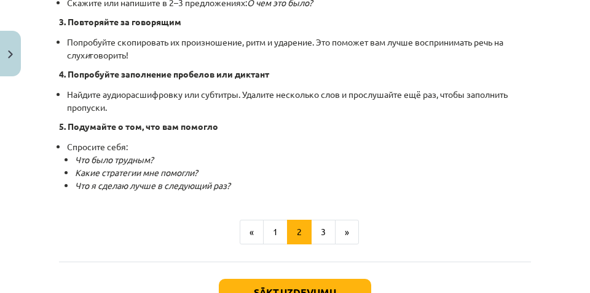
scroll to position [1039, 0]
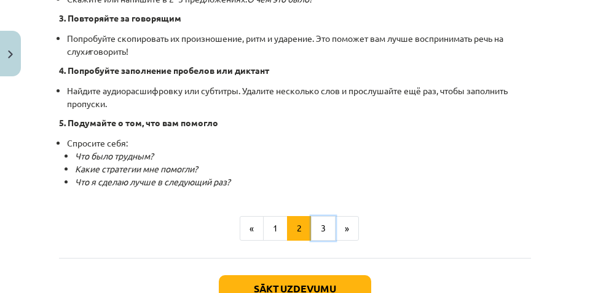
drag, startPoint x: 324, startPoint y: 223, endPoint x: 317, endPoint y: 210, distance: 14.9
click at [324, 223] on button "3" at bounding box center [323, 228] width 25 height 25
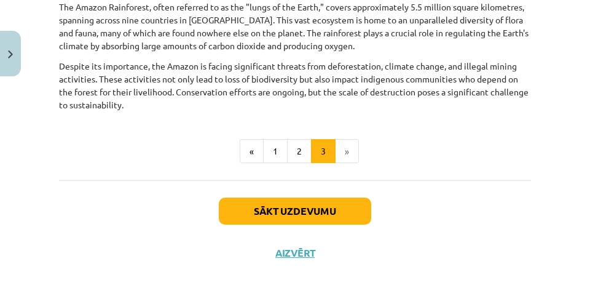
scroll to position [257, 0]
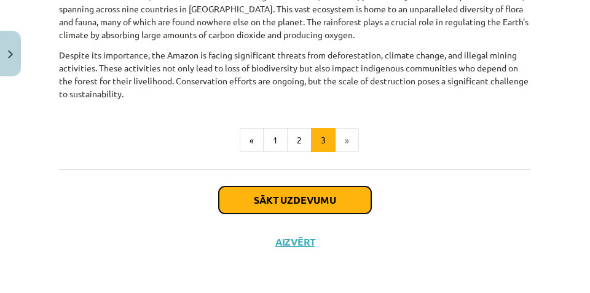
click at [260, 195] on button "Sākt uzdevumu" at bounding box center [295, 199] width 152 height 27
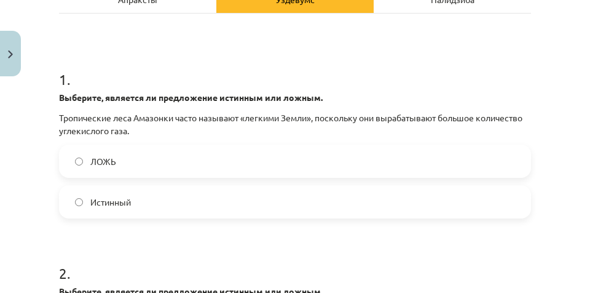
scroll to position [235, 0]
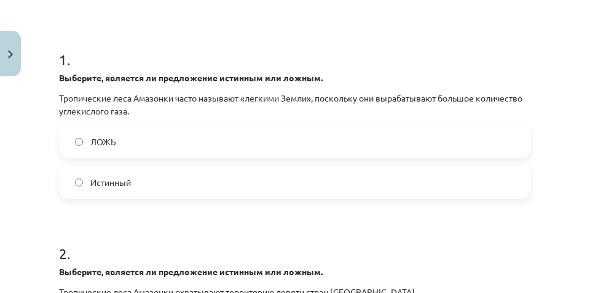
click at [110, 149] on label "ЛОЖЬ" at bounding box center [295, 141] width 470 height 31
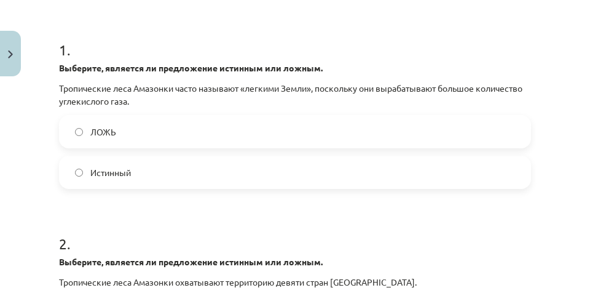
scroll to position [204, 0]
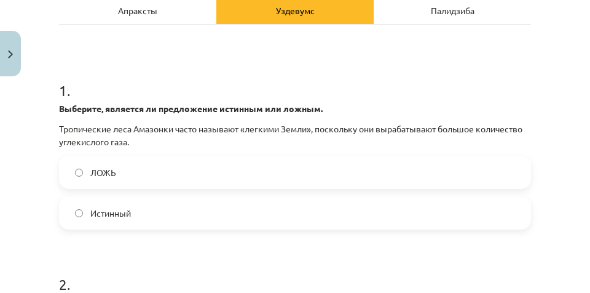
click at [178, 15] on div "Апраксты" at bounding box center [137, 10] width 157 height 28
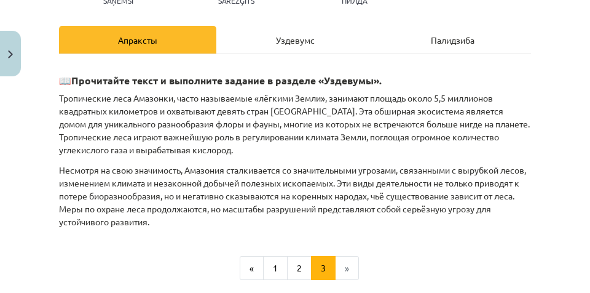
scroll to position [184, 0]
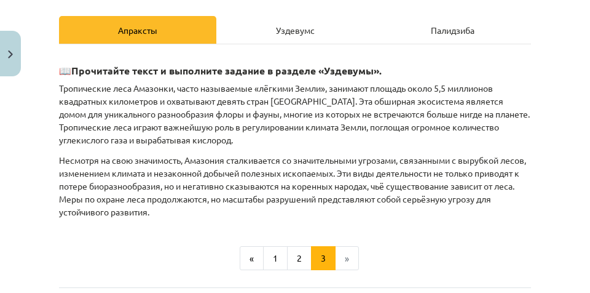
click at [314, 34] on div "Уздевумс" at bounding box center [294, 30] width 157 height 28
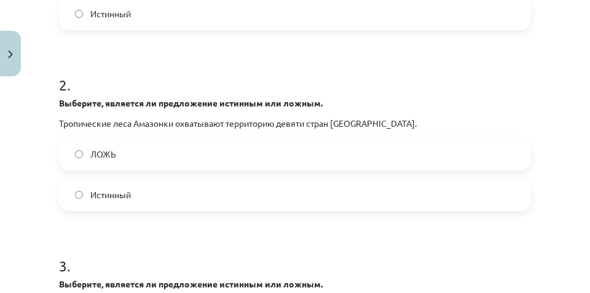
scroll to position [430, 0]
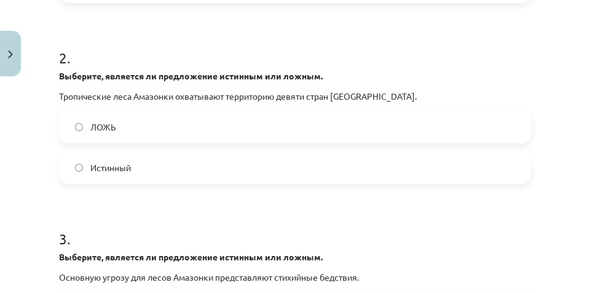
click at [275, 168] on label "Истинный" at bounding box center [295, 167] width 470 height 31
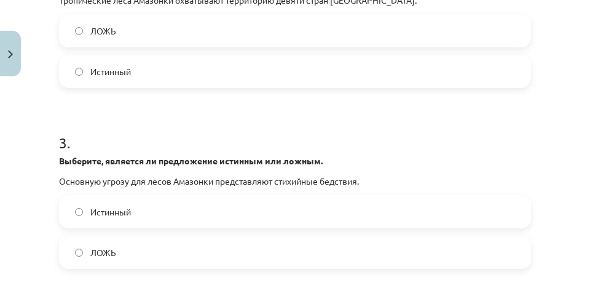
scroll to position [615, 0]
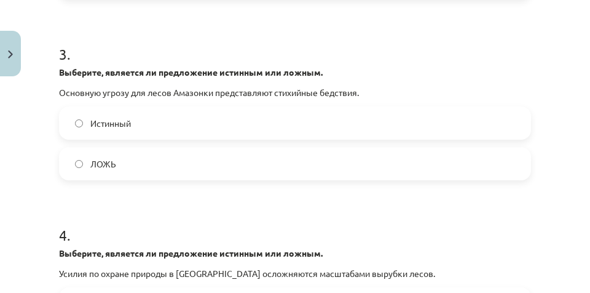
click at [97, 170] on span "ЛОЖЬ" at bounding box center [103, 163] width 26 height 13
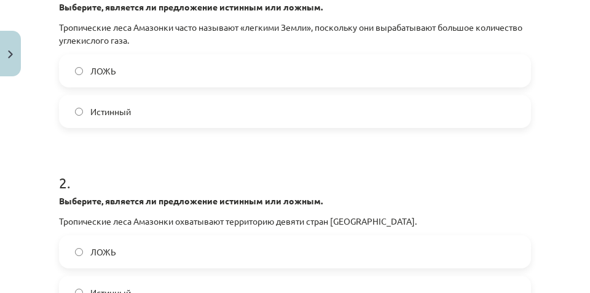
scroll to position [154, 0]
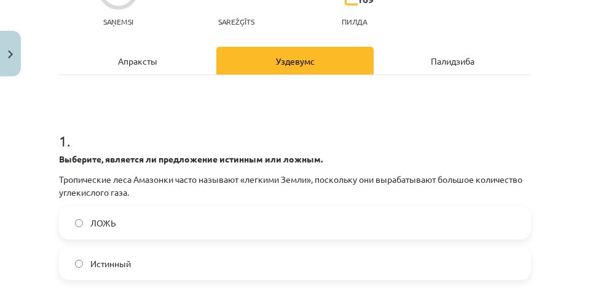
click at [167, 56] on div "Апраксты" at bounding box center [137, 61] width 157 height 28
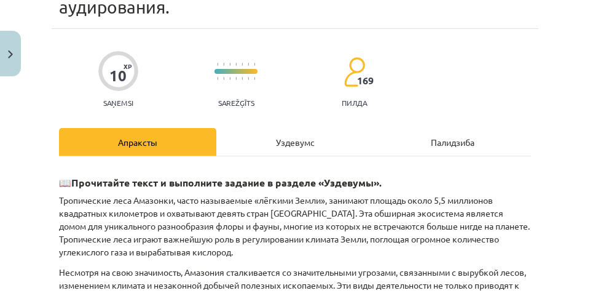
scroll to position [246, 0]
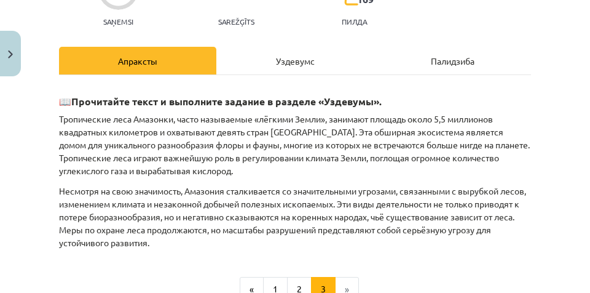
click at [292, 60] on font "Уздевумс" at bounding box center [295, 60] width 39 height 11
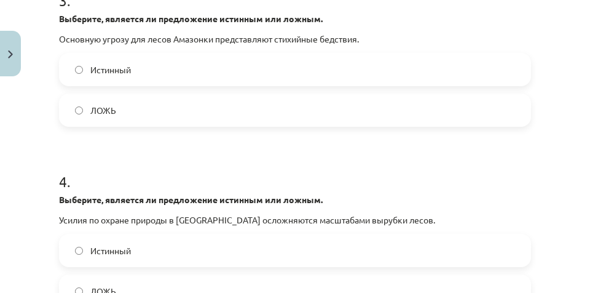
scroll to position [822, 0]
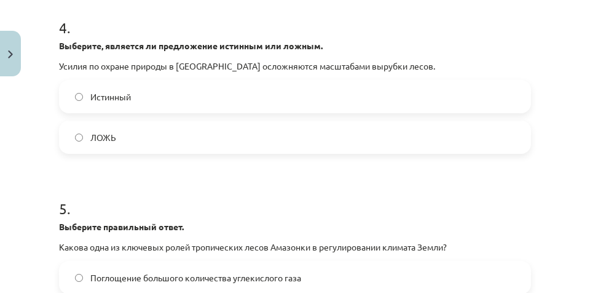
click at [227, 126] on label "ЛОЖЬ" at bounding box center [295, 137] width 470 height 31
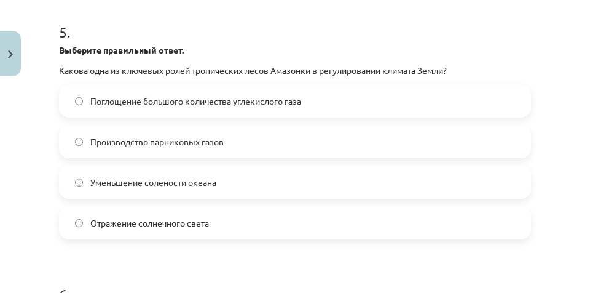
scroll to position [1006, 0]
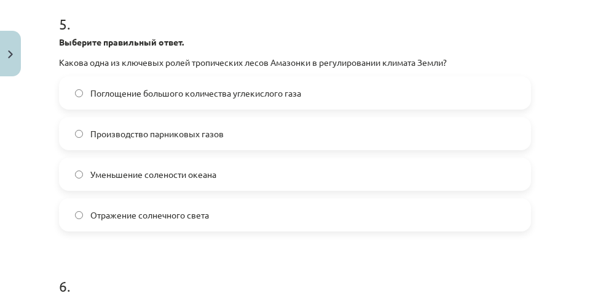
click at [145, 92] on font "Поглощение большого количества углекислого газа" at bounding box center [195, 92] width 211 height 11
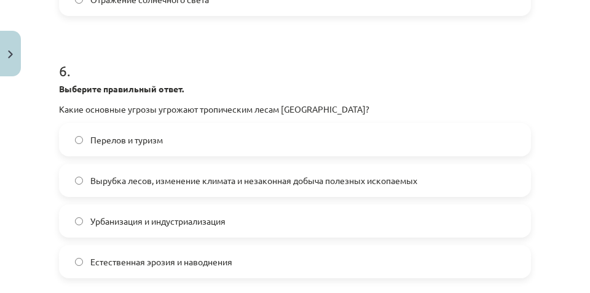
scroll to position [1252, 0]
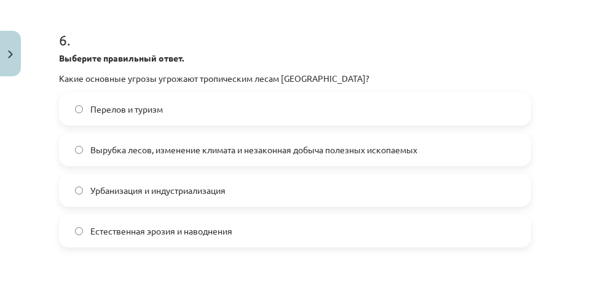
click at [90, 148] on label "Вырубка лесов, изменение климата и незаконная добыча полезных ископаемых" at bounding box center [295, 149] width 470 height 31
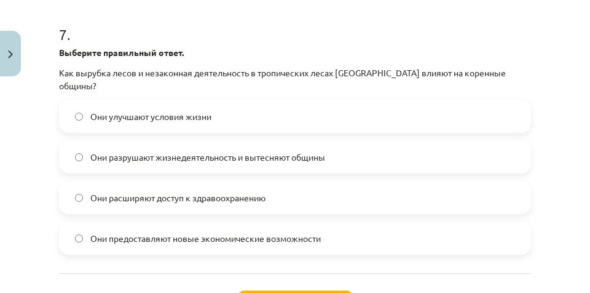
scroll to position [1529, 0]
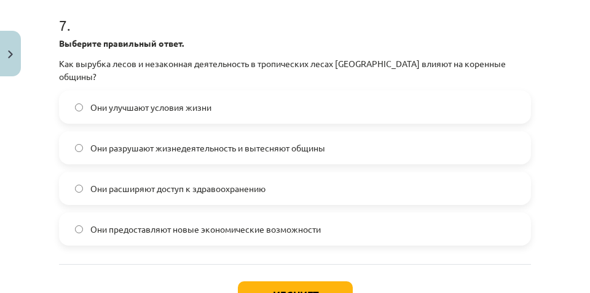
click at [348, 139] on label "Они разрушают жизнедеятельность и вытесняют общины" at bounding box center [295, 147] width 470 height 31
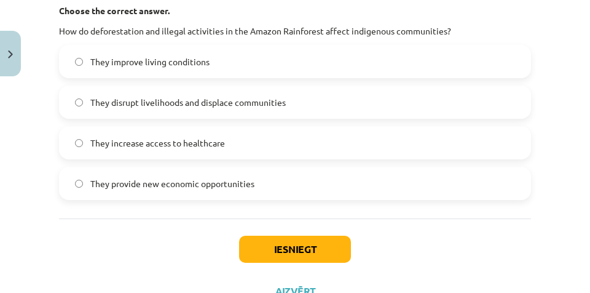
scroll to position [1496, 0]
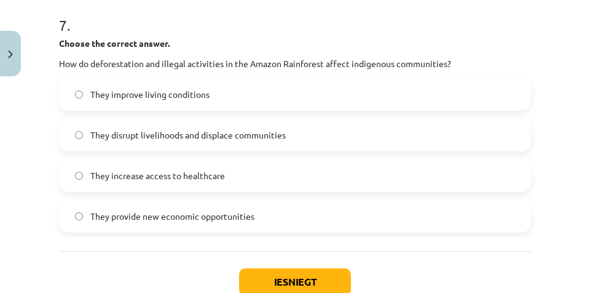
click at [318, 36] on div "7 . Choose the correct answer. How do deforestation and illegal activities in t…" at bounding box center [295, 113] width 472 height 237
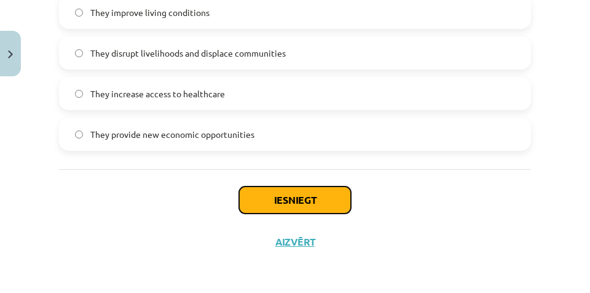
click at [280, 204] on button "Iesniegt" at bounding box center [295, 199] width 112 height 27
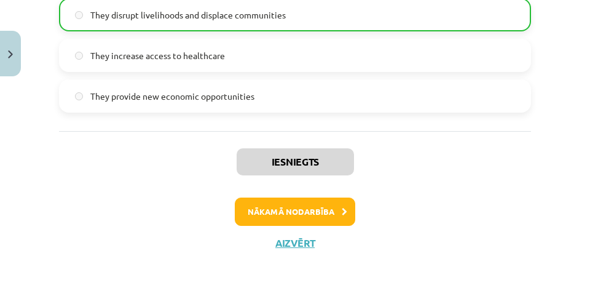
scroll to position [1617, 0]
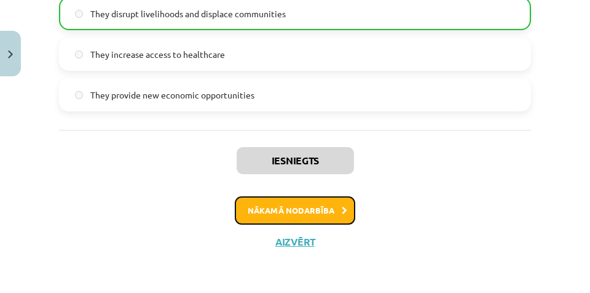
click at [319, 213] on button "Nākamā nodarbība" at bounding box center [295, 210] width 120 height 28
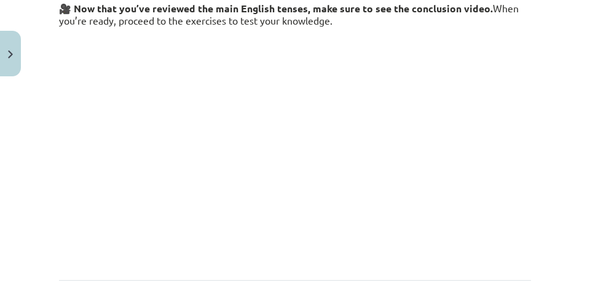
scroll to position [245, 0]
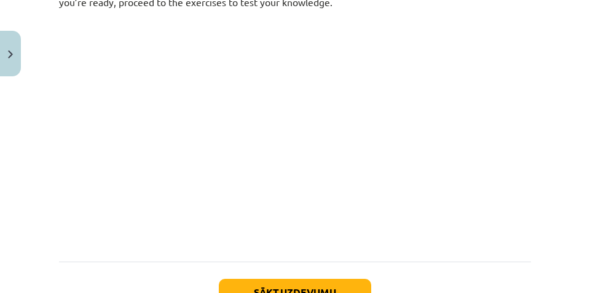
click at [21, 156] on div "Mācību tēma: Angļu valoda i - 10.klase 1.ieskaites mācību materiāls #12 ✅ Final…" at bounding box center [295, 146] width 590 height 293
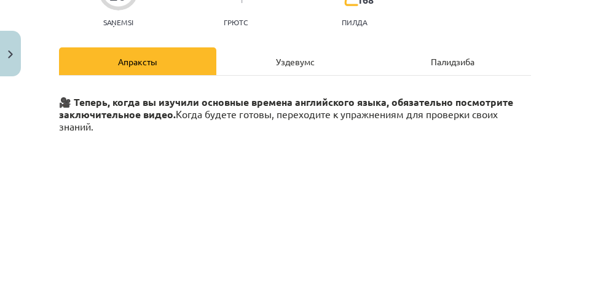
scroll to position [122, 0]
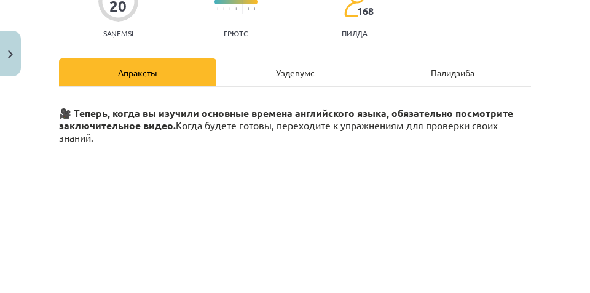
click at [276, 73] on font "Уздевумс" at bounding box center [295, 72] width 39 height 11
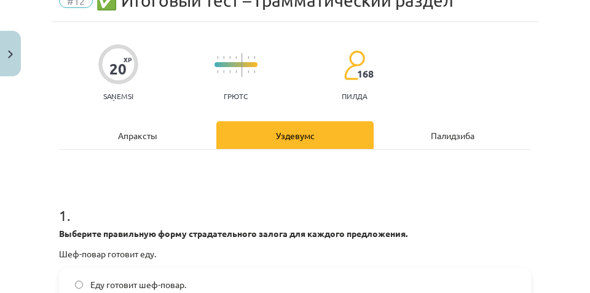
scroll to position [42, 0]
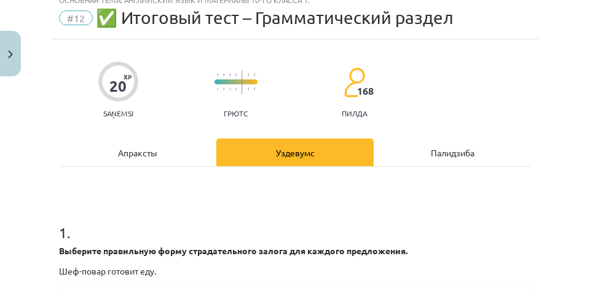
click at [190, 162] on div "Апраксты" at bounding box center [137, 152] width 157 height 28
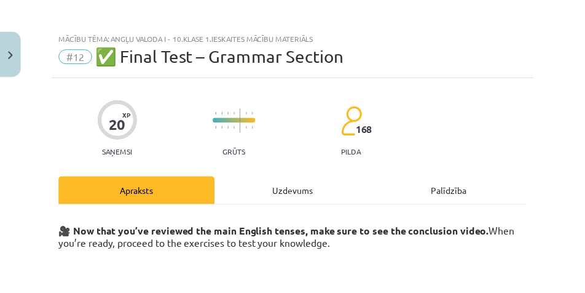
scroll to position [0, 0]
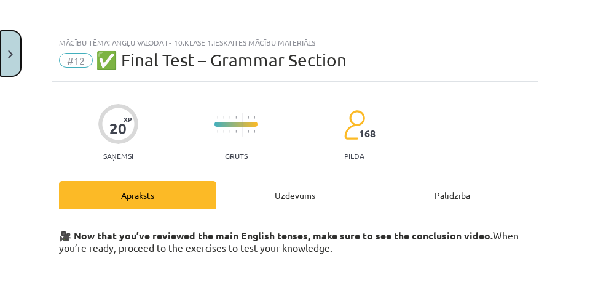
click at [11, 53] on img "Close" at bounding box center [10, 54] width 5 height 8
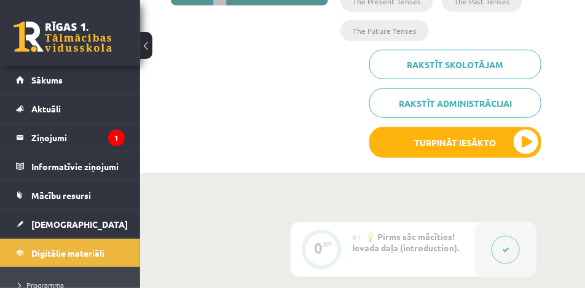
click at [146, 47] on button at bounding box center [146, 45] width 12 height 27
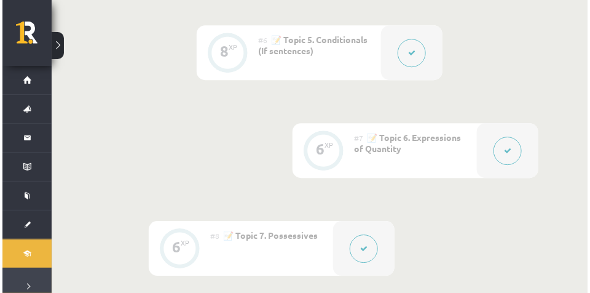
scroll to position [830, 0]
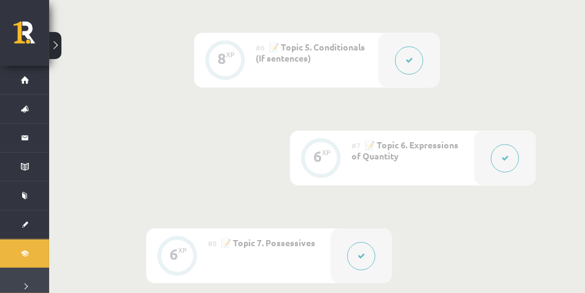
click at [420, 65] on button at bounding box center [409, 60] width 28 height 28
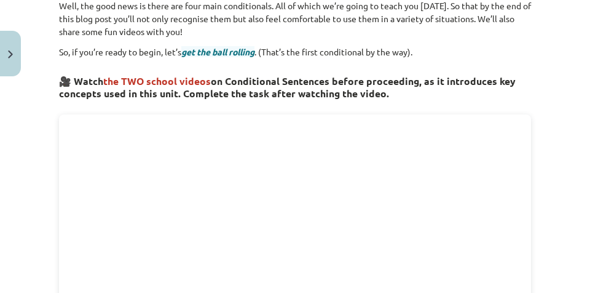
scroll to position [154, 0]
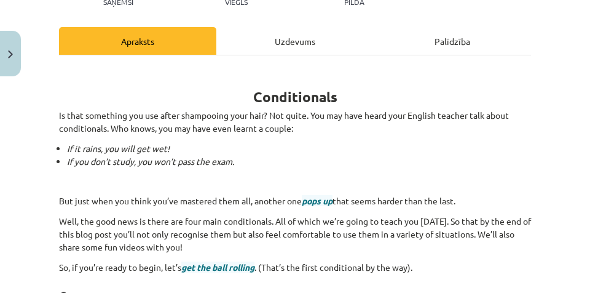
click at [309, 44] on div "Uzdevums" at bounding box center [294, 41] width 157 height 28
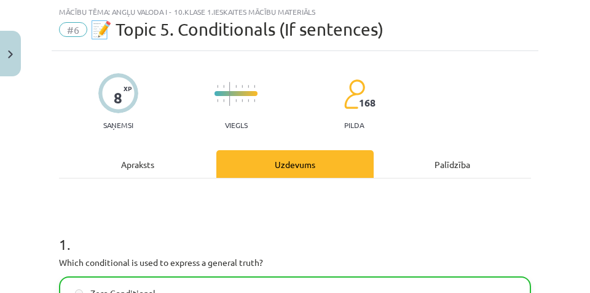
click at [168, 167] on div "Apraksts" at bounding box center [137, 164] width 157 height 28
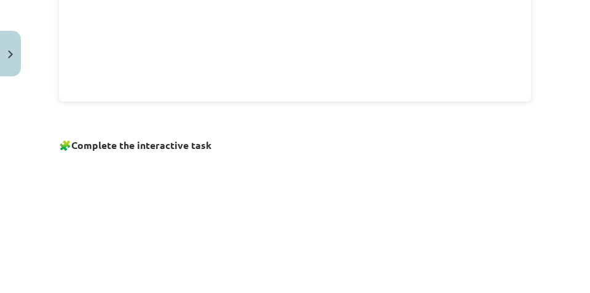
scroll to position [830, 0]
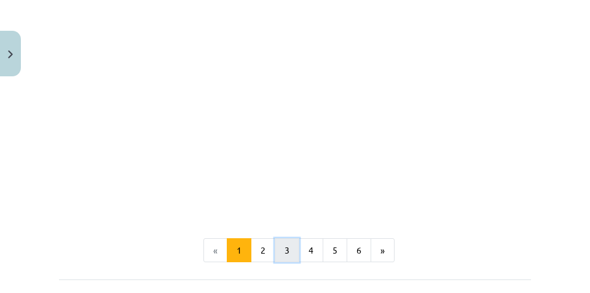
click at [290, 244] on button "3" at bounding box center [287, 250] width 25 height 25
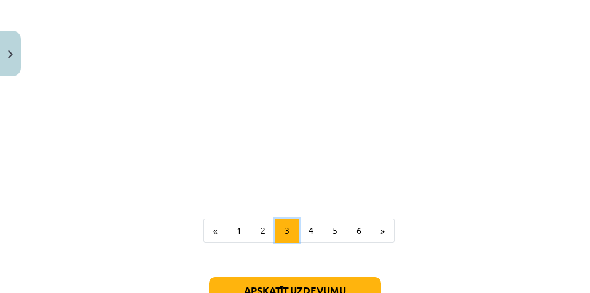
scroll to position [620, 0]
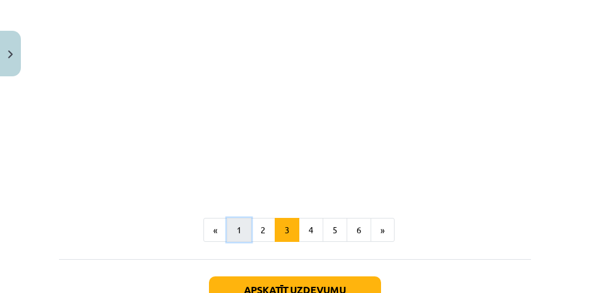
click at [248, 231] on button "1" at bounding box center [239, 230] width 25 height 25
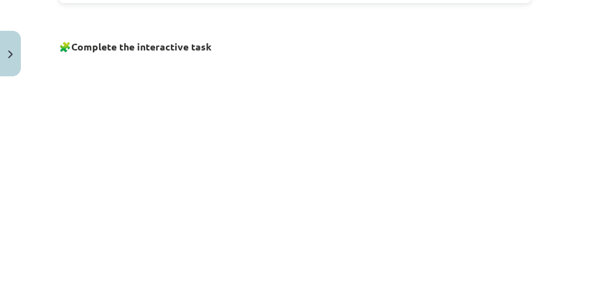
scroll to position [896, 0]
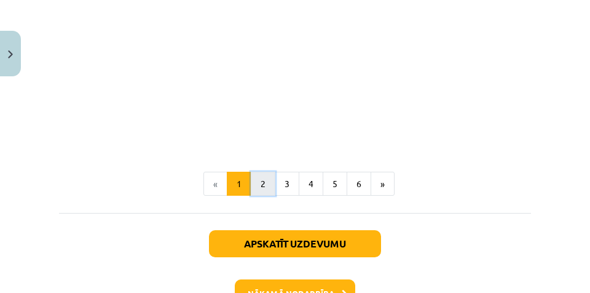
click at [260, 184] on button "2" at bounding box center [263, 183] width 25 height 25
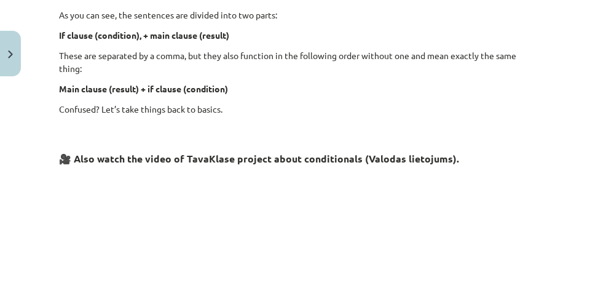
scroll to position [681, 0]
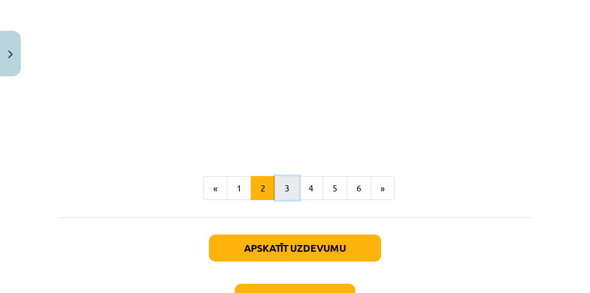
click at [282, 188] on button "3" at bounding box center [287, 188] width 25 height 25
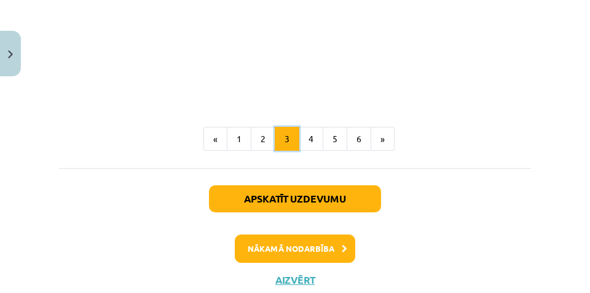
scroll to position [712, 0]
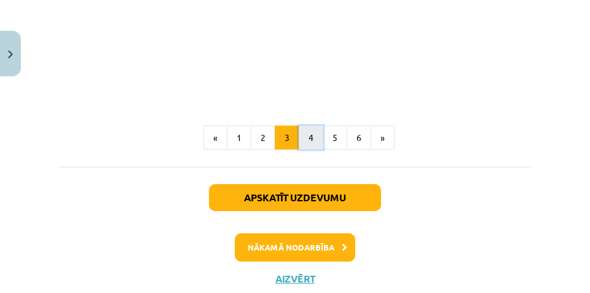
click at [313, 143] on button "4" at bounding box center [311, 137] width 25 height 25
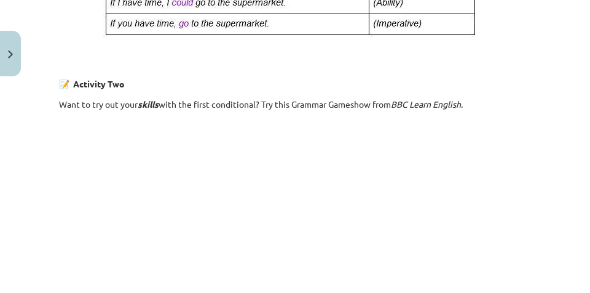
scroll to position [804, 0]
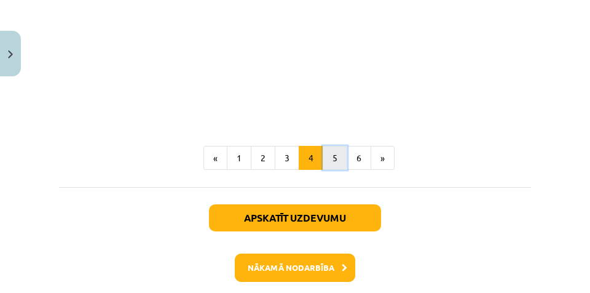
click at [330, 165] on button "5" at bounding box center [335, 158] width 25 height 25
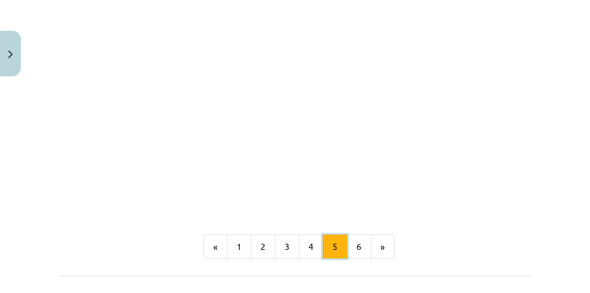
scroll to position [896, 0]
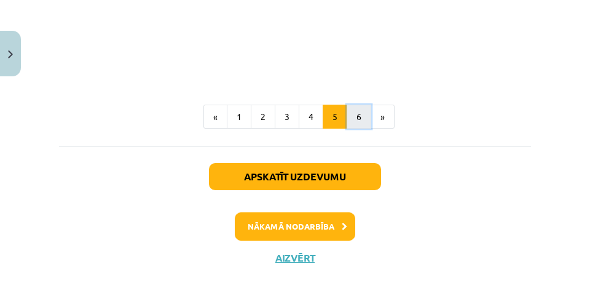
click at [353, 121] on button "6" at bounding box center [359, 116] width 25 height 25
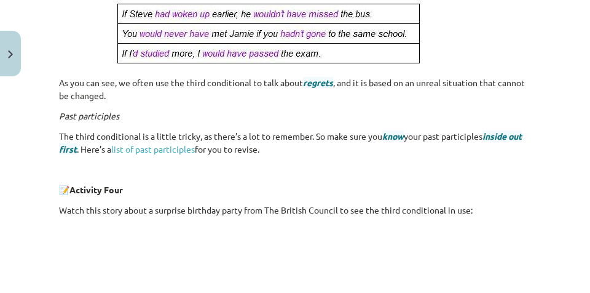
scroll to position [374, 0]
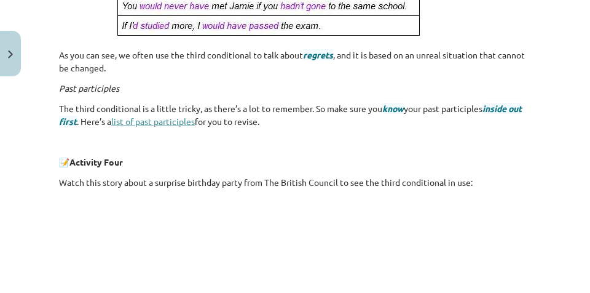
click at [195, 116] on link "list of past participles" at bounding box center [153, 121] width 84 height 11
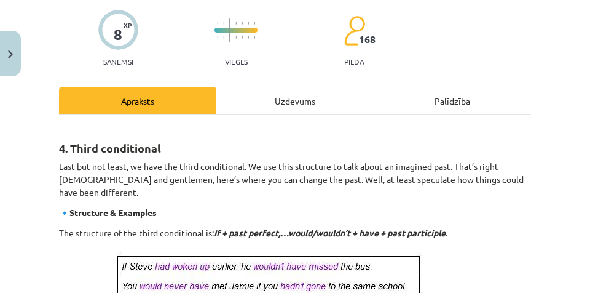
scroll to position [44, 0]
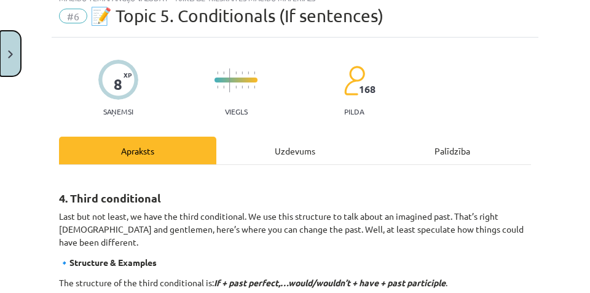
click at [18, 55] on button "Close" at bounding box center [10, 53] width 21 height 45
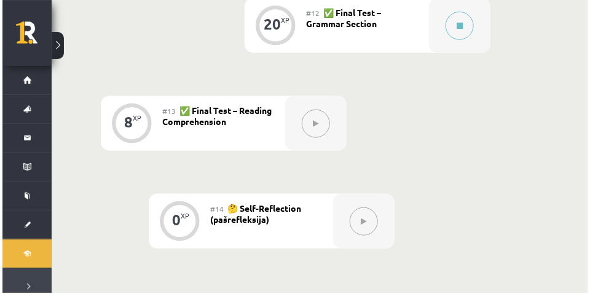
scroll to position [1444, 0]
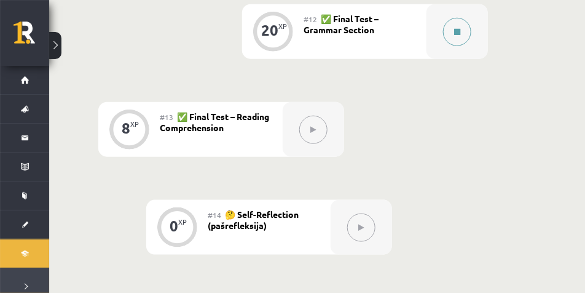
click at [460, 31] on icon at bounding box center [457, 31] width 6 height 7
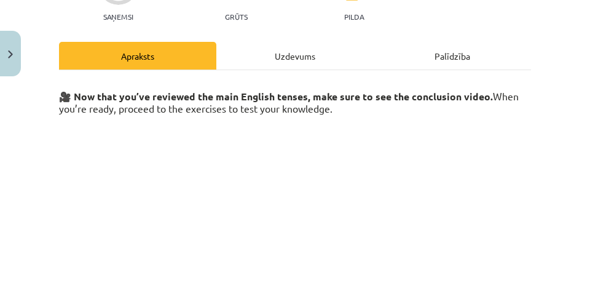
scroll to position [154, 0]
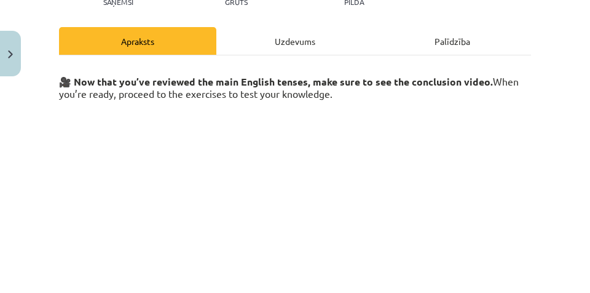
click at [297, 45] on div "Uzdevums" at bounding box center [294, 41] width 157 height 28
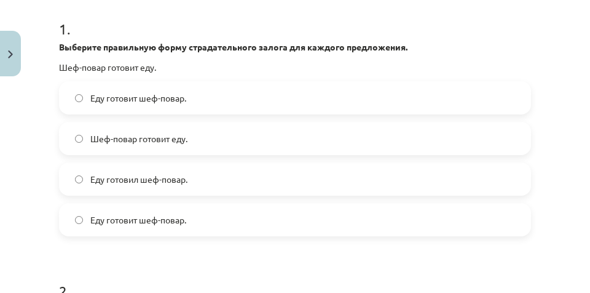
scroll to position [1444, 0]
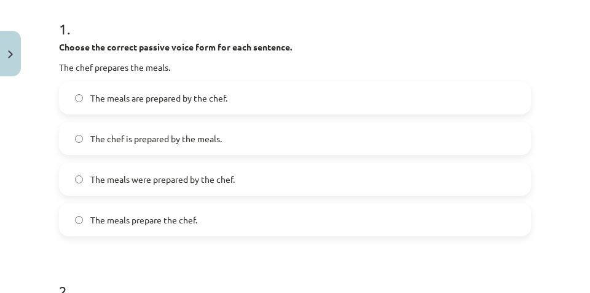
click at [227, 59] on div "Choose the correct passive voice form for each sentence. The chef prepares the …" at bounding box center [295, 57] width 472 height 33
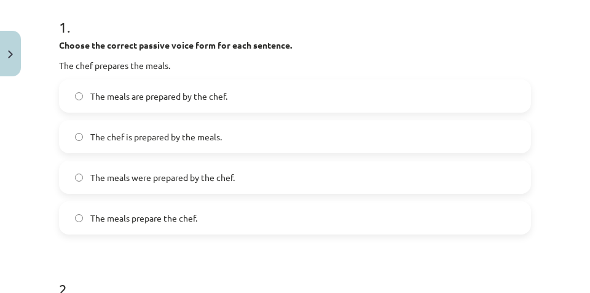
scroll to position [246, 0]
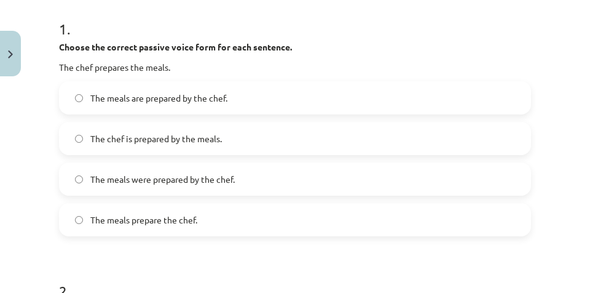
click at [238, 90] on label "The meals are prepared by the chef." at bounding box center [295, 97] width 470 height 31
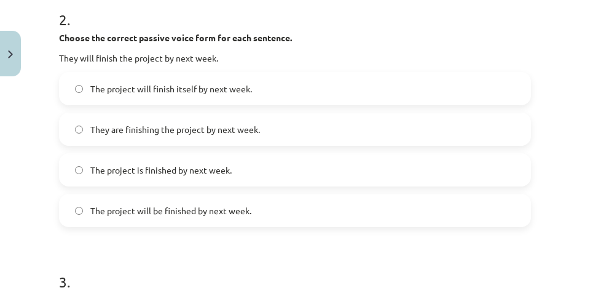
scroll to position [522, 0]
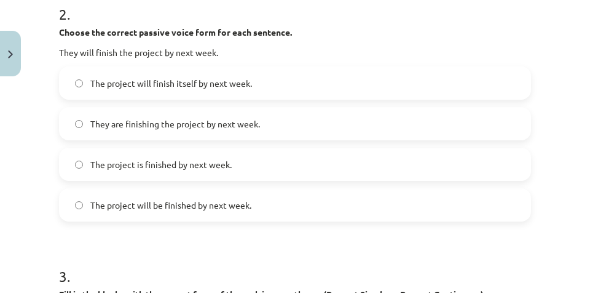
click at [128, 213] on label "The project will be finished by next week." at bounding box center [295, 204] width 470 height 31
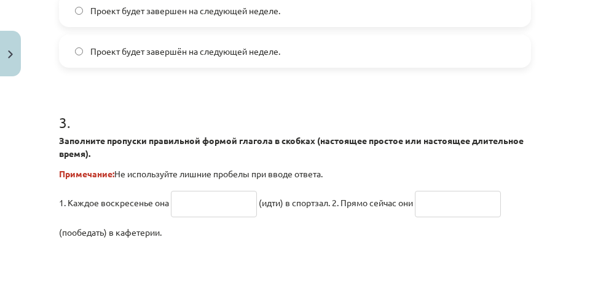
scroll to position [1444, 0]
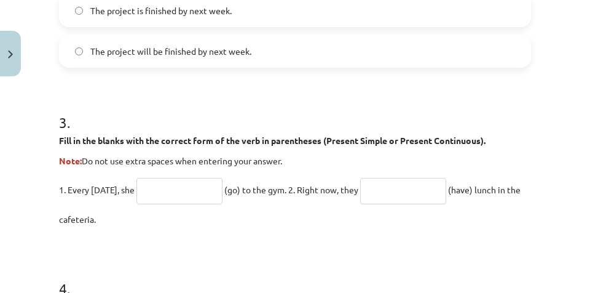
click at [407, 188] on input "text" at bounding box center [403, 191] width 86 height 26
click at [198, 187] on input "text" at bounding box center [179, 191] width 86 height 26
type input "**"
click at [398, 188] on input "text" at bounding box center [403, 191] width 86 height 26
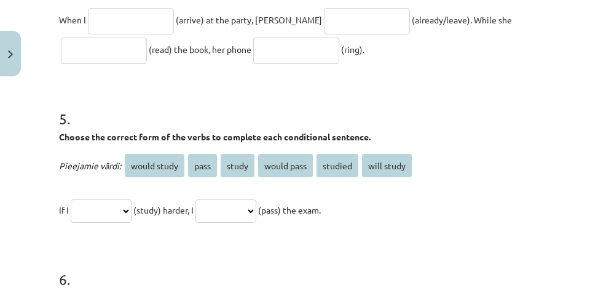
scroll to position [1045, 0]
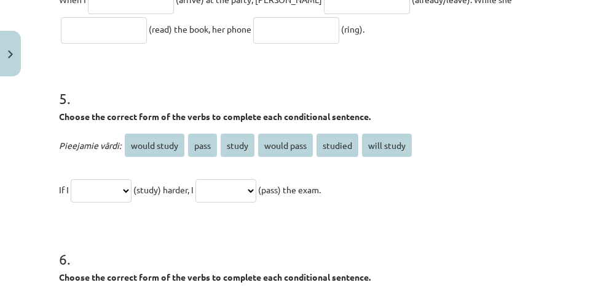
type input "**********"
click at [132, 189] on select "**********" at bounding box center [101, 190] width 61 height 23
click at [132, 188] on select "**********" at bounding box center [101, 190] width 61 height 23
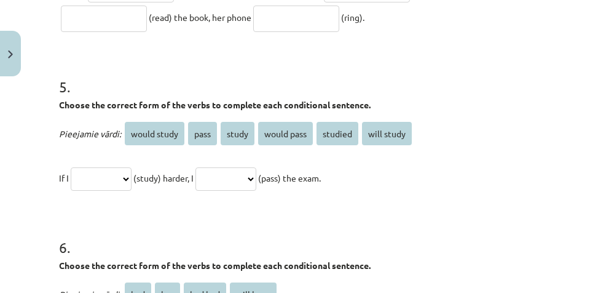
scroll to position [1076, 0]
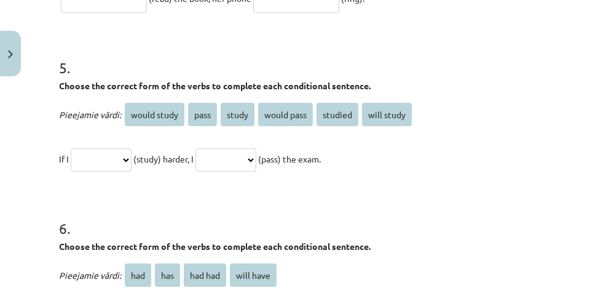
click at [256, 158] on select "**********" at bounding box center [225, 159] width 61 height 23
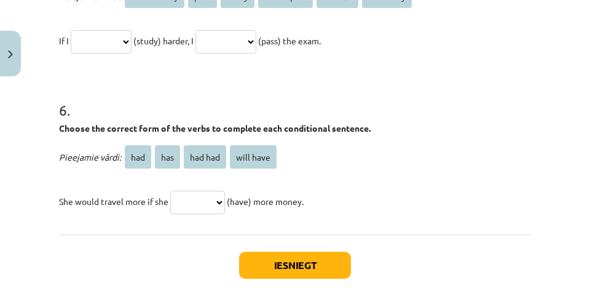
scroll to position [1199, 0]
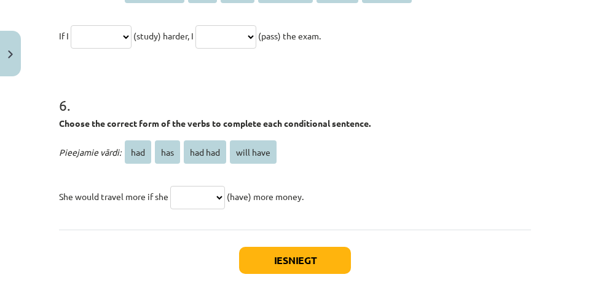
click at [225, 195] on select "*** *** ******* *********" at bounding box center [197, 197] width 55 height 23
click at [364, 148] on p "Pieejamie vārdi: had has had had will have" at bounding box center [295, 152] width 472 height 30
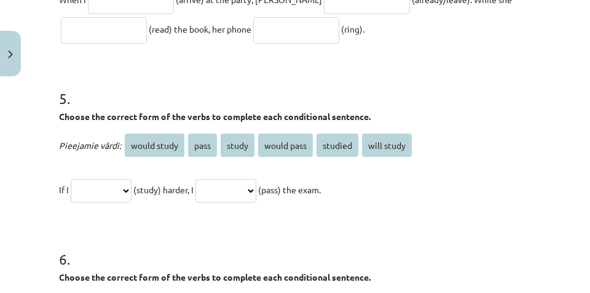
scroll to position [830, 0]
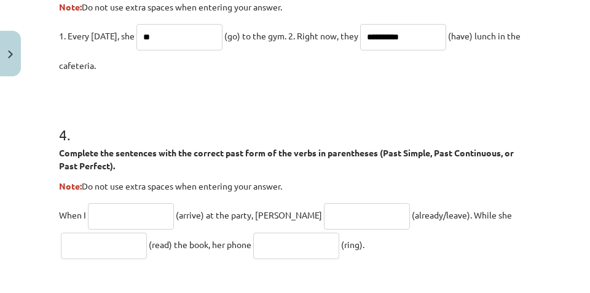
click at [196, 39] on input "**" at bounding box center [179, 37] width 86 height 26
type input "****"
click at [431, 41] on input "**********" at bounding box center [403, 37] width 86 height 26
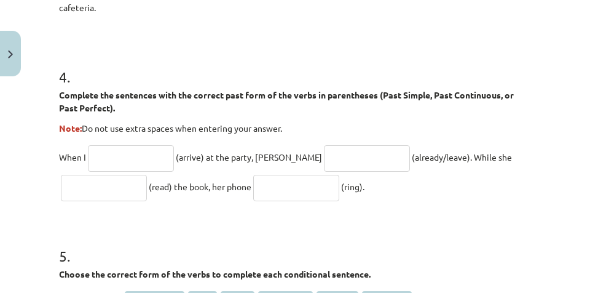
scroll to position [891, 0]
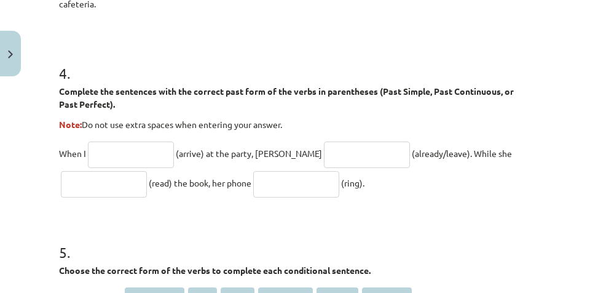
click at [260, 57] on h1 "4 ." at bounding box center [295, 62] width 472 height 38
click at [116, 152] on input "text" at bounding box center [131, 154] width 86 height 26
type input "***"
click at [124, 178] on input "text" at bounding box center [104, 184] width 86 height 26
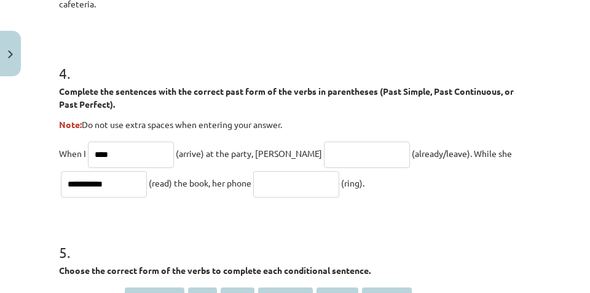
type input "**********"
click at [308, 186] on input "text" at bounding box center [296, 184] width 86 height 26
drag, startPoint x: 143, startPoint y: 155, endPoint x: 69, endPoint y: 171, distance: 76.2
click at [69, 171] on p "**********" at bounding box center [295, 167] width 472 height 59
drag, startPoint x: 114, startPoint y: 180, endPoint x: 40, endPoint y: 178, distance: 74.4
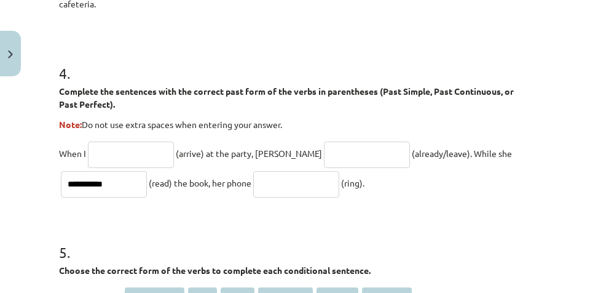
click at [40, 178] on div "**********" at bounding box center [295, 146] width 590 height 293
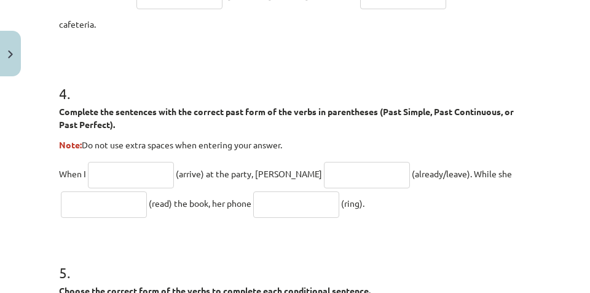
scroll to position [861, 0]
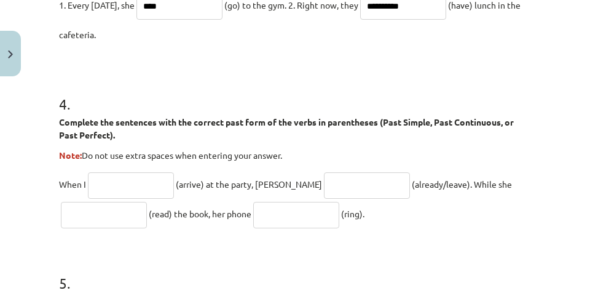
click at [133, 181] on input "text" at bounding box center [131, 185] width 86 height 26
type input "*******"
click at [324, 184] on input "text" at bounding box center [367, 185] width 86 height 26
drag, startPoint x: 375, startPoint y: 185, endPoint x: 401, endPoint y: 185, distance: 26.4
click at [412, 185] on span "(already/leave). While she" at bounding box center [462, 183] width 100 height 11
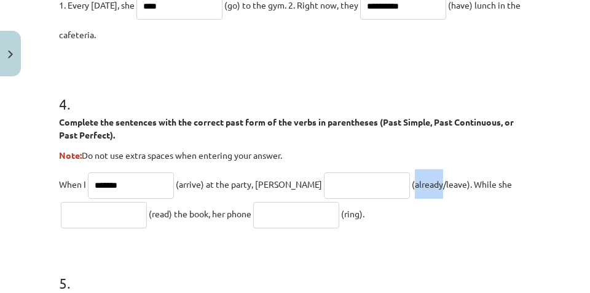
copy span "already"
click at [324, 179] on input "text" at bounding box center [367, 185] width 86 height 26
paste input "*******"
type input "**********"
click at [103, 202] on input "text" at bounding box center [104, 215] width 86 height 26
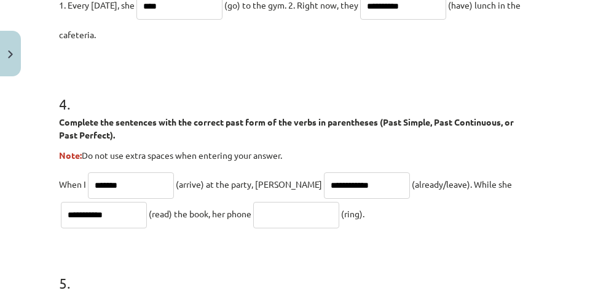
type input "**********"
click at [286, 219] on input "text" at bounding box center [296, 215] width 86 height 26
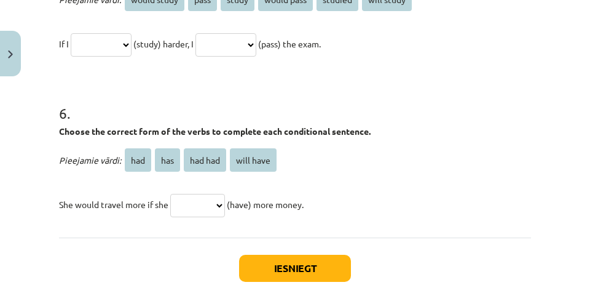
scroll to position [1199, 0]
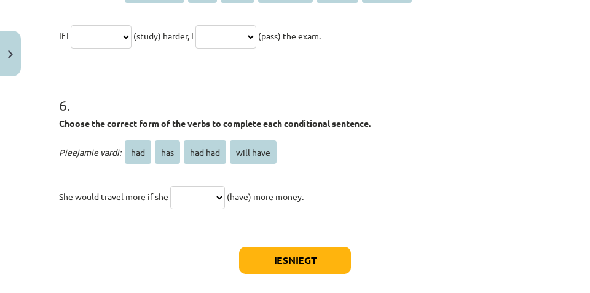
type input "****"
click at [221, 194] on select "*** *** ******* *********" at bounding box center [197, 197] width 55 height 23
click at [284, 163] on p "Pieejamie vārdi: had has had had will have" at bounding box center [295, 152] width 472 height 30
click at [219, 194] on select "*** *** ******* *********" at bounding box center [197, 197] width 55 height 23
select select "***"
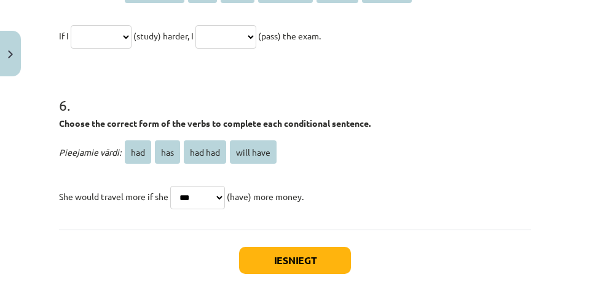
click at [173, 186] on select "*** *** ******* *********" at bounding box center [197, 197] width 55 height 23
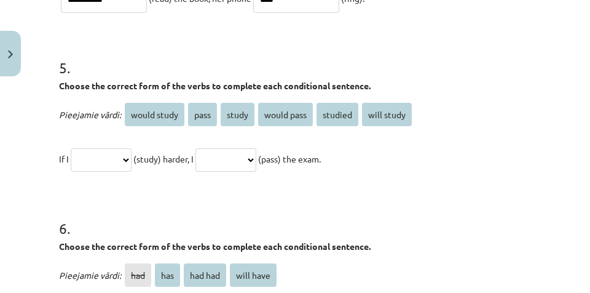
click at [130, 157] on select "**********" at bounding box center [101, 159] width 61 height 23
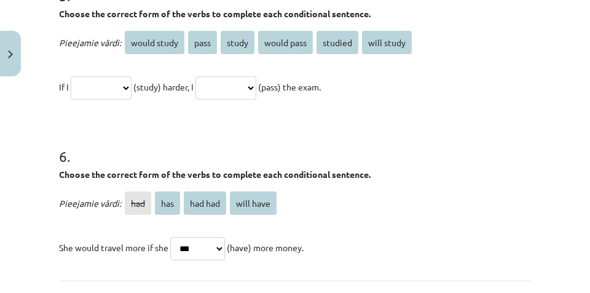
scroll to position [1137, 0]
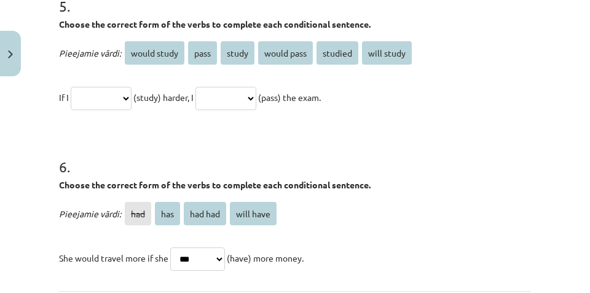
click at [132, 96] on select "**********" at bounding box center [101, 98] width 61 height 23
click at [268, 147] on h1 "6 ." at bounding box center [295, 155] width 472 height 38
click at [256, 98] on select "**********" at bounding box center [225, 98] width 61 height 23
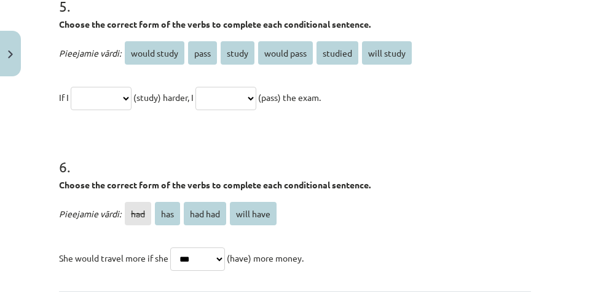
select select "**********"
click at [215, 87] on select "**********" at bounding box center [225, 98] width 61 height 23
click at [132, 97] on select "**********" at bounding box center [101, 98] width 61 height 23
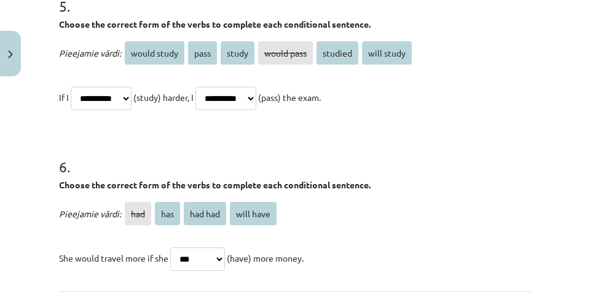
click at [73, 87] on select "**********" at bounding box center [101, 98] width 61 height 23
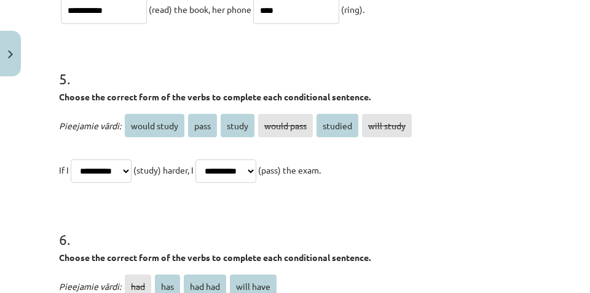
scroll to position [1074, 0]
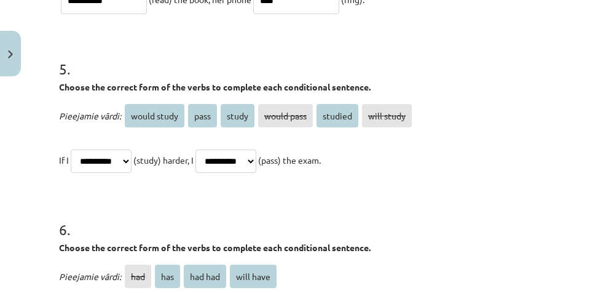
click at [256, 163] on select "**********" at bounding box center [225, 160] width 61 height 23
click at [337, 117] on span "studied" at bounding box center [338, 115] width 42 height 23
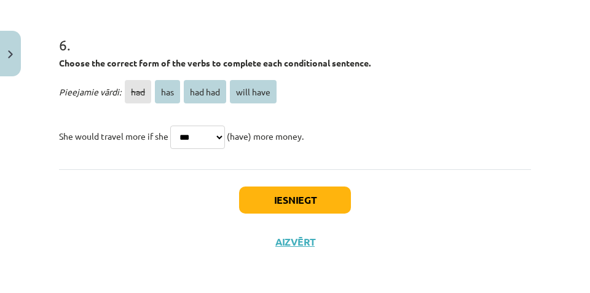
scroll to position [1105, 0]
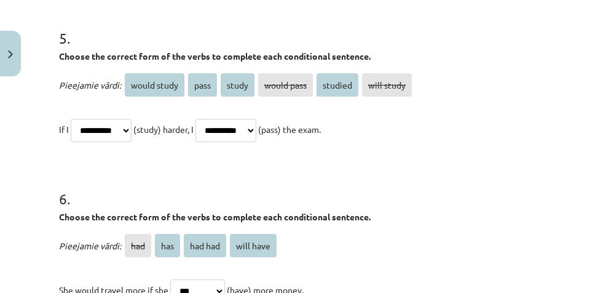
click at [126, 121] on select "**********" at bounding box center [101, 130] width 61 height 23
select select "*******"
click at [73, 119] on select "**********" at bounding box center [101, 130] width 61 height 23
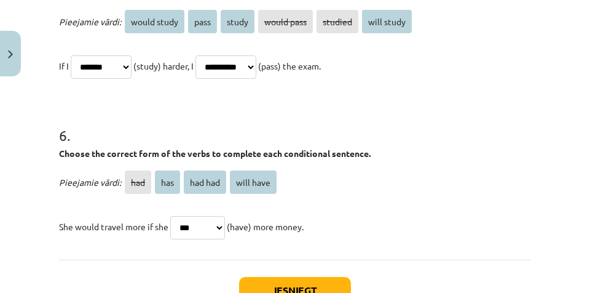
scroll to position [1259, 0]
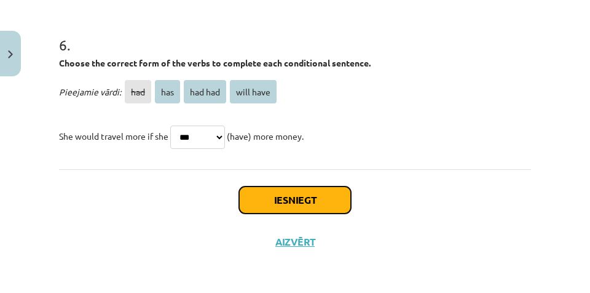
click at [331, 187] on button "Iesniegt" at bounding box center [295, 199] width 112 height 27
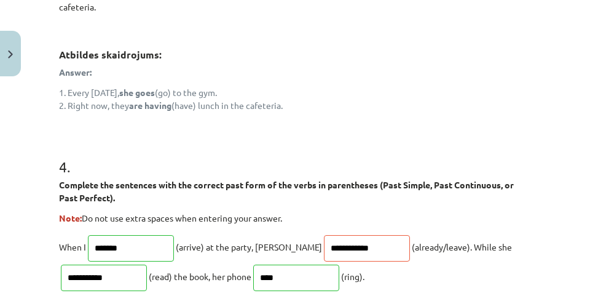
scroll to position [956, 0]
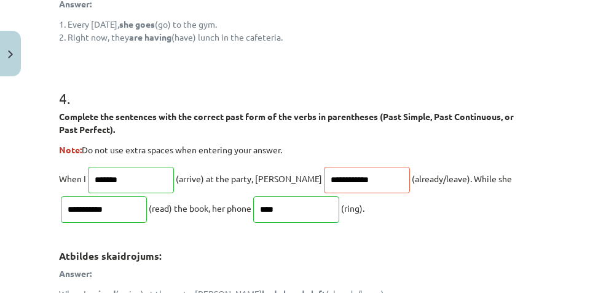
drag, startPoint x: 342, startPoint y: 174, endPoint x: 282, endPoint y: 154, distance: 63.4
click at [282, 154] on p "Note: Do not use extra spaces when entering your answer." at bounding box center [295, 149] width 472 height 13
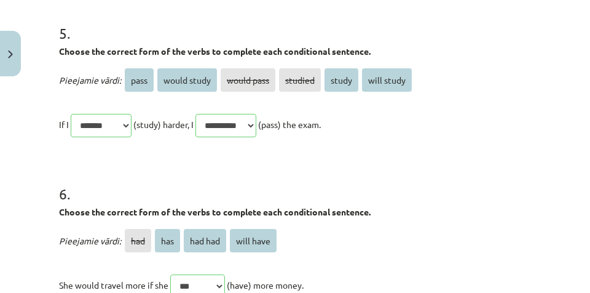
scroll to position [1479, 0]
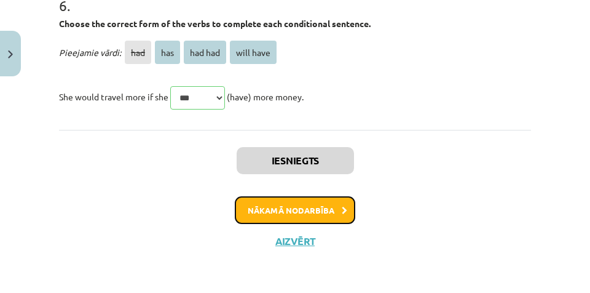
click at [336, 204] on button "Nākamā nodarbība" at bounding box center [295, 210] width 120 height 28
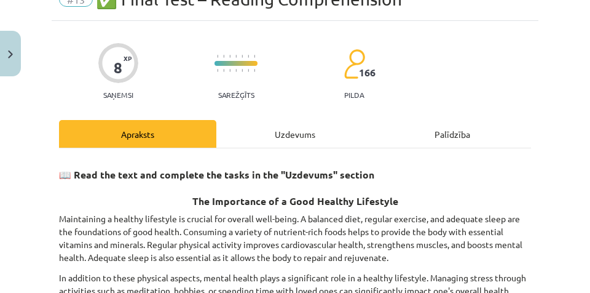
scroll to position [31, 0]
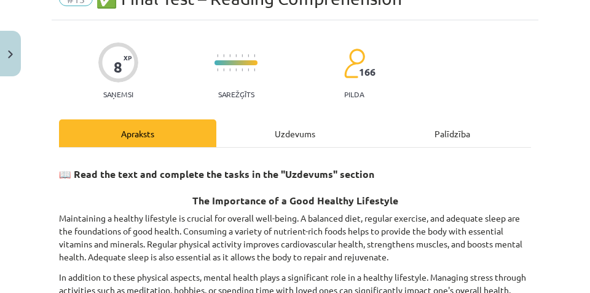
click at [309, 137] on div "Uzdevums" at bounding box center [294, 133] width 157 height 28
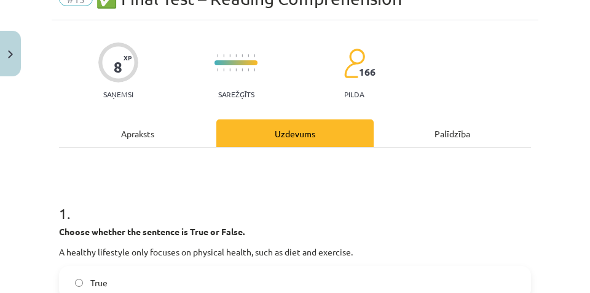
click at [152, 131] on div "Apraksts" at bounding box center [137, 133] width 157 height 28
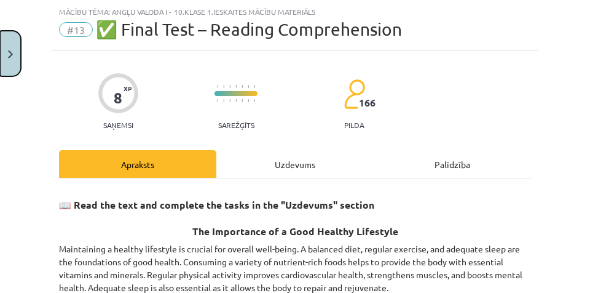
click at [14, 58] on button "Close" at bounding box center [10, 53] width 21 height 45
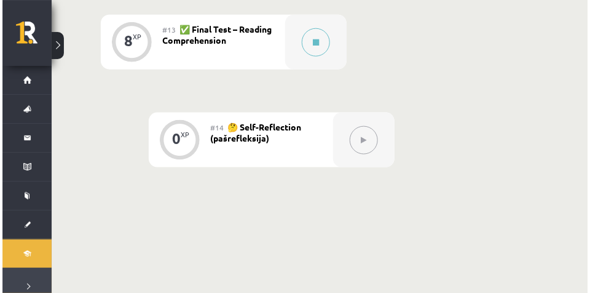
scroll to position [1375, 0]
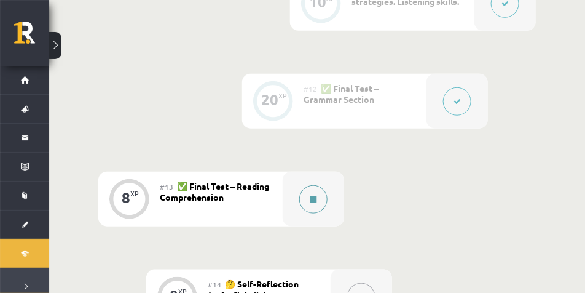
click at [294, 200] on div at bounding box center [313, 198] width 61 height 55
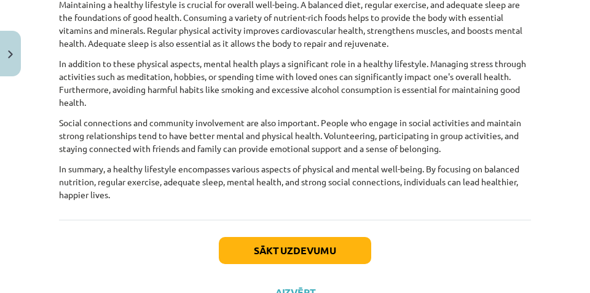
scroll to position [277, 0]
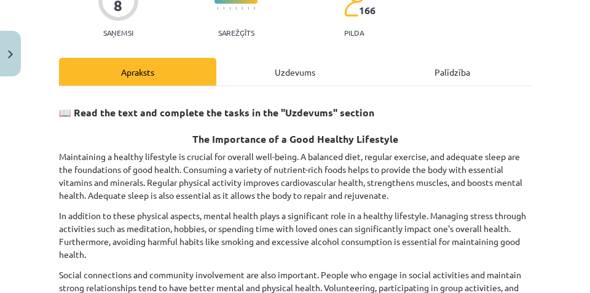
click at [274, 80] on div "Uzdevums" at bounding box center [294, 72] width 157 height 28
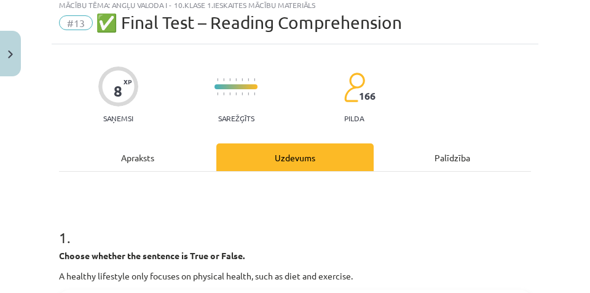
scroll to position [31, 0]
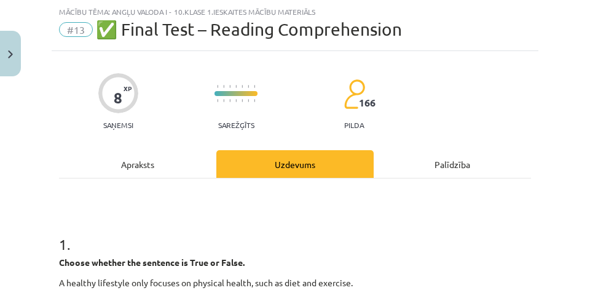
click at [127, 154] on div "Apraksts" at bounding box center [137, 164] width 157 height 28
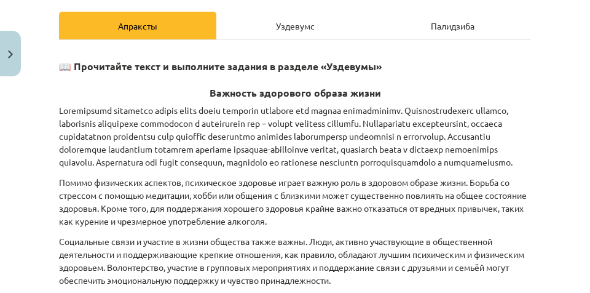
scroll to position [154, 0]
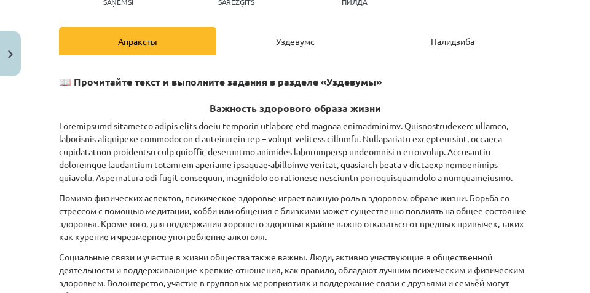
click at [244, 37] on div "Уздевумс" at bounding box center [294, 41] width 157 height 28
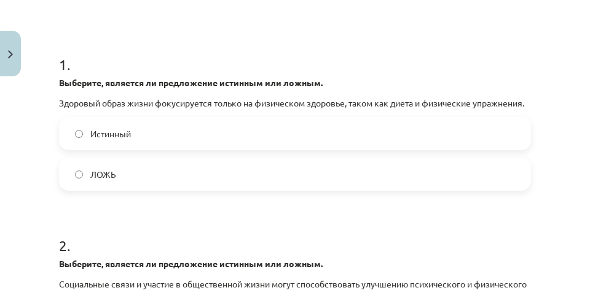
scroll to position [215, 0]
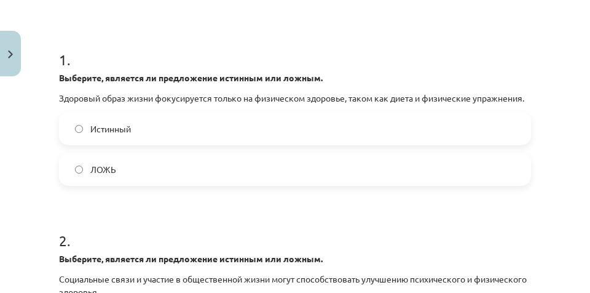
click at [129, 184] on label "ЛОЖЬ" at bounding box center [295, 169] width 470 height 31
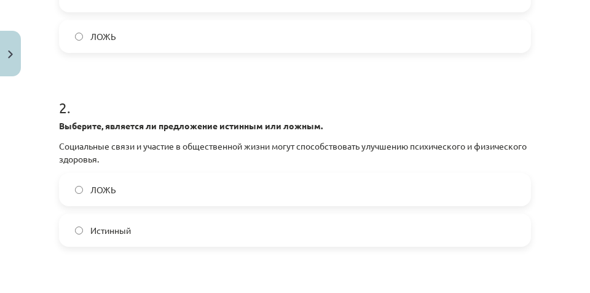
scroll to position [369, 0]
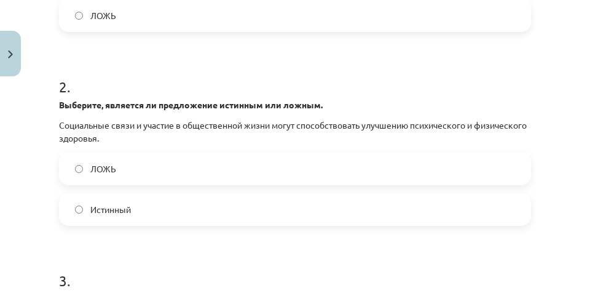
click at [119, 216] on span "Истинный" at bounding box center [110, 209] width 41 height 13
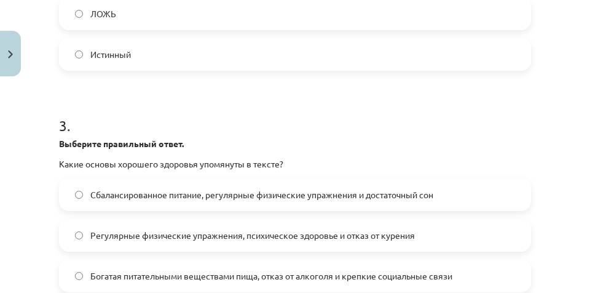
scroll to position [553, 0]
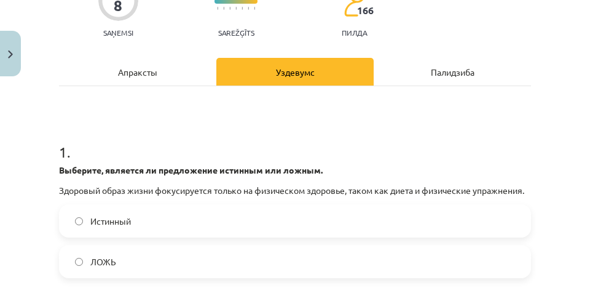
click at [188, 77] on div "Апраксты" at bounding box center [137, 72] width 157 height 28
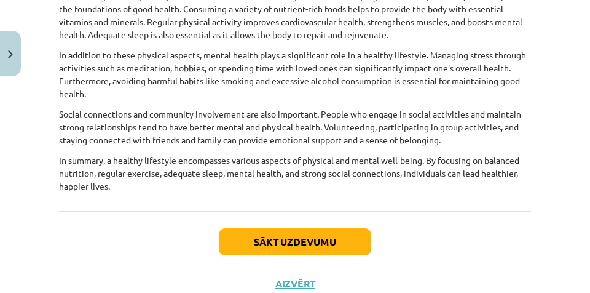
scroll to position [1375, 0]
click at [405, 154] on p "In summary, a healthy lifestyle encompasses various aspects of physical and men…" at bounding box center [295, 173] width 472 height 39
click at [220, 97] on p "In addition to these physical aspects, mental health plays a significant role i…" at bounding box center [295, 75] width 472 height 52
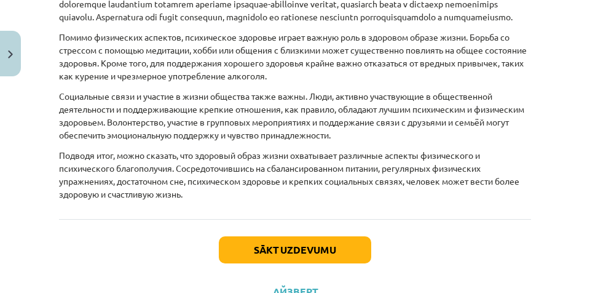
scroll to position [99, 0]
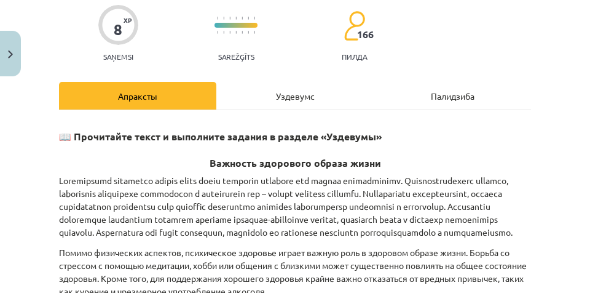
click at [276, 95] on font "Уздевумс" at bounding box center [295, 95] width 39 height 11
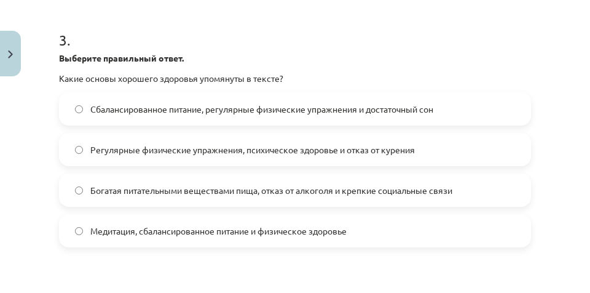
scroll to position [615, 0]
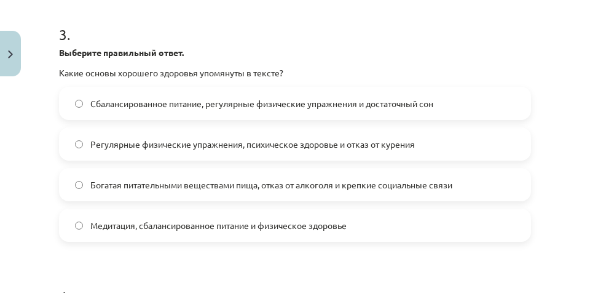
click at [156, 109] on font "Сбалансированное питание, регулярные физические упражнения и достаточный сон" at bounding box center [261, 103] width 343 height 11
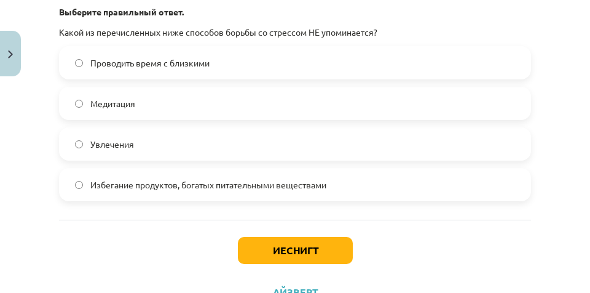
scroll to position [922, 0]
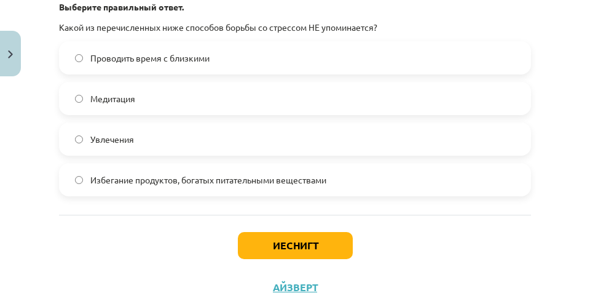
click at [395, 188] on label "Избегание продуктов, богатых питательными веществами" at bounding box center [295, 179] width 470 height 31
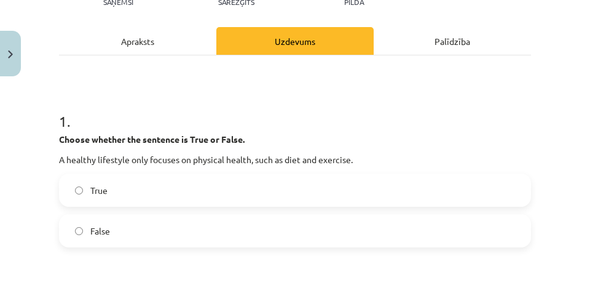
scroll to position [0, 0]
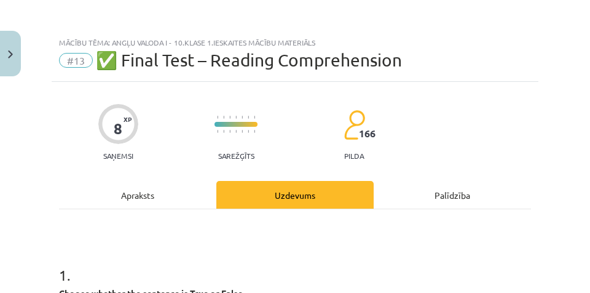
click at [159, 195] on div "Apraksts" at bounding box center [137, 195] width 157 height 28
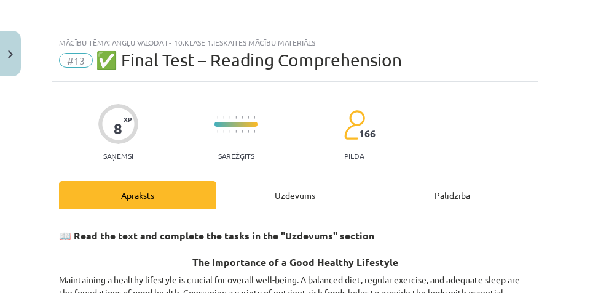
click at [283, 192] on div "Uzdevums" at bounding box center [294, 195] width 157 height 28
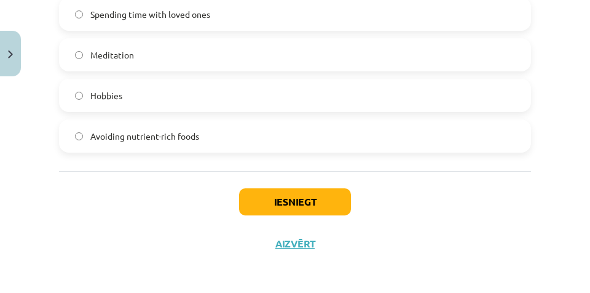
scroll to position [955, 0]
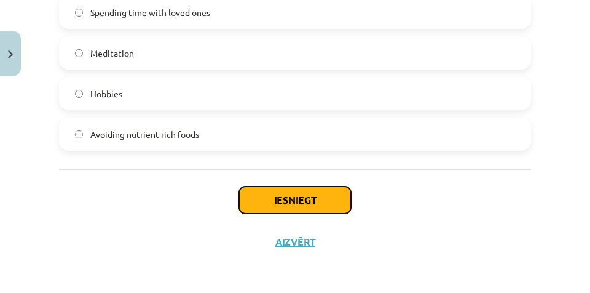
click at [258, 198] on button "Iesniegt" at bounding box center [295, 199] width 112 height 27
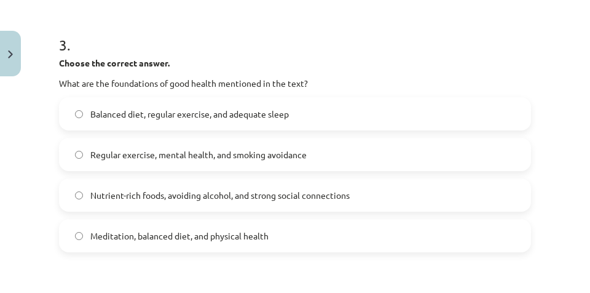
scroll to position [586, 0]
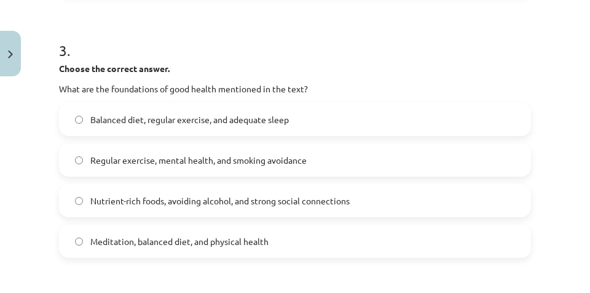
click at [200, 164] on span "Regular exercise, mental health, and smoking avoidance" at bounding box center [198, 160] width 216 height 13
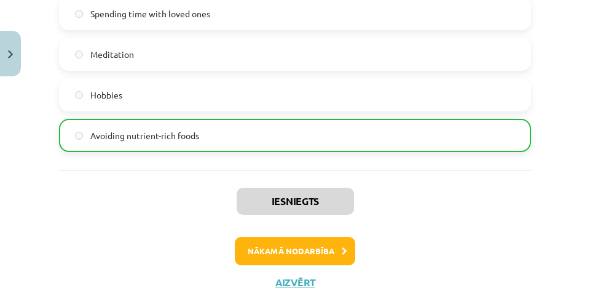
scroll to position [994, 0]
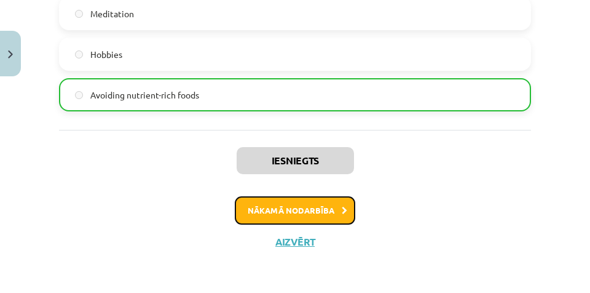
click at [340, 215] on button "Nākamā nodarbība" at bounding box center [295, 210] width 120 height 28
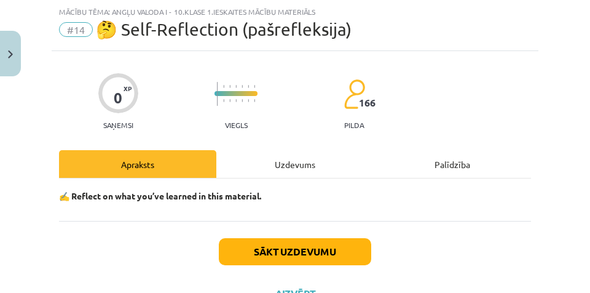
scroll to position [82, 0]
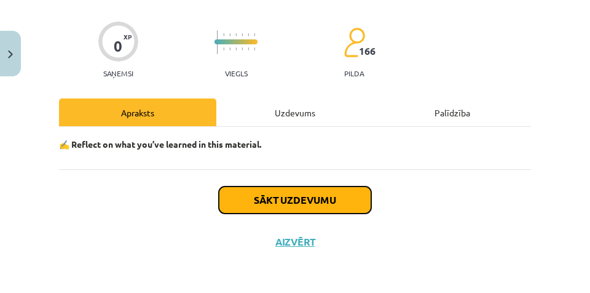
click at [322, 196] on button "Sākt uzdevumu" at bounding box center [295, 199] width 152 height 27
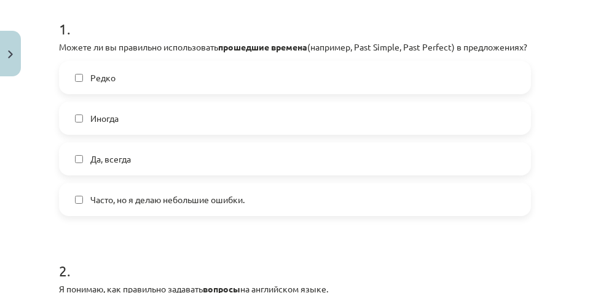
scroll to position [1383, 0]
drag, startPoint x: 114, startPoint y: 199, endPoint x: 120, endPoint y: 184, distance: 16.2
click at [114, 199] on label "Часто, но я делаю небольшие ошибки." at bounding box center [295, 199] width 470 height 31
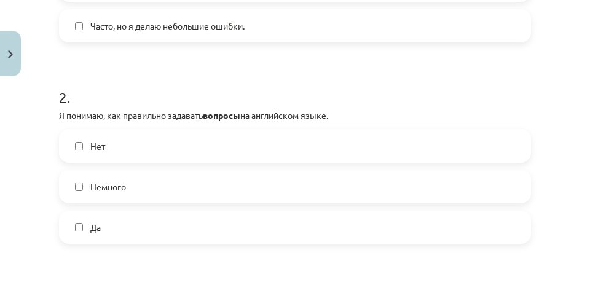
scroll to position [430, 0]
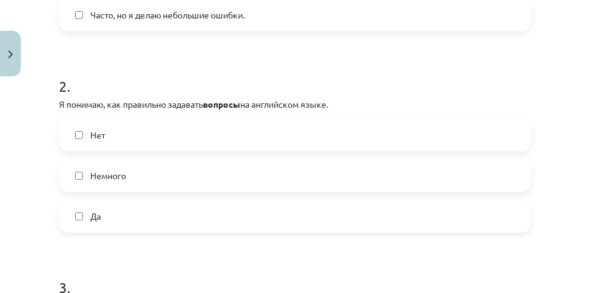
click at [173, 231] on label "Да" at bounding box center [295, 215] width 470 height 31
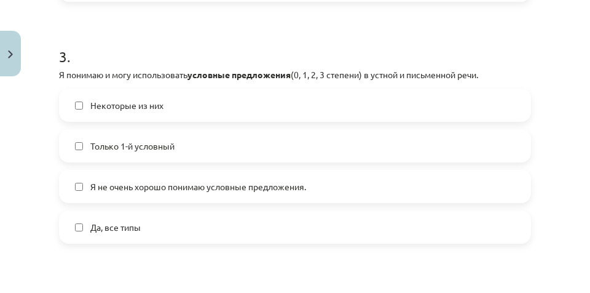
scroll to position [676, 0]
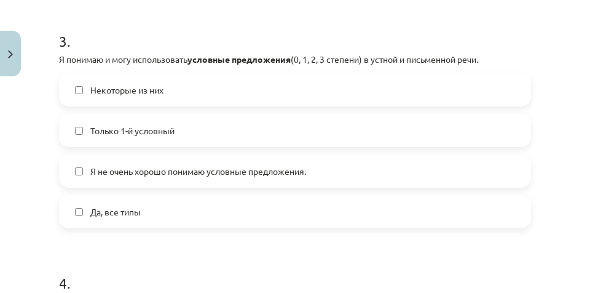
click at [512, 23] on form "1 . Можете ли вы правильно использовать прошедшие времена (например, Past Simpl…" at bounding box center [295, 261] width 472 height 1384
click at [254, 105] on label "Некоторые из них" at bounding box center [295, 89] width 470 height 31
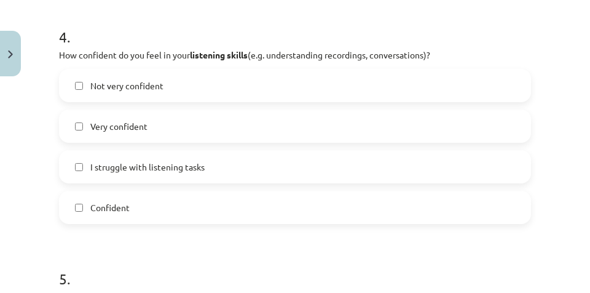
scroll to position [909, 0]
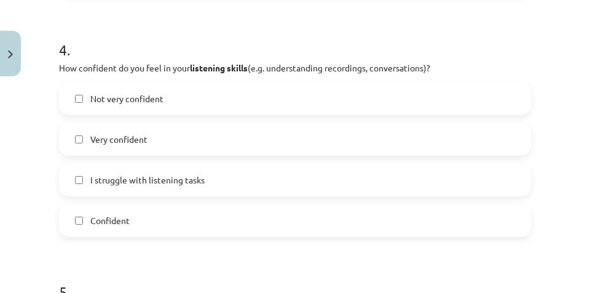
click at [221, 170] on label "I struggle with listening tasks" at bounding box center [295, 179] width 470 height 31
click at [301, 93] on label "Not very confident" at bounding box center [295, 98] width 470 height 31
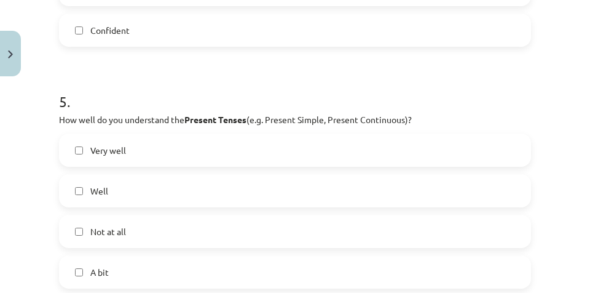
scroll to position [1124, 0]
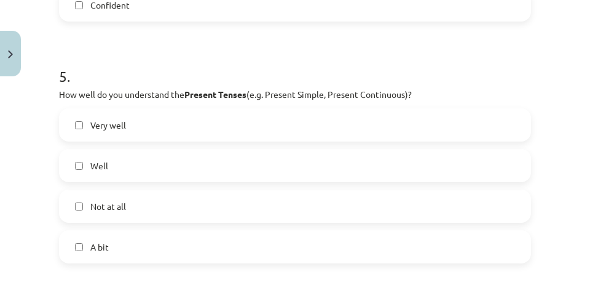
click at [98, 171] on span "Well" at bounding box center [99, 165] width 18 height 13
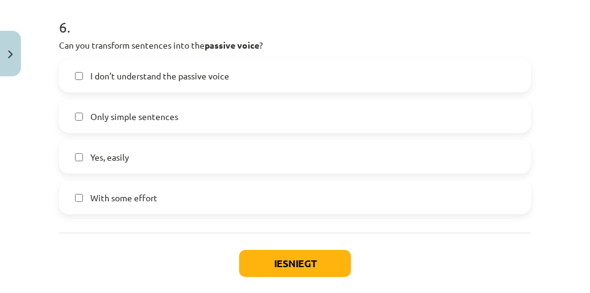
scroll to position [1417, 0]
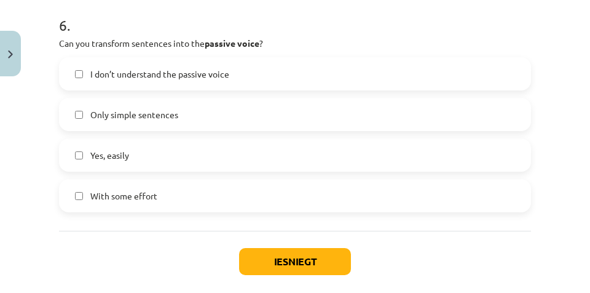
click at [345, 111] on label "Only simple sentences" at bounding box center [295, 114] width 470 height 31
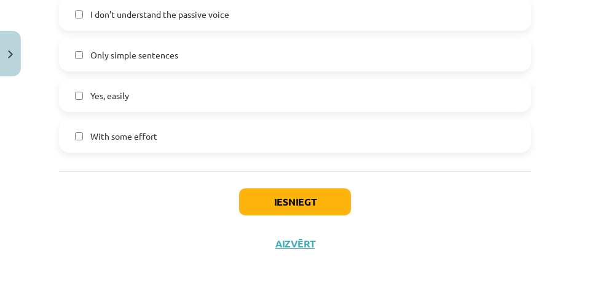
scroll to position [1478, 0]
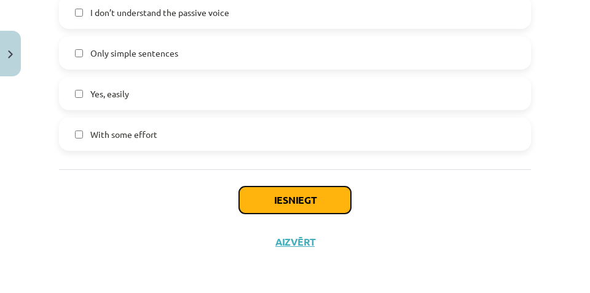
click at [299, 193] on button "Iesniegt" at bounding box center [295, 199] width 112 height 27
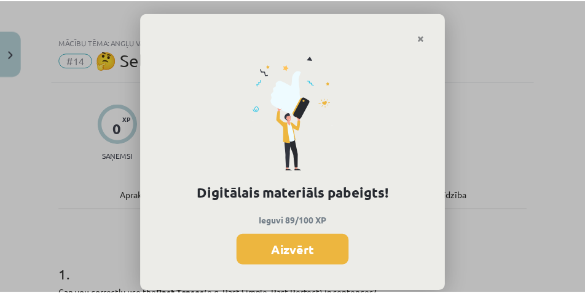
scroll to position [246, 0]
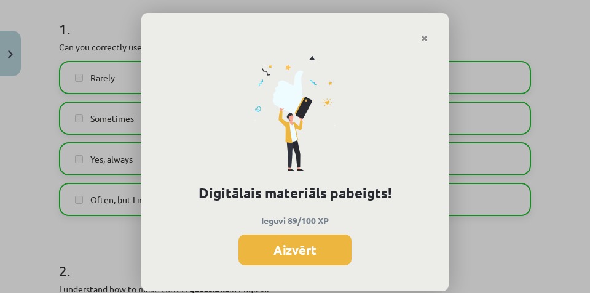
click at [293, 250] on button "Aizvērt" at bounding box center [294, 249] width 113 height 31
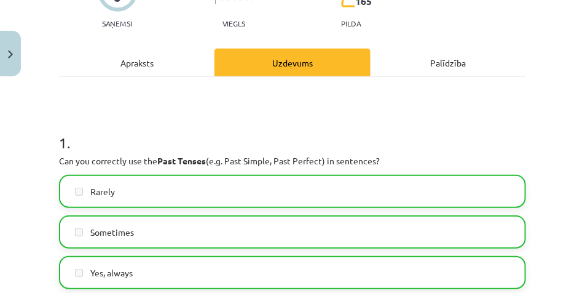
scroll to position [0, 0]
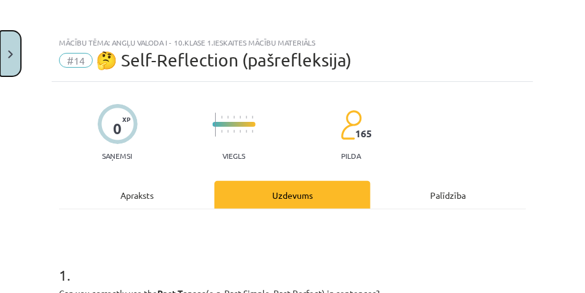
click at [12, 63] on button "Close" at bounding box center [10, 53] width 21 height 45
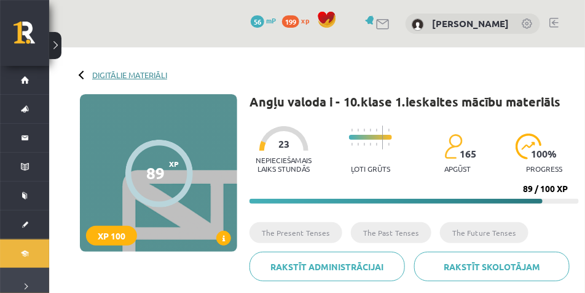
click at [106, 78] on link "Digitālie materiāli" at bounding box center [129, 74] width 75 height 9
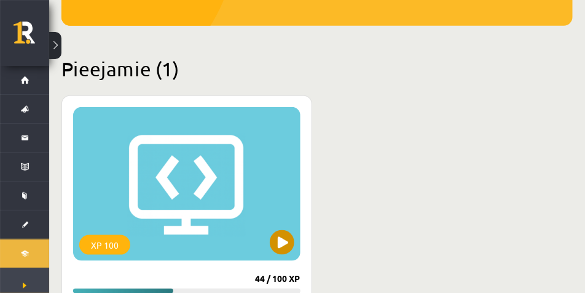
scroll to position [348, 0]
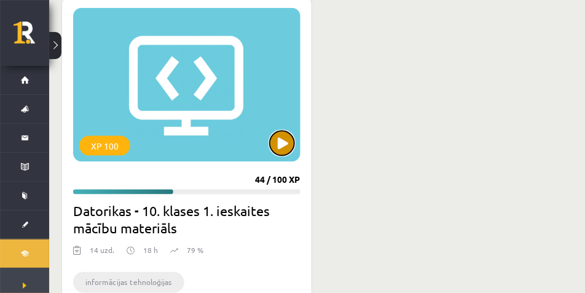
click at [291, 137] on button at bounding box center [282, 143] width 25 height 25
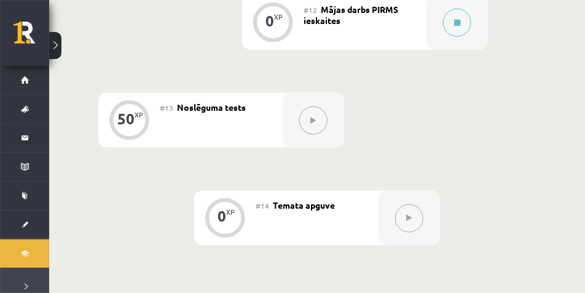
scroll to position [1567, 0]
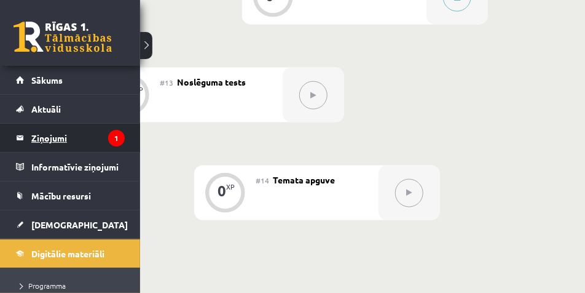
click at [18, 143] on link "Ziņojumi 1" at bounding box center [70, 138] width 109 height 28
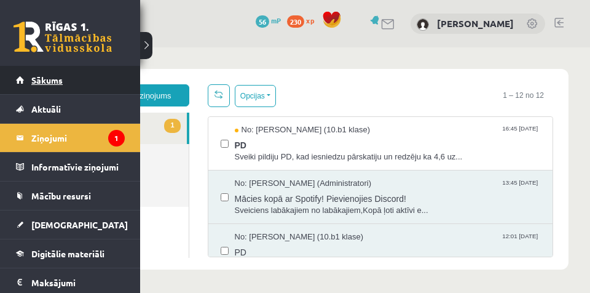
click at [42, 77] on span "Sākums" at bounding box center [46, 79] width 31 height 11
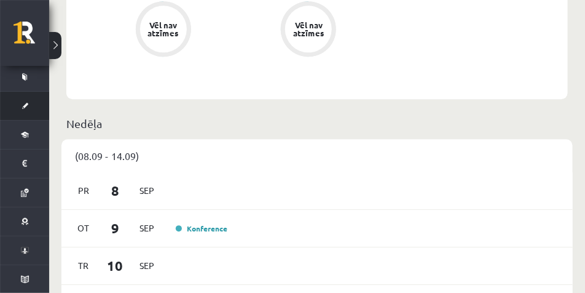
scroll to position [645, 0]
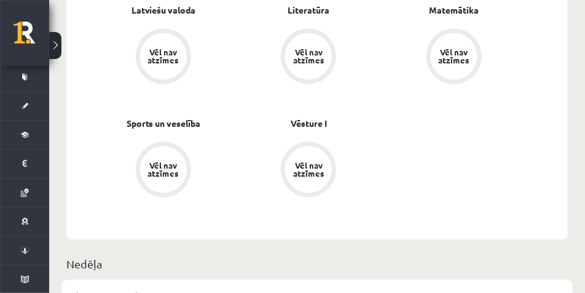
click at [56, 51] on button at bounding box center [55, 45] width 12 height 27
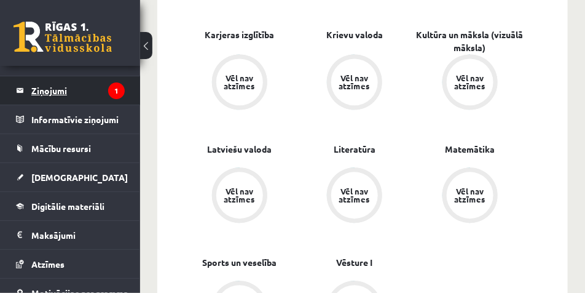
scroll to position [0, 0]
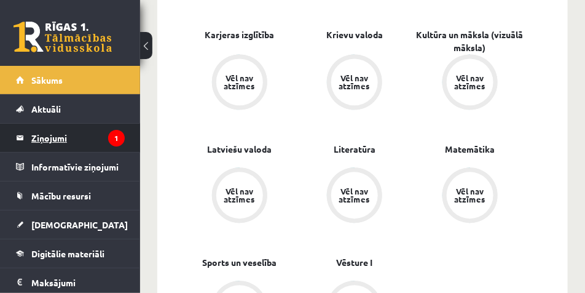
click at [63, 136] on legend "Ziņojumi 1" at bounding box center [77, 138] width 93 height 28
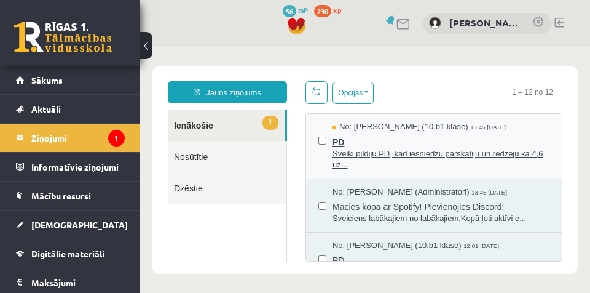
click at [460, 149] on span "Sveiki pildiju PD, kad iesniedzu pārskatiju un redzēju ka 4,6 uz..." at bounding box center [441, 159] width 217 height 23
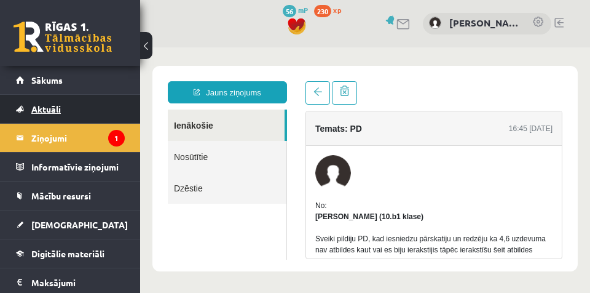
click at [90, 102] on link "Aktuāli" at bounding box center [70, 109] width 109 height 28
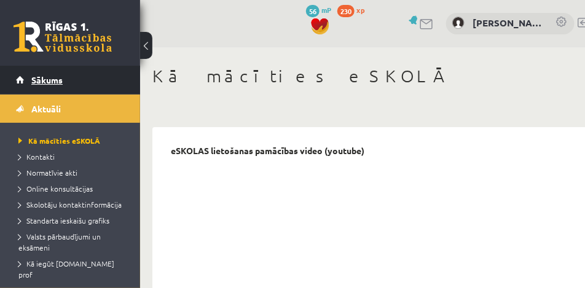
click at [84, 82] on link "Sākums" at bounding box center [70, 80] width 109 height 28
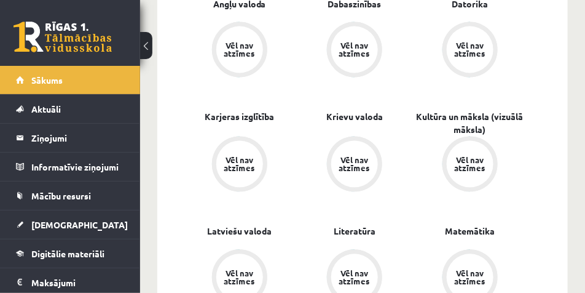
scroll to position [553, 0]
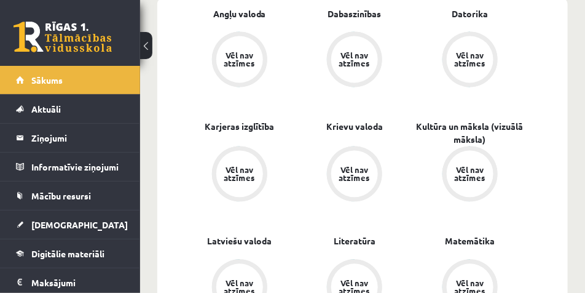
drag, startPoint x: 553, startPoint y: 0, endPoint x: 321, endPoint y: 80, distance: 245.1
click at [321, 80] on div "Angļu valoda Vēl nav atzīmes Dabaszinības Vēl nav atzīmes Datorika Vēl nav atzī…" at bounding box center [356, 234] width 349 height 454
click at [245, 120] on link "Karjeras izglītība" at bounding box center [239, 126] width 69 height 13
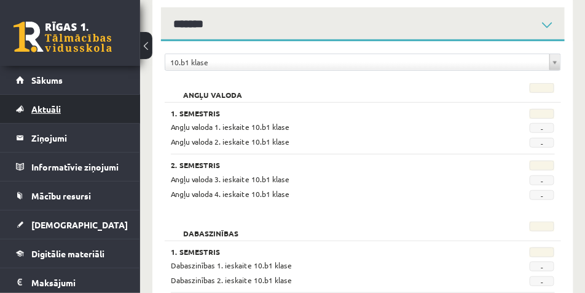
scroll to position [31, 0]
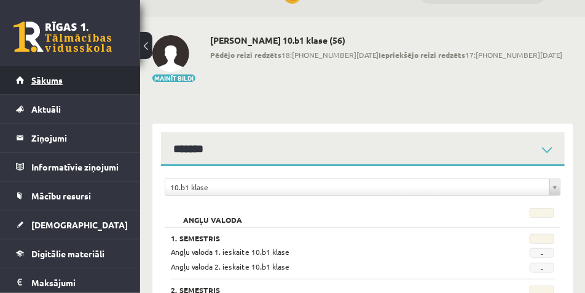
click at [64, 82] on link "Sākums" at bounding box center [70, 80] width 109 height 28
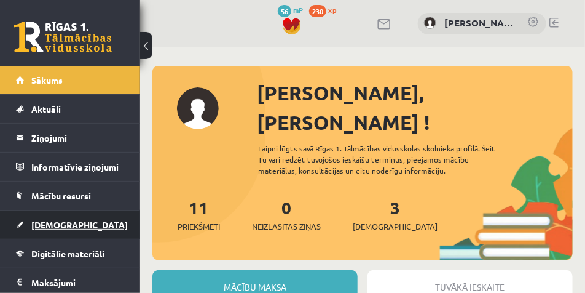
click at [78, 227] on link "[DEMOGRAPHIC_DATA]" at bounding box center [70, 224] width 109 height 28
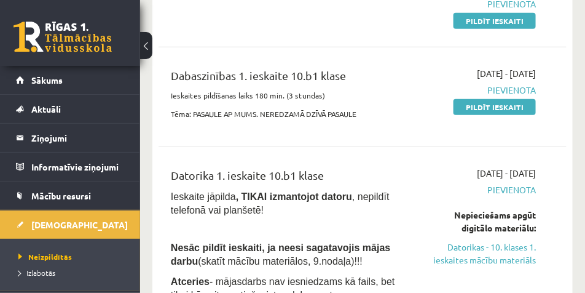
scroll to position [154, 0]
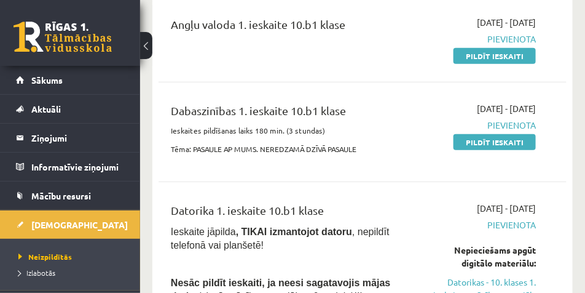
click at [394, 70] on div "Angļu valoda 1. ieskaite 10.b1 klase [DATE] - [DATE] [GEOGRAPHIC_DATA] Pildīt i…" at bounding box center [363, 39] width 408 height 71
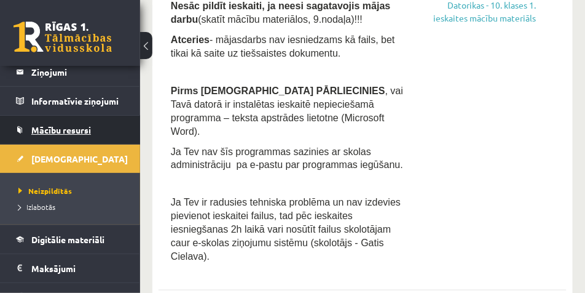
scroll to position [123, 0]
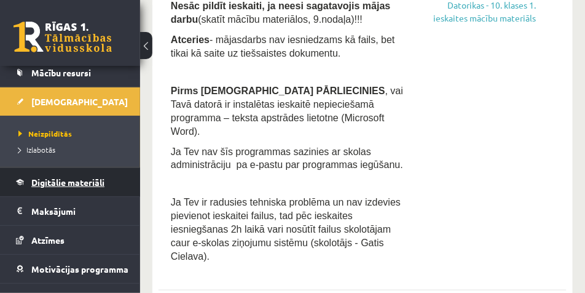
click at [77, 182] on span "Digitālie materiāli" at bounding box center [67, 181] width 73 height 11
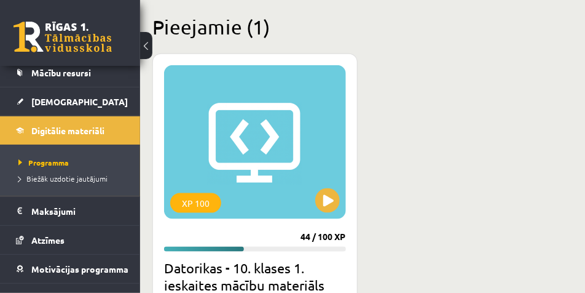
scroll to position [277, 0]
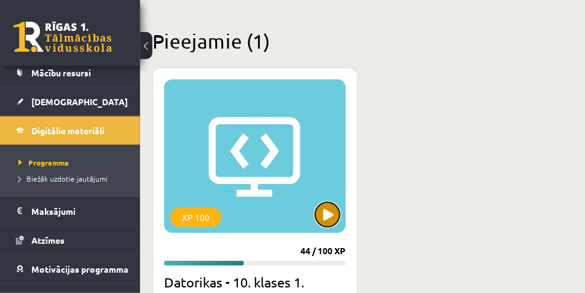
click at [325, 206] on button at bounding box center [327, 214] width 25 height 25
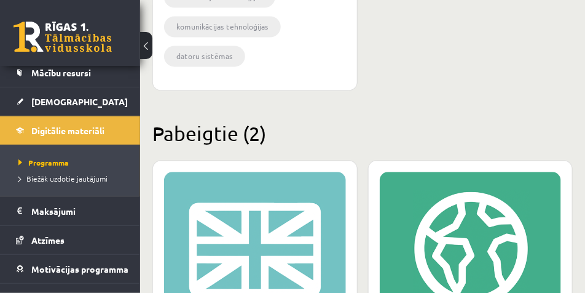
scroll to position [522, 0]
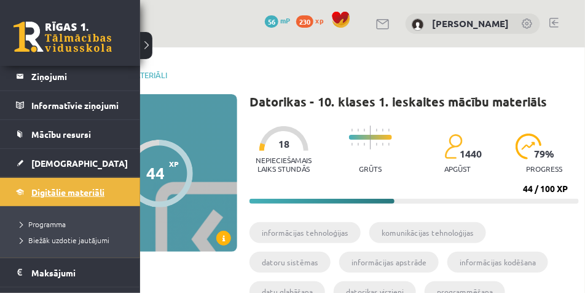
scroll to position [31, 0]
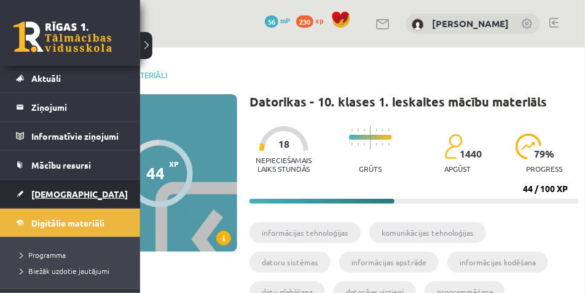
click at [56, 194] on span "[DEMOGRAPHIC_DATA]" at bounding box center [79, 193] width 97 height 11
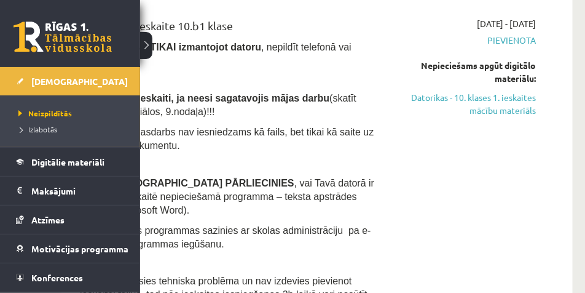
scroll to position [154, 0]
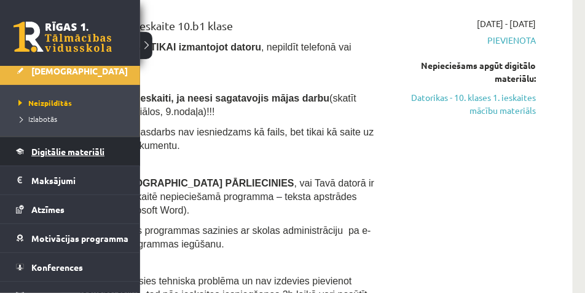
click at [66, 149] on span "Digitālie materiāli" at bounding box center [67, 151] width 73 height 11
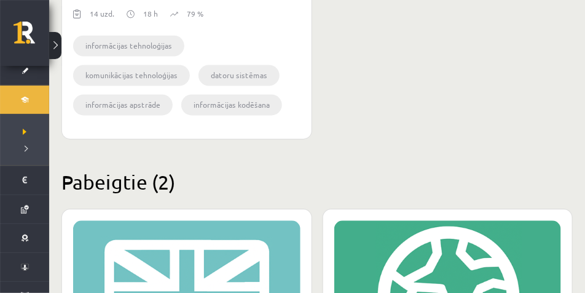
scroll to position [277, 0]
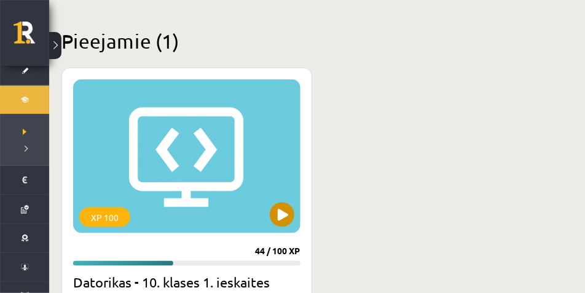
click at [273, 130] on div "XP 100" at bounding box center [186, 156] width 227 height 154
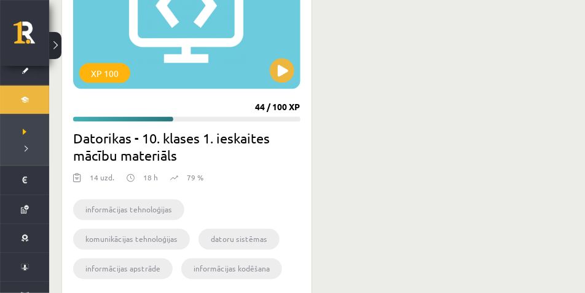
scroll to position [461, 0]
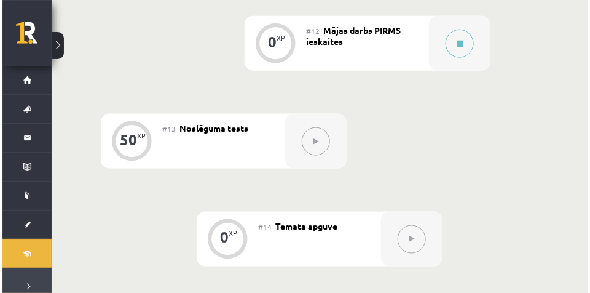
scroll to position [1414, 0]
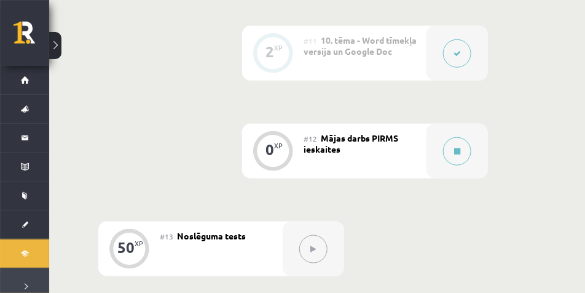
click at [347, 153] on div "#12 Mājas darbs PIRMS ieskaites" at bounding box center [365, 151] width 123 height 55
click at [453, 154] on button at bounding box center [457, 151] width 28 height 28
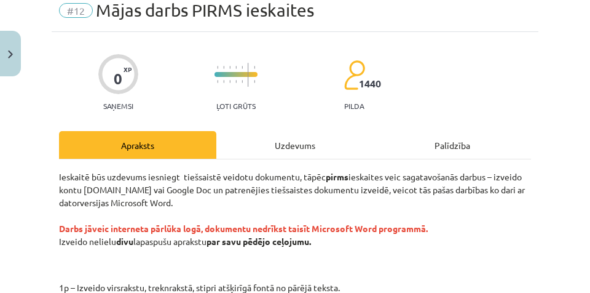
scroll to position [0, 0]
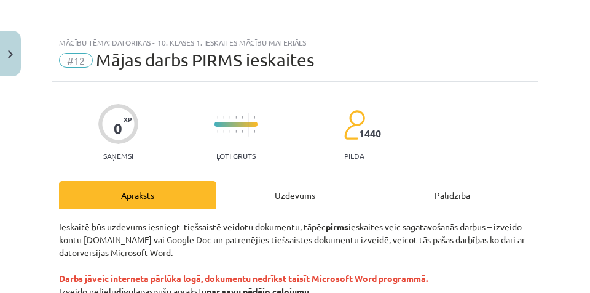
click at [266, 189] on div "Uzdevums" at bounding box center [294, 195] width 157 height 28
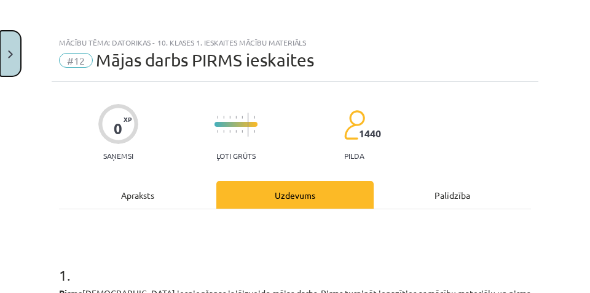
click at [17, 54] on button "Close" at bounding box center [10, 53] width 21 height 45
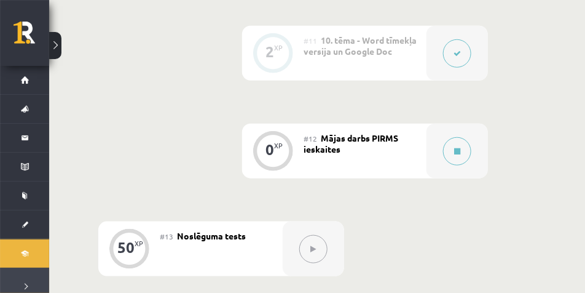
click at [55, 43] on button at bounding box center [55, 45] width 12 height 27
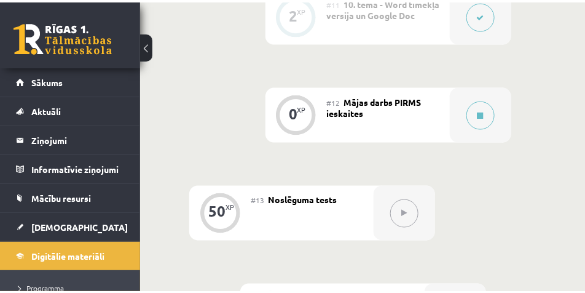
scroll to position [1444, 0]
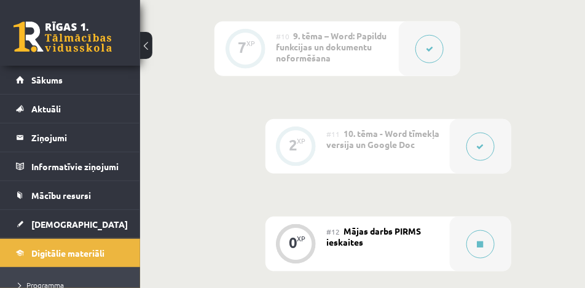
click at [148, 42] on button at bounding box center [146, 45] width 12 height 27
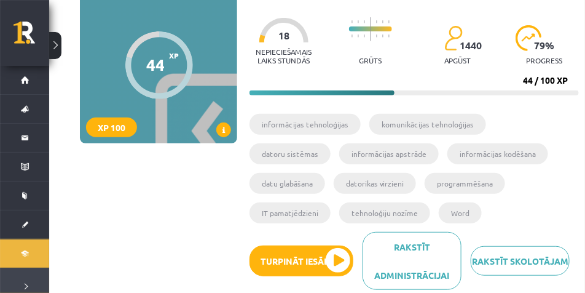
scroll to position [61, 0]
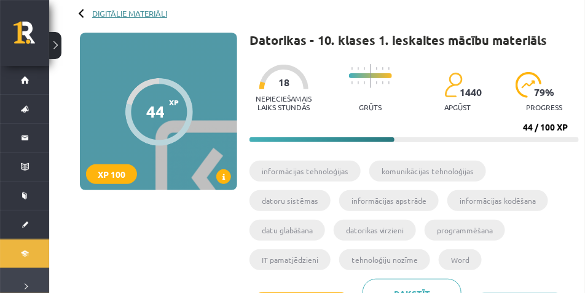
click at [93, 14] on link "Digitālie materiāli" at bounding box center [129, 13] width 75 height 9
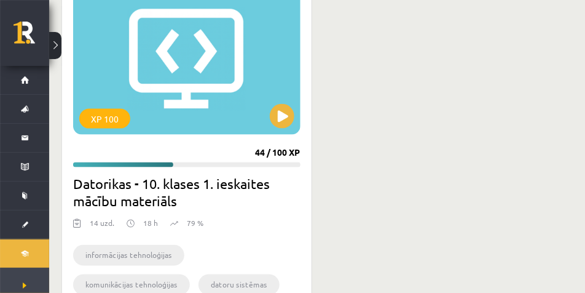
scroll to position [317, 0]
